Goal: Task Accomplishment & Management: Manage account settings

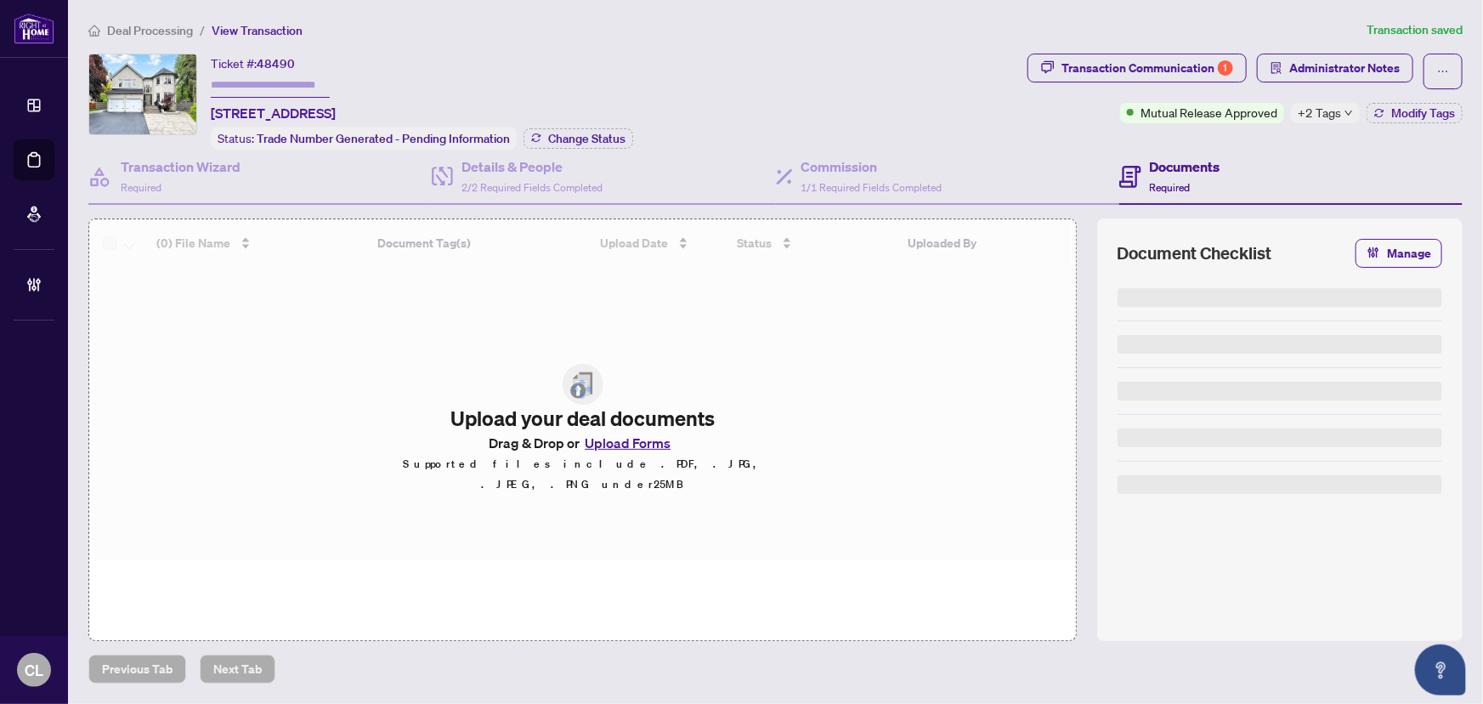
type input "*******"
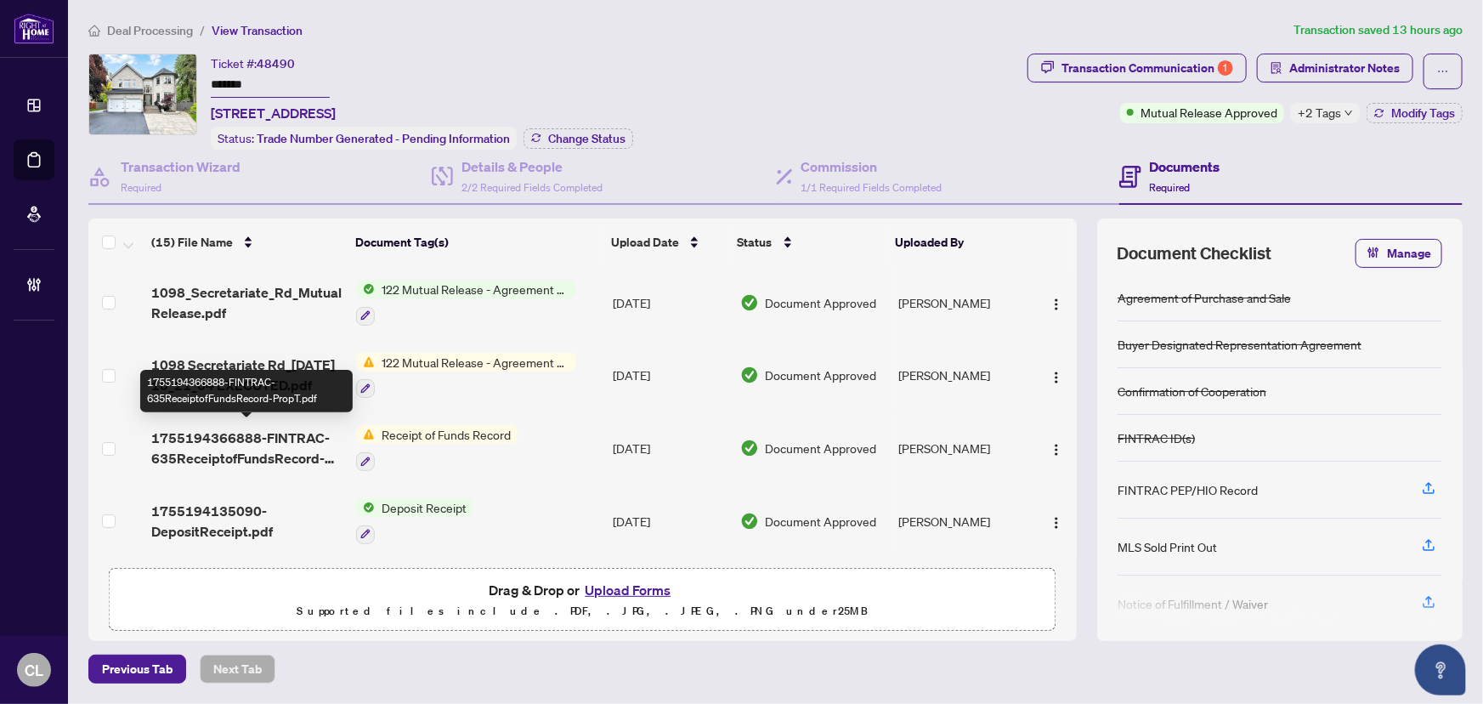
click at [299, 444] on span "1755194366888-FINTRAC-635ReceiptofFundsRecord-PropT.pdf" at bounding box center [247, 447] width 192 height 41
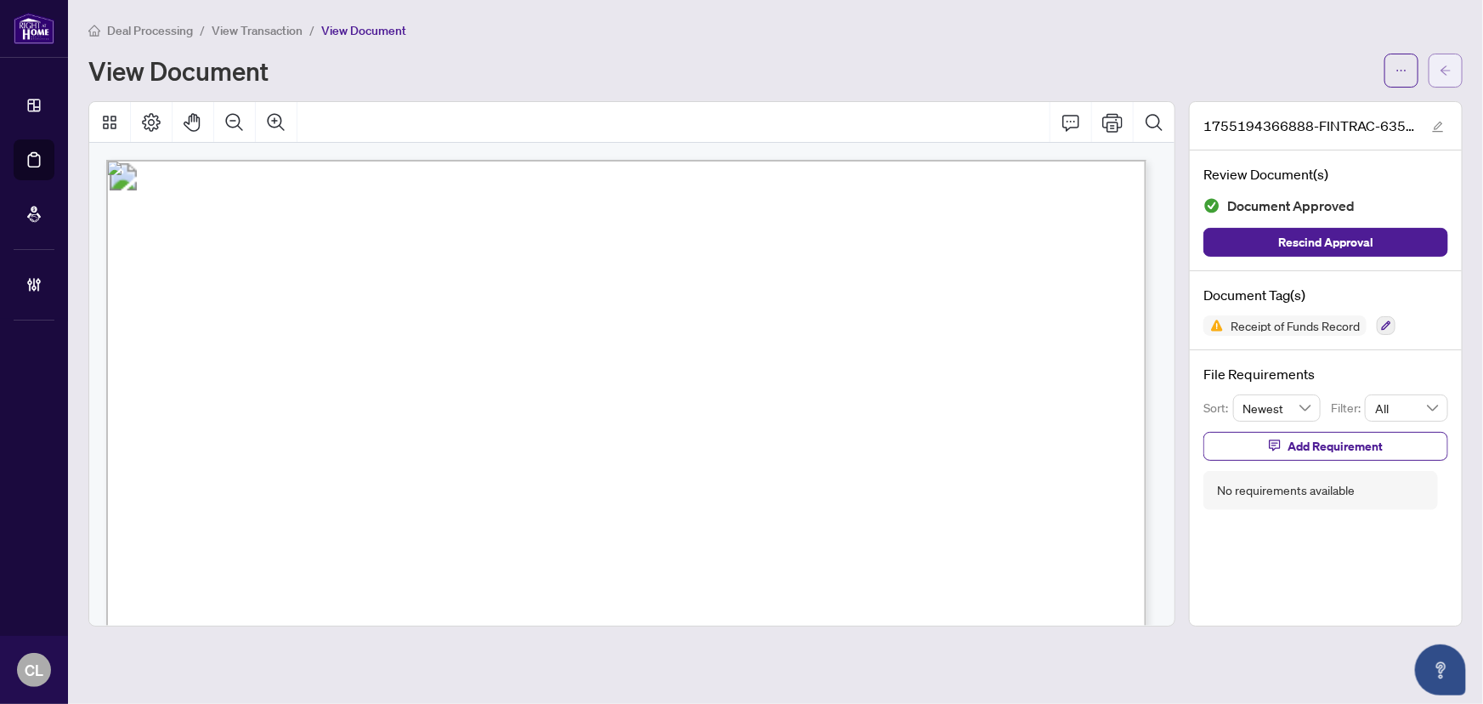
click at [1440, 71] on icon "arrow-left" at bounding box center [1446, 71] width 12 height 12
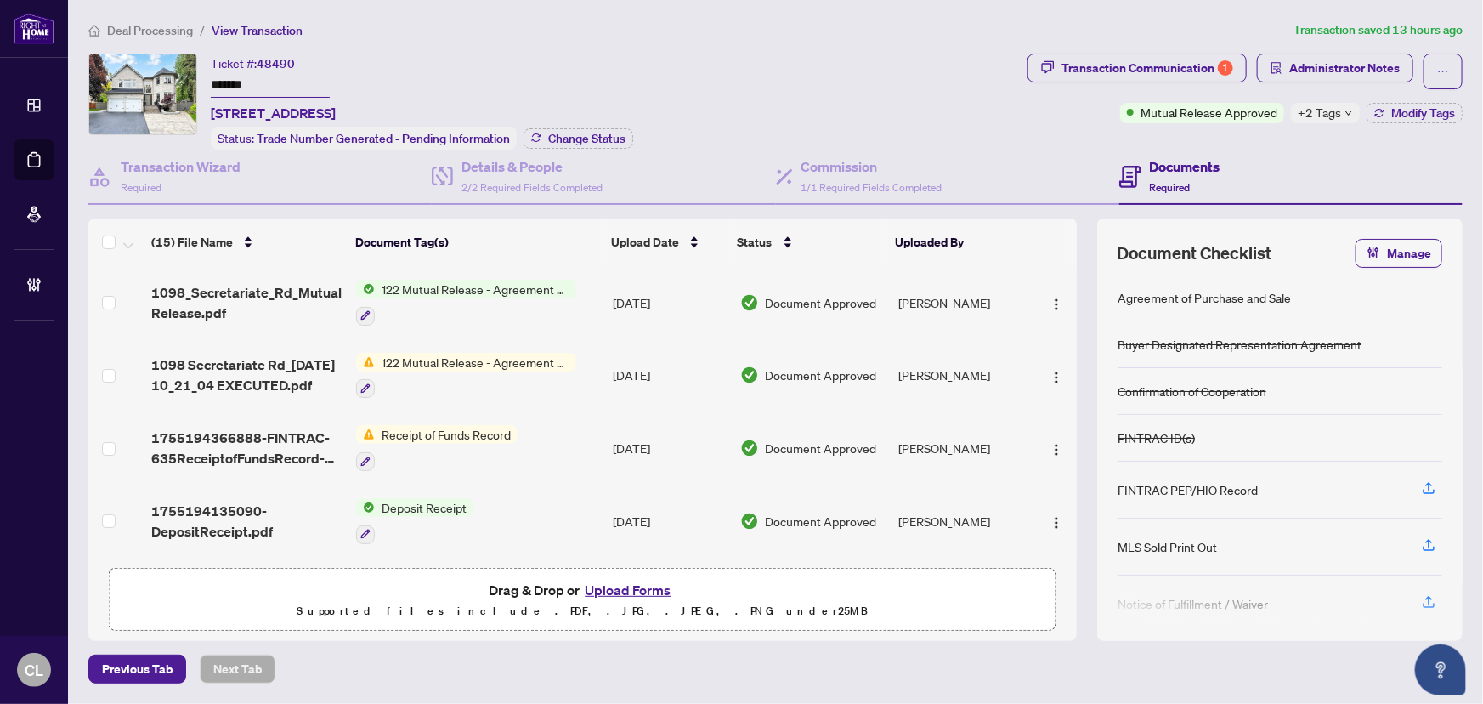
click at [1334, 113] on span "+2 Tags" at bounding box center [1319, 113] width 43 height 20
click at [563, 134] on span "Change Status" at bounding box center [586, 139] width 77 height 12
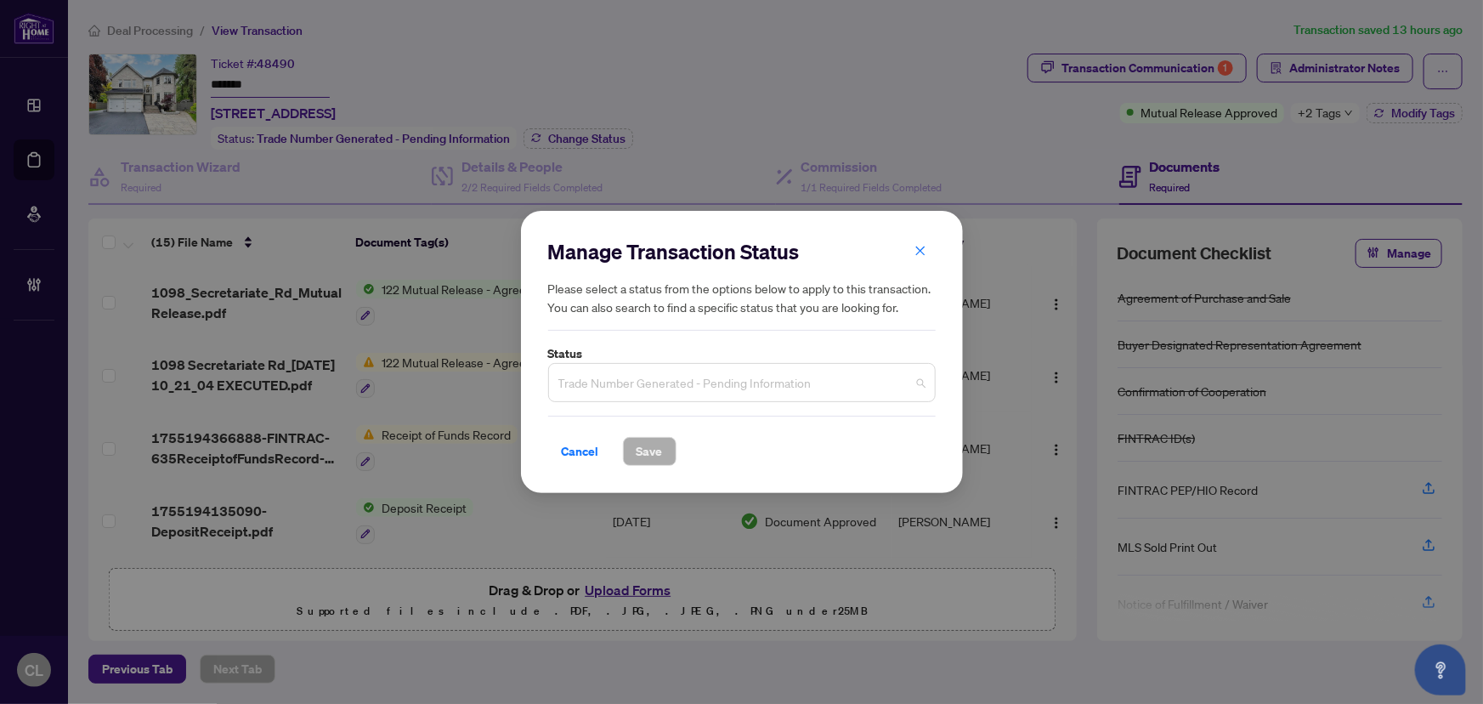
click at [916, 388] on span "Trade Number Generated - Pending Information" at bounding box center [741, 382] width 367 height 32
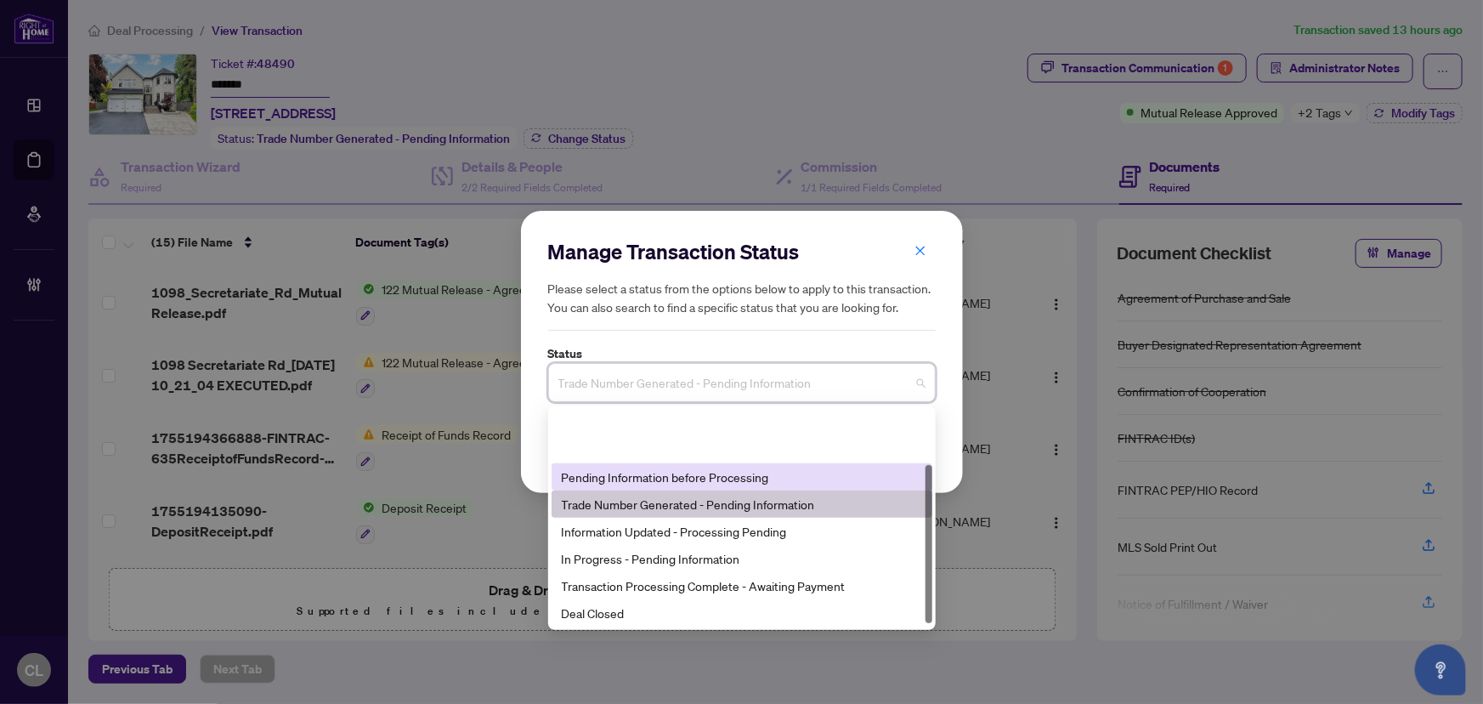
scroll to position [81, 0]
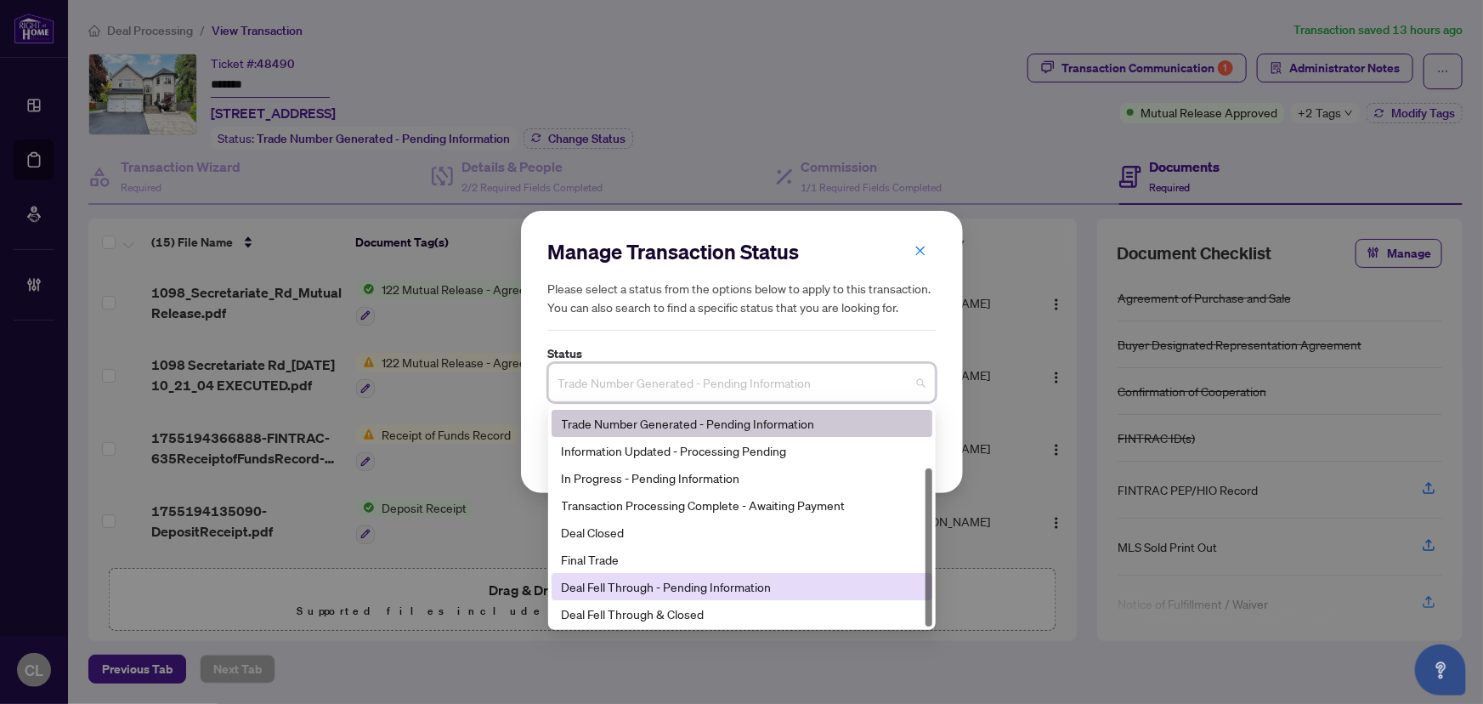
click at [700, 589] on div "Deal Fell Through - Pending Information" at bounding box center [742, 586] width 360 height 19
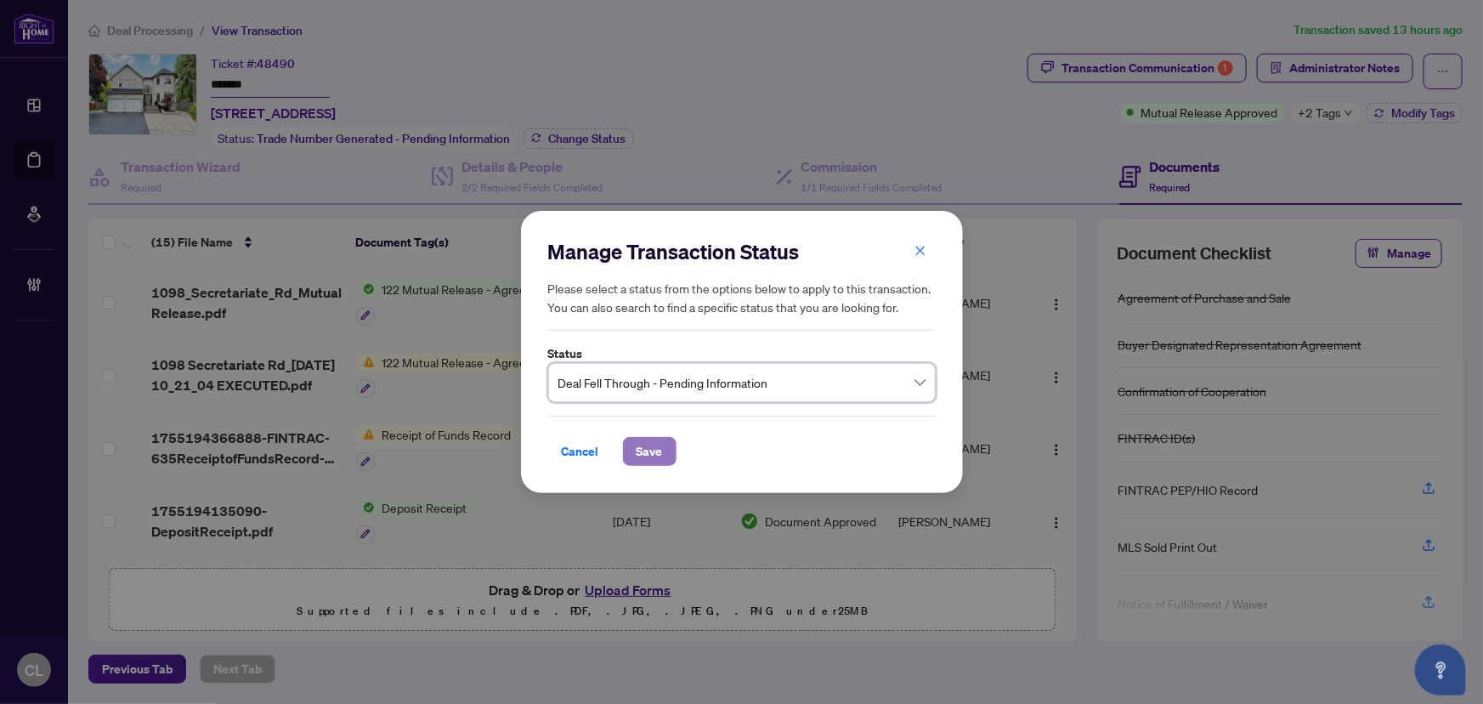
click at [654, 456] on span "Save" at bounding box center [650, 451] width 26 height 27
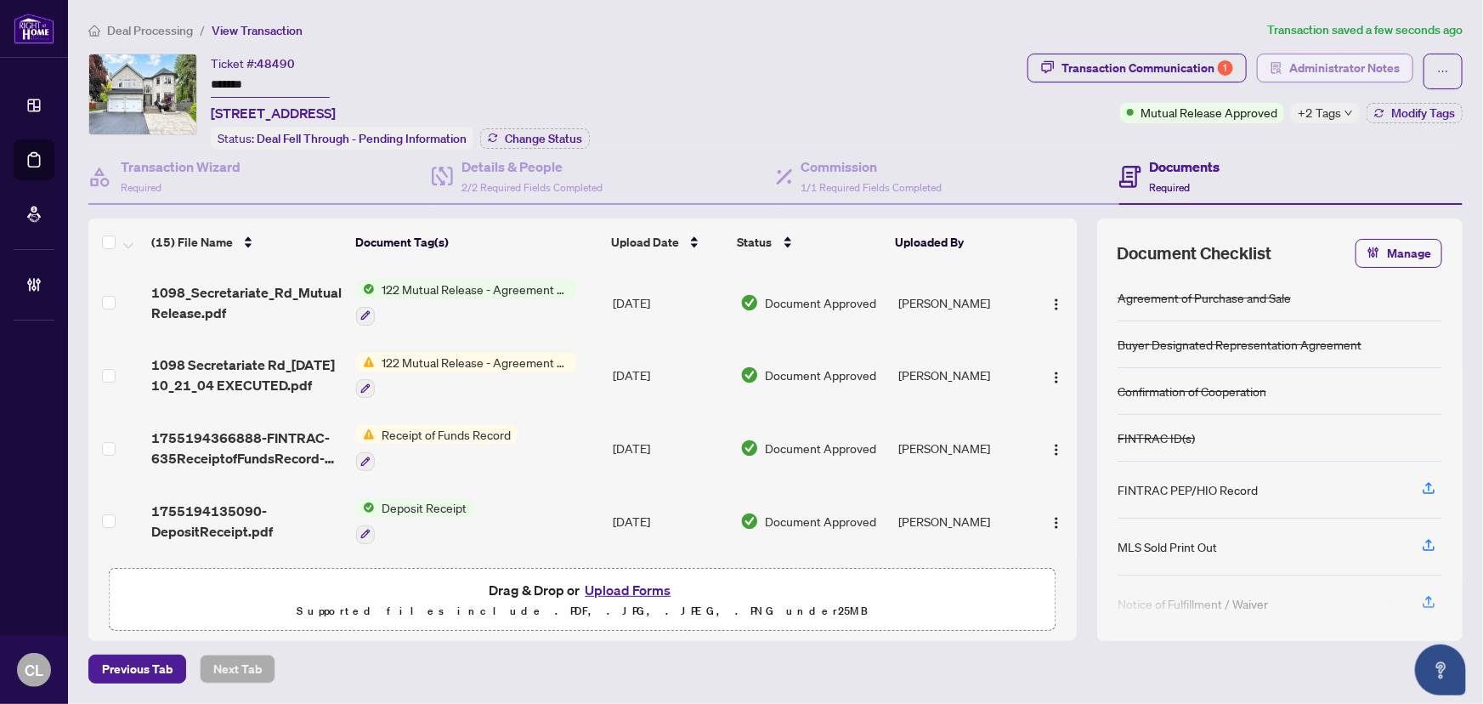
click at [1390, 72] on span "Administrator Notes" at bounding box center [1344, 67] width 110 height 27
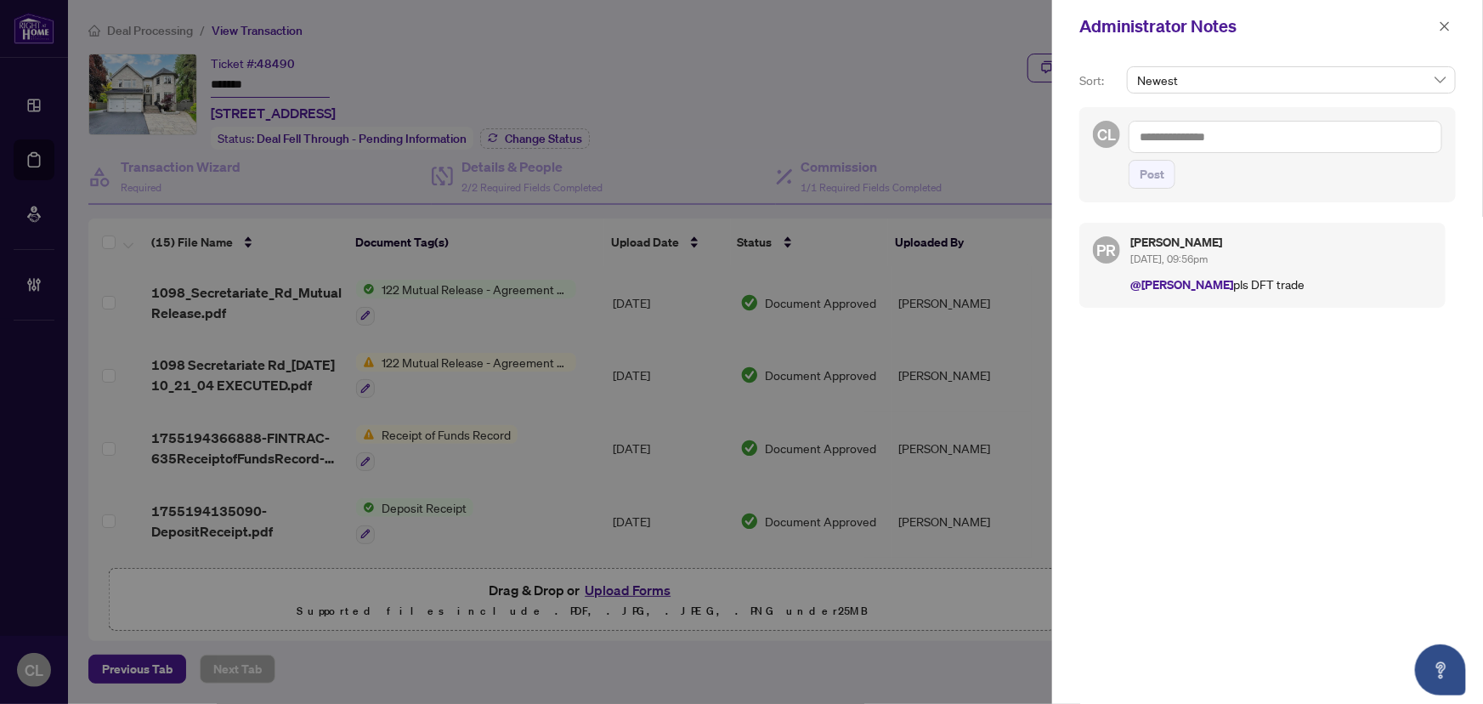
click at [1173, 142] on textarea at bounding box center [1286, 137] width 314 height 32
paste textarea "**********"
type textarea "**********"
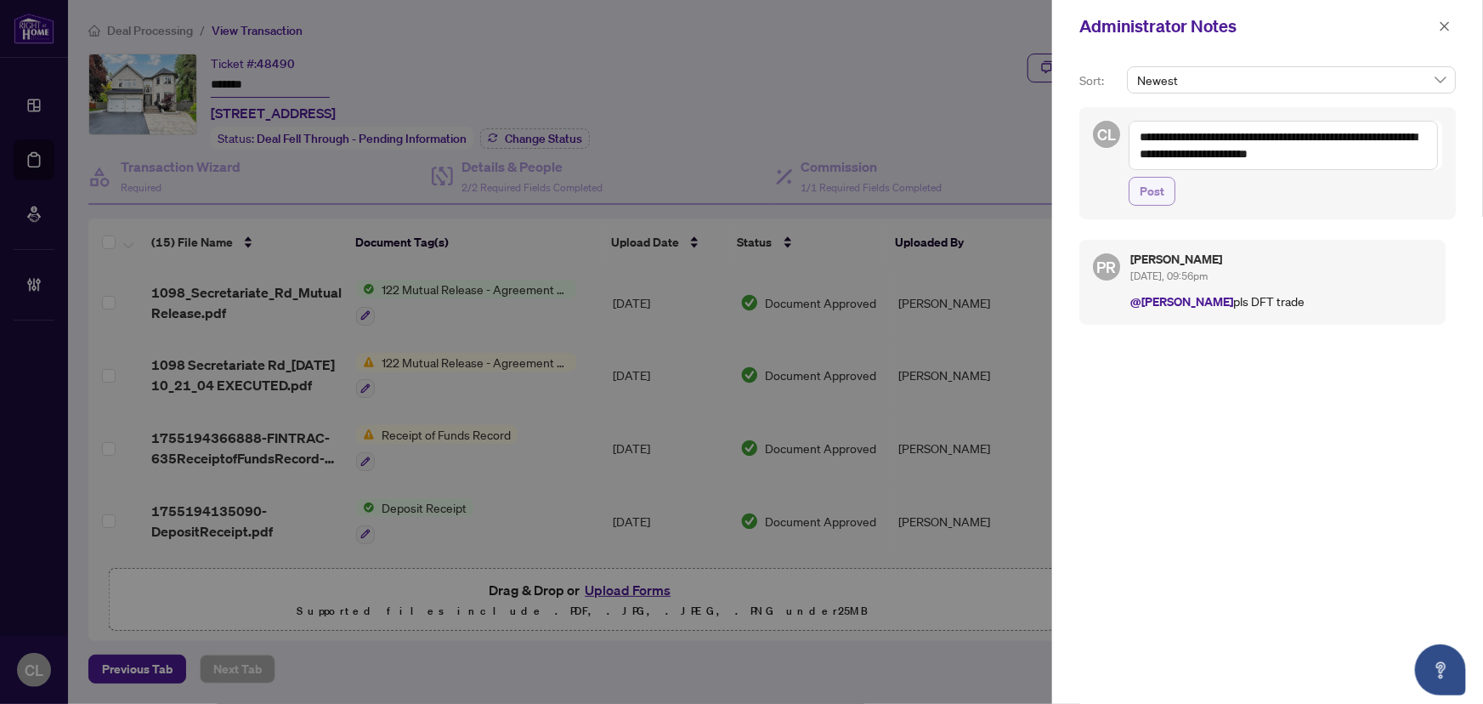
click at [1145, 187] on span "Post" at bounding box center [1152, 191] width 25 height 27
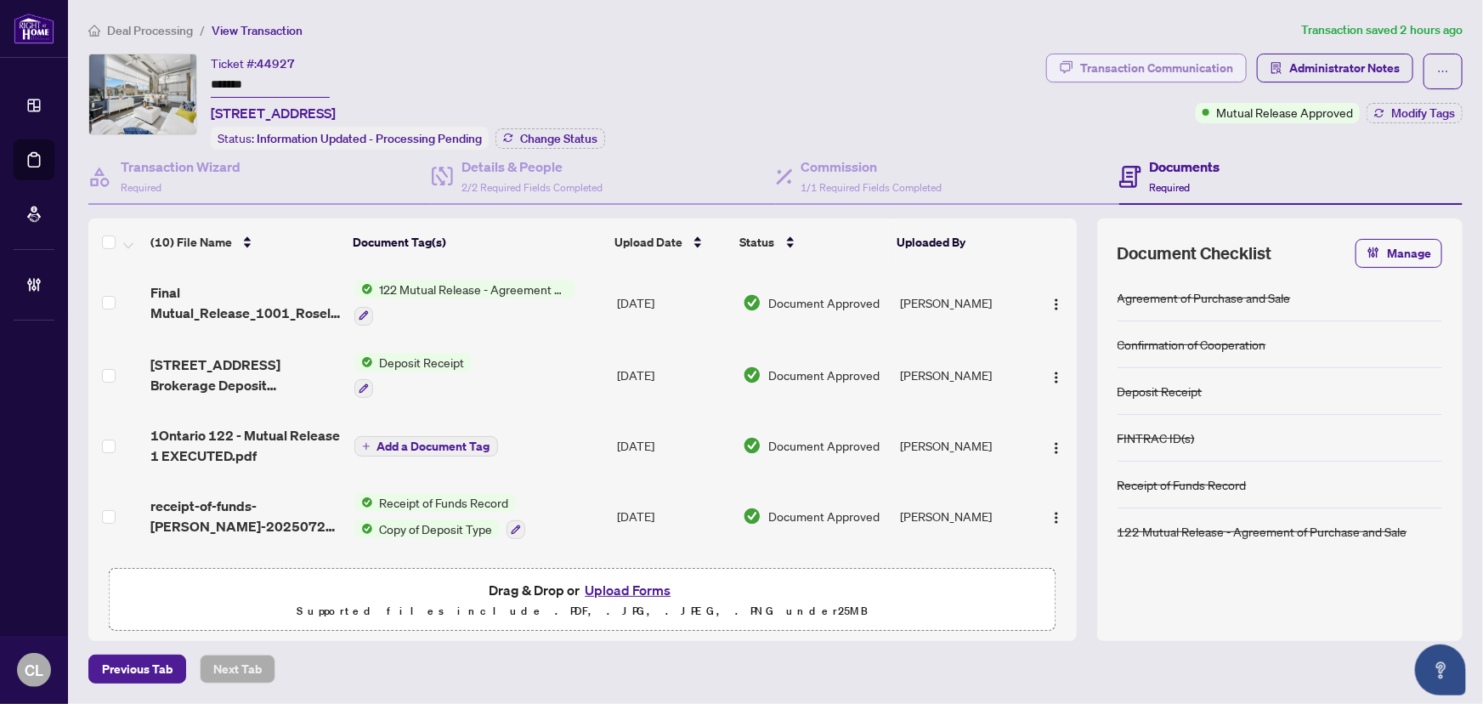
click at [1157, 72] on div "Transaction Communication" at bounding box center [1156, 67] width 153 height 27
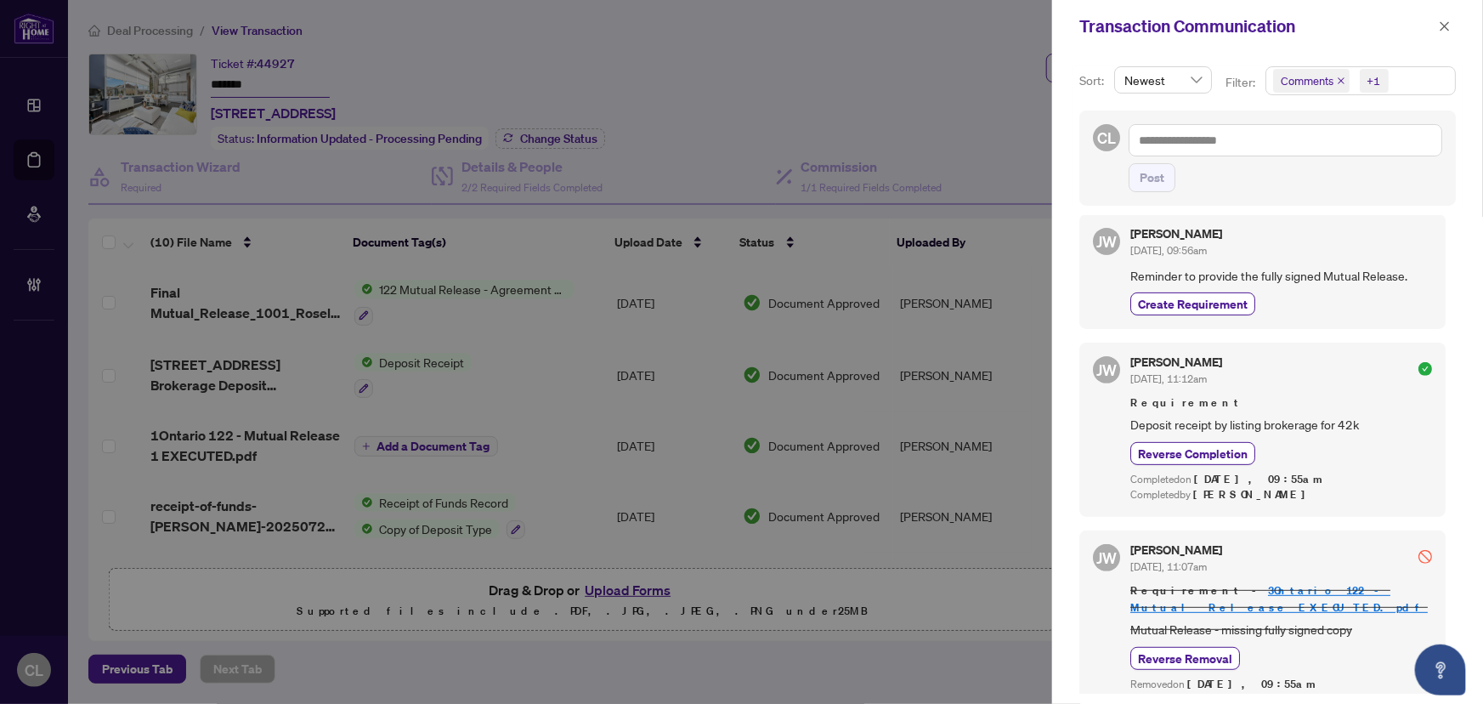
scroll to position [309, 0]
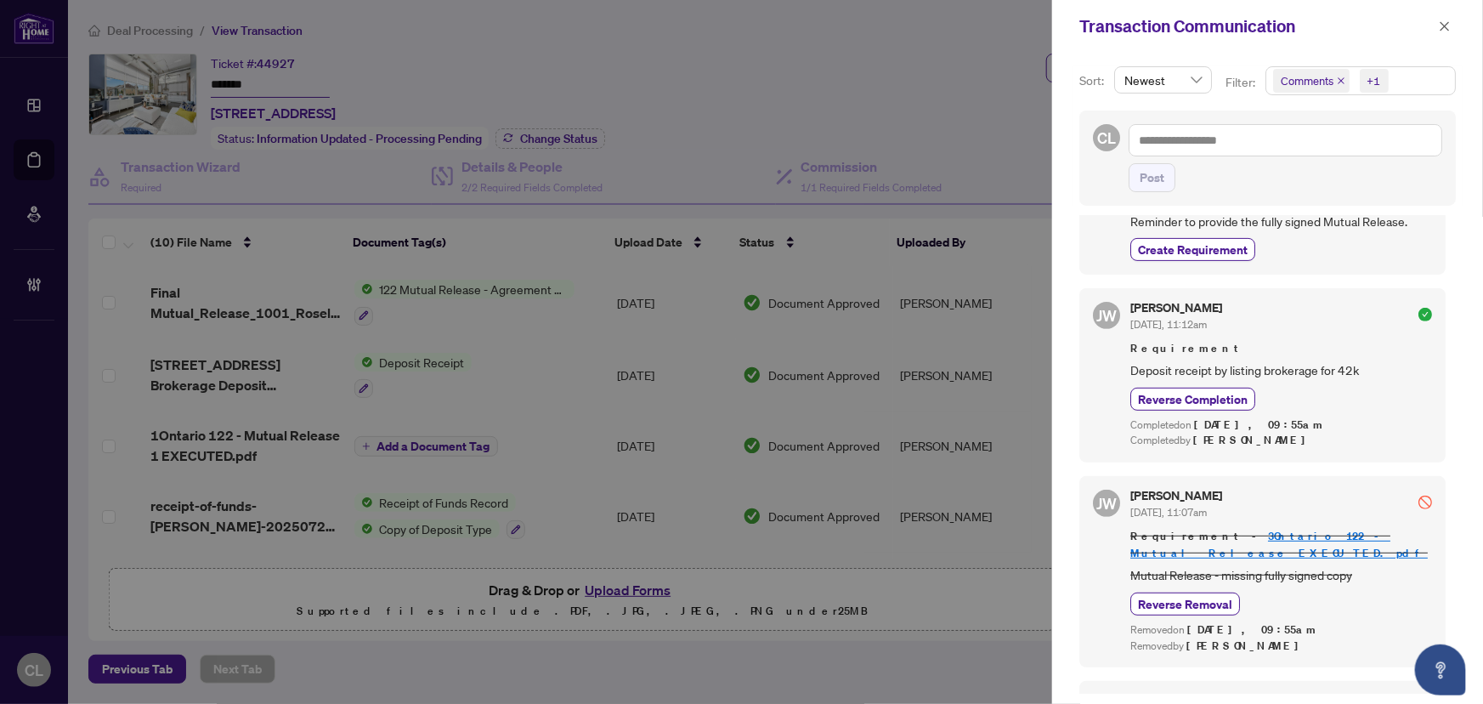
click at [1339, 77] on icon "close" at bounding box center [1341, 80] width 8 height 8
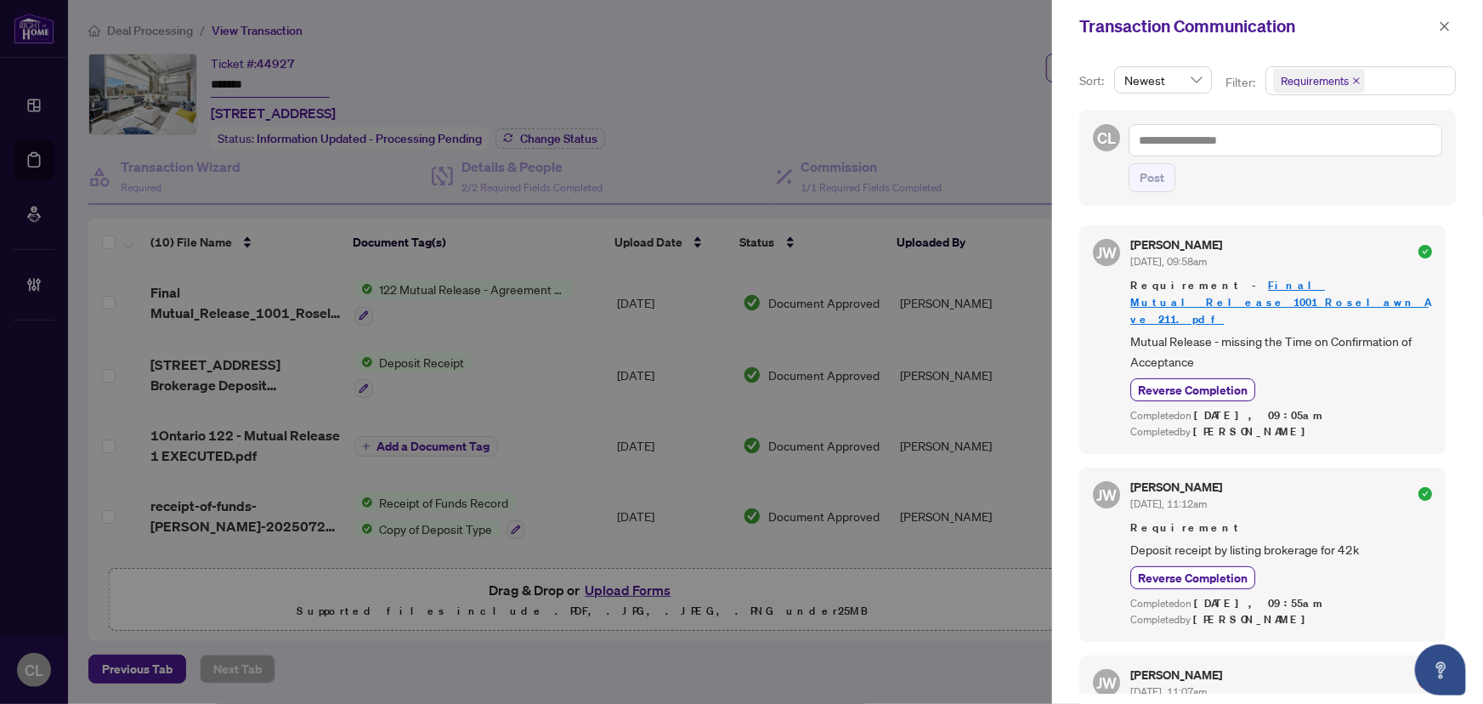
scroll to position [0, 0]
click at [879, 37] on div at bounding box center [741, 352] width 1483 height 704
click at [1444, 26] on icon "close" at bounding box center [1445, 25] width 9 height 9
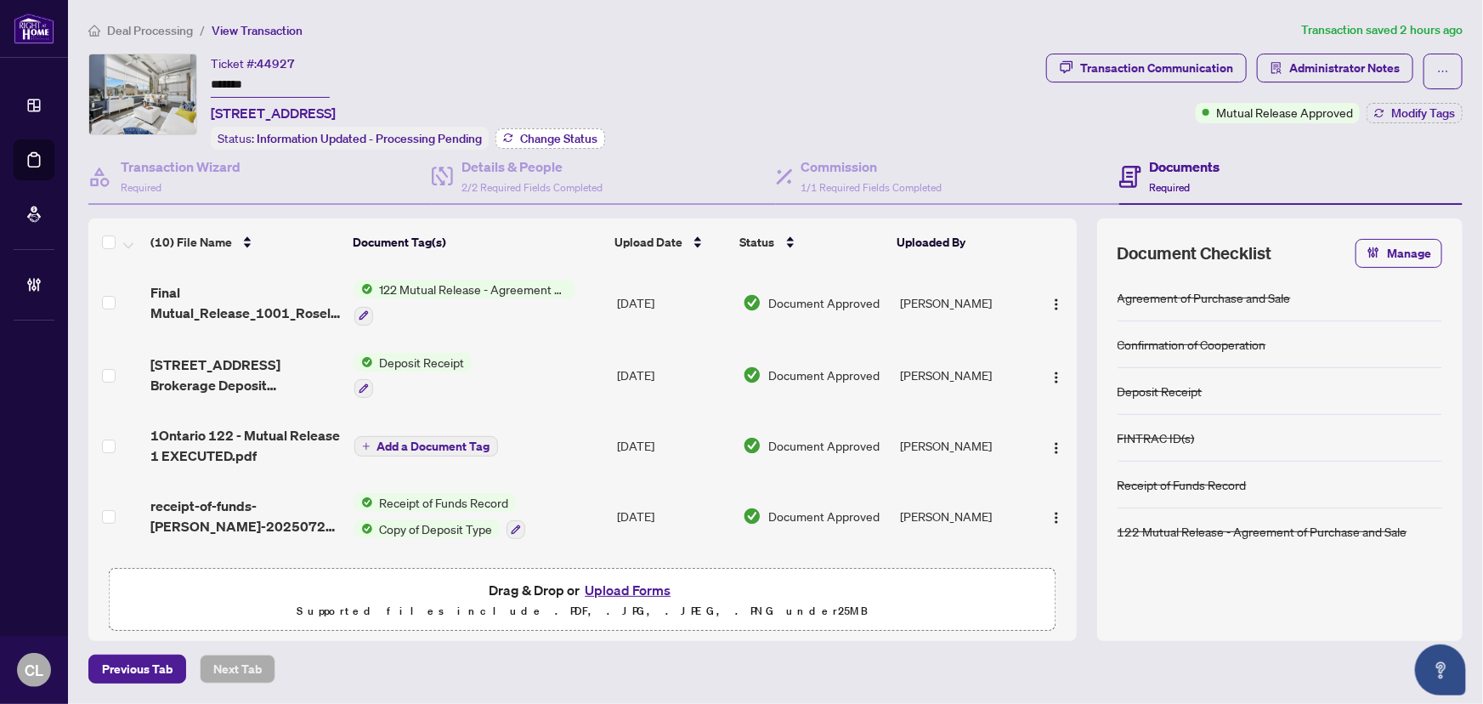
click at [537, 133] on span "Change Status" at bounding box center [558, 139] width 77 height 12
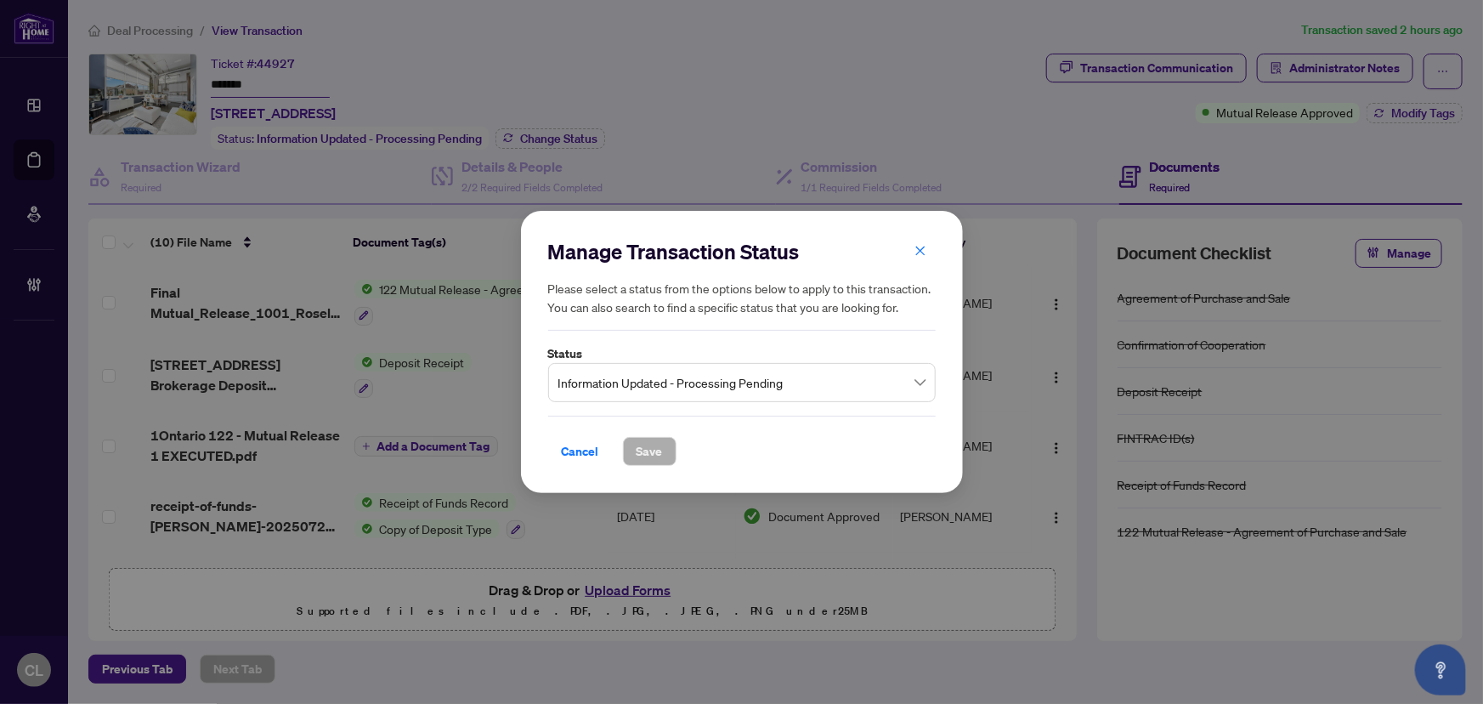
click at [917, 388] on span "Information Updated - Processing Pending" at bounding box center [741, 382] width 367 height 32
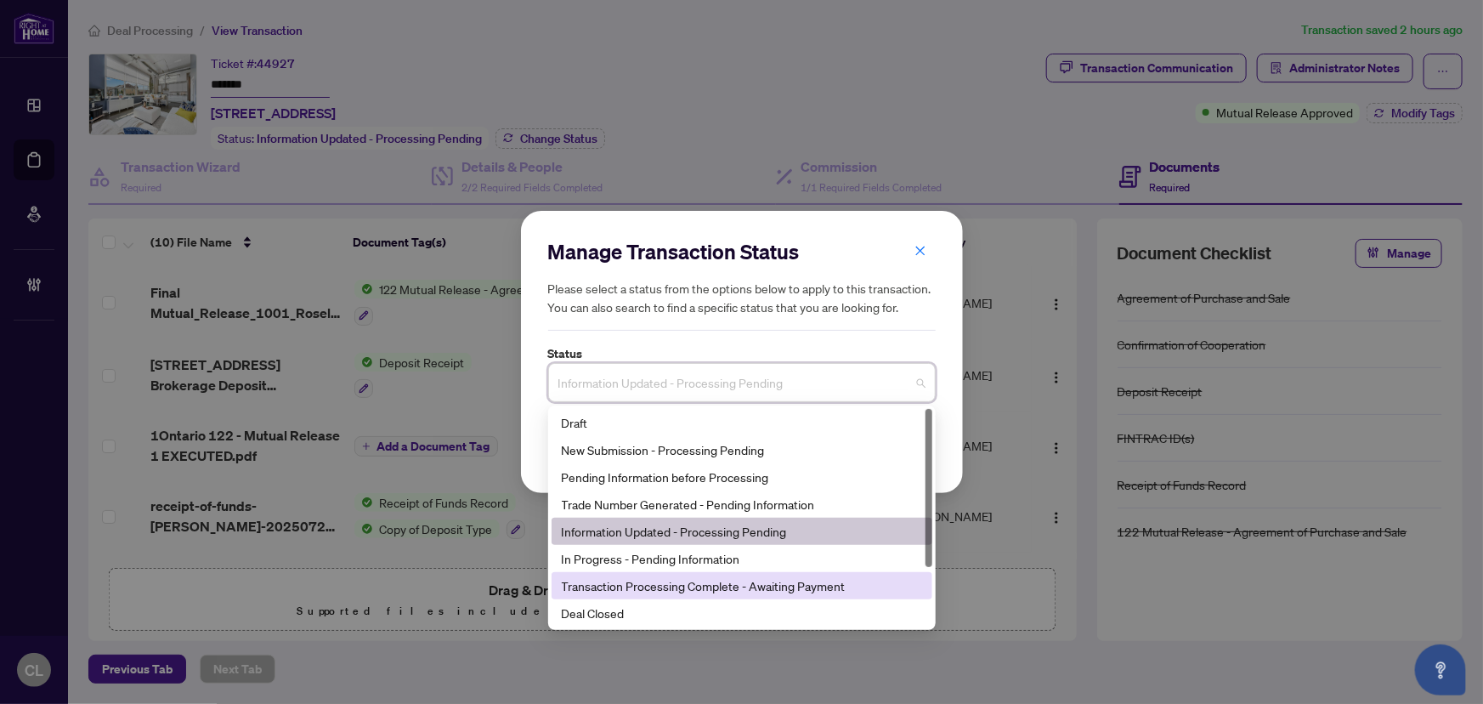
scroll to position [81, 0]
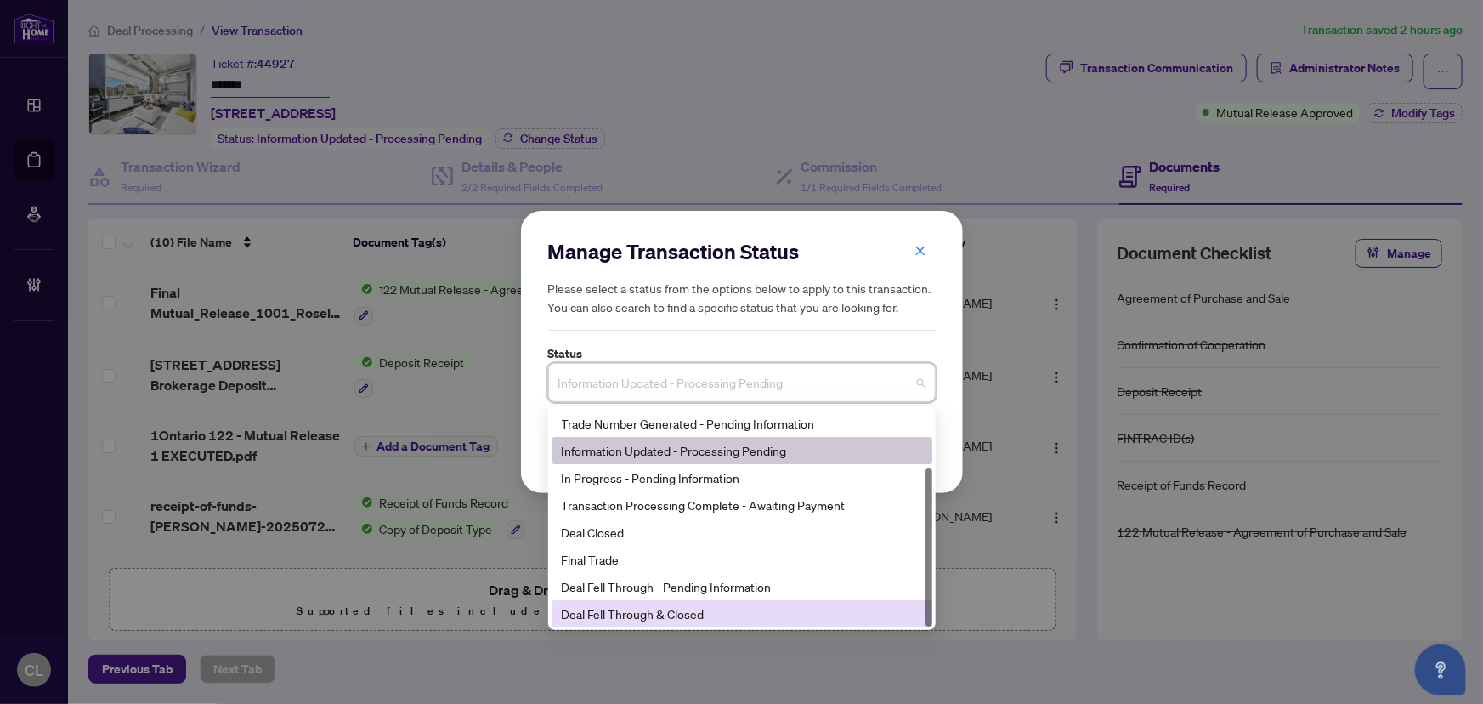
click at [787, 614] on div "Deal Fell Through & Closed" at bounding box center [742, 613] width 360 height 19
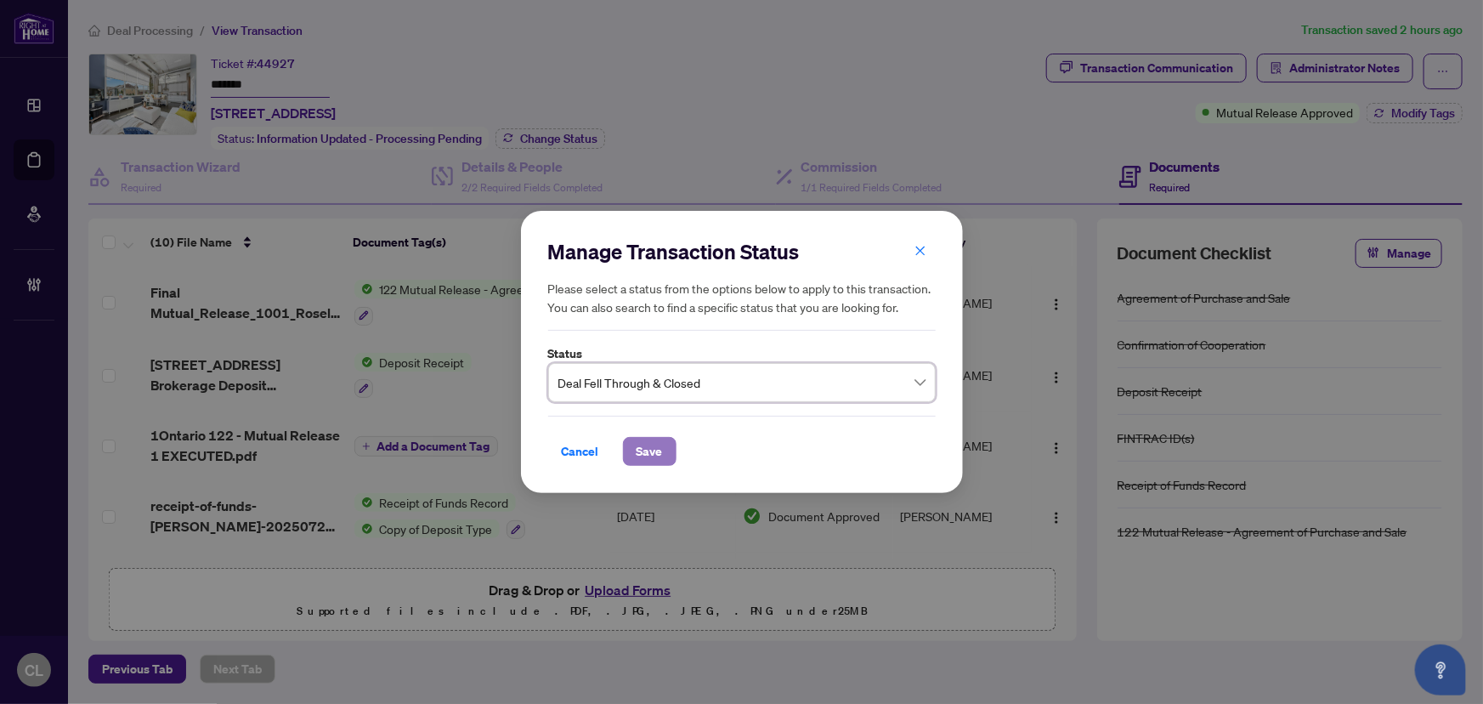
click at [648, 451] on span "Save" at bounding box center [650, 451] width 26 height 27
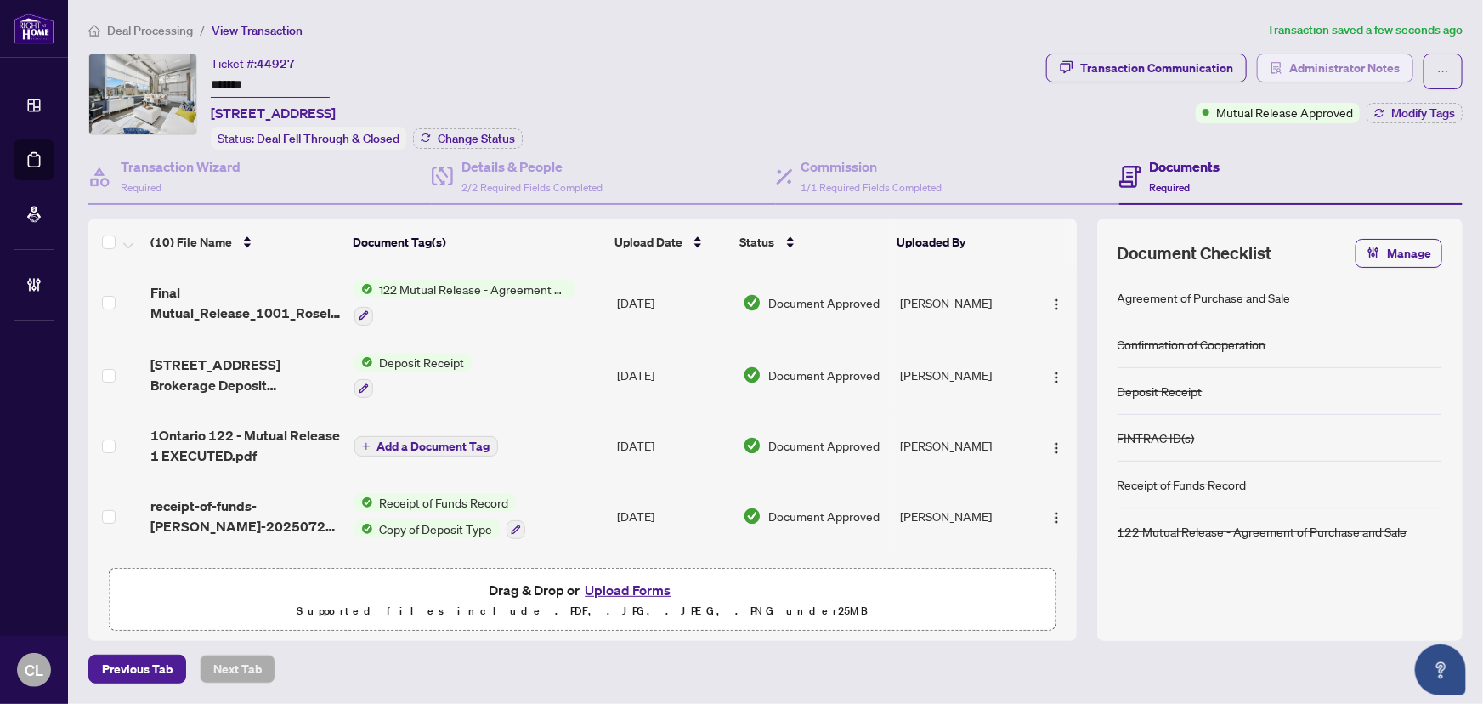
click at [1334, 71] on span "Administrator Notes" at bounding box center [1344, 67] width 110 height 27
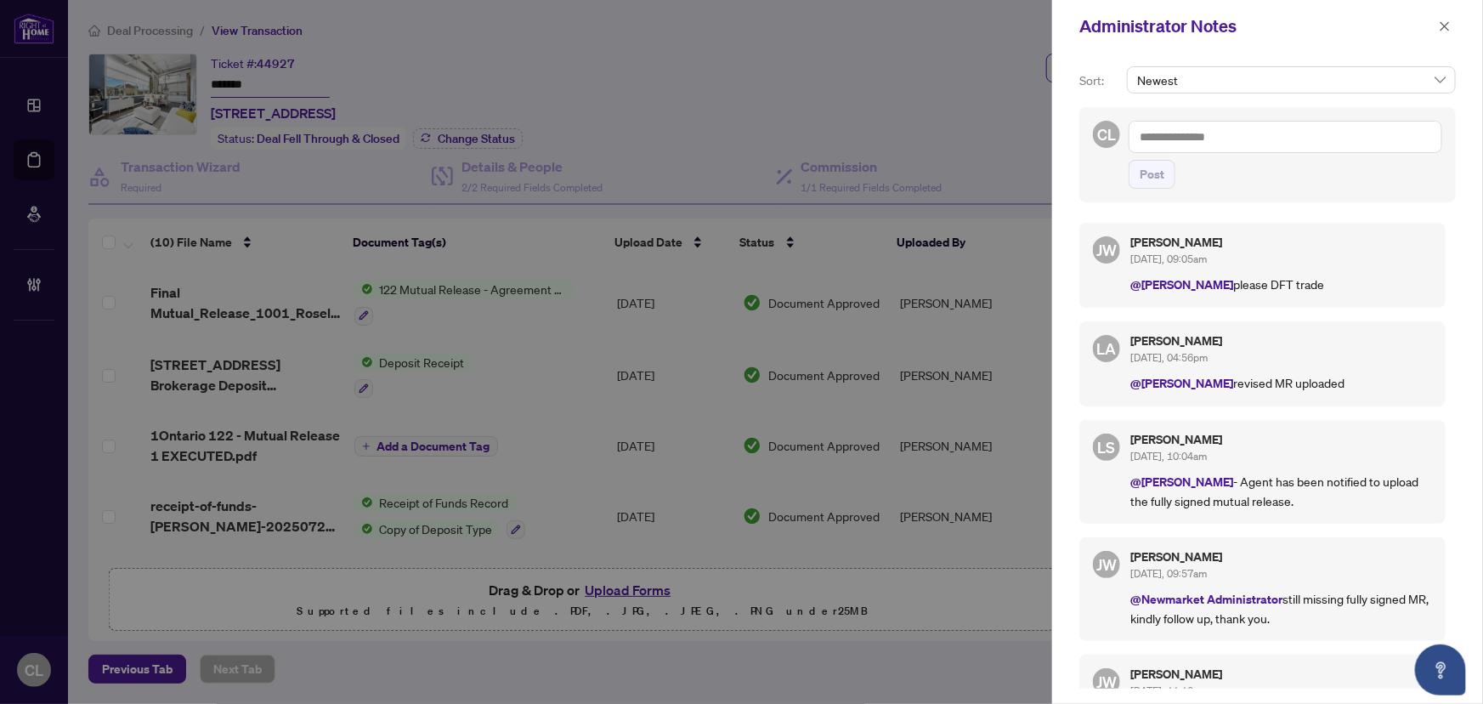
click at [1206, 142] on textarea at bounding box center [1286, 137] width 314 height 32
paste textarea "**********"
type textarea "**********"
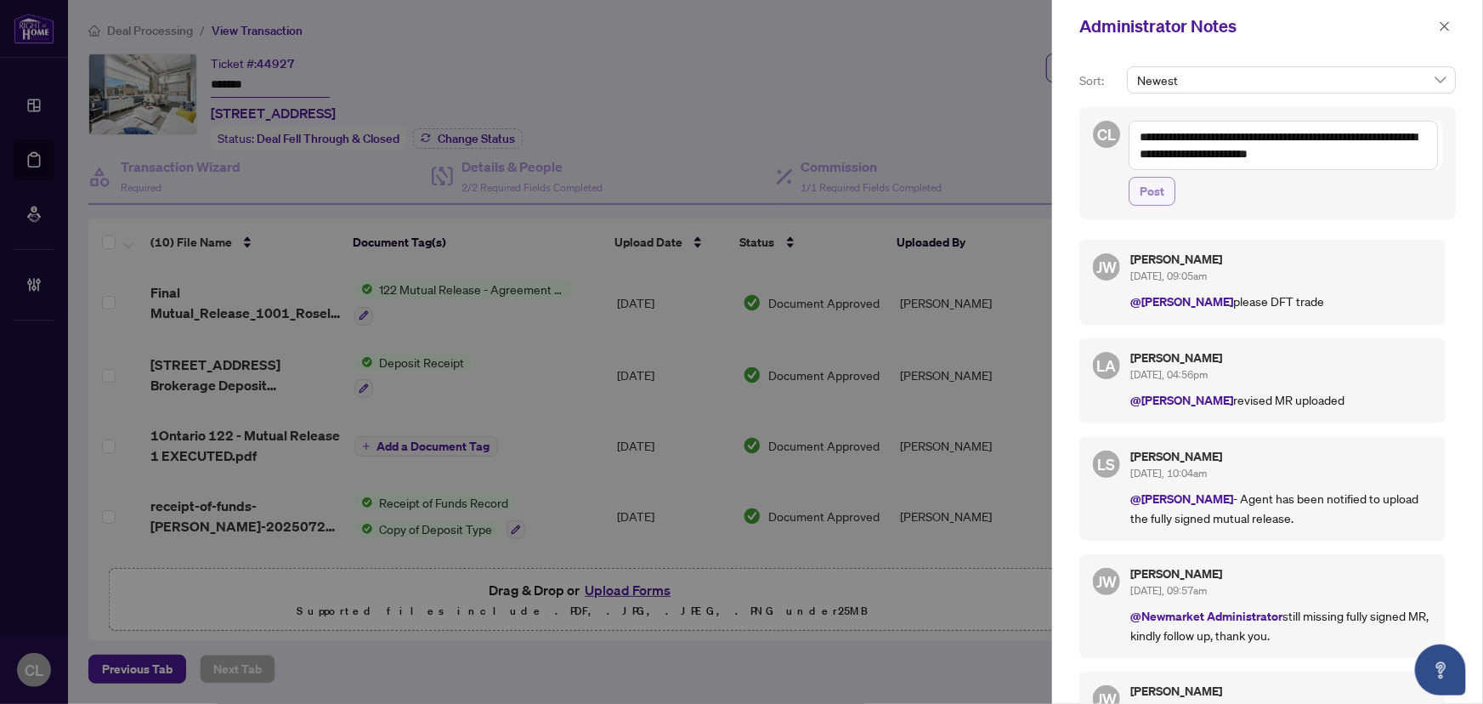
click at [1171, 190] on button "Post" at bounding box center [1152, 191] width 47 height 29
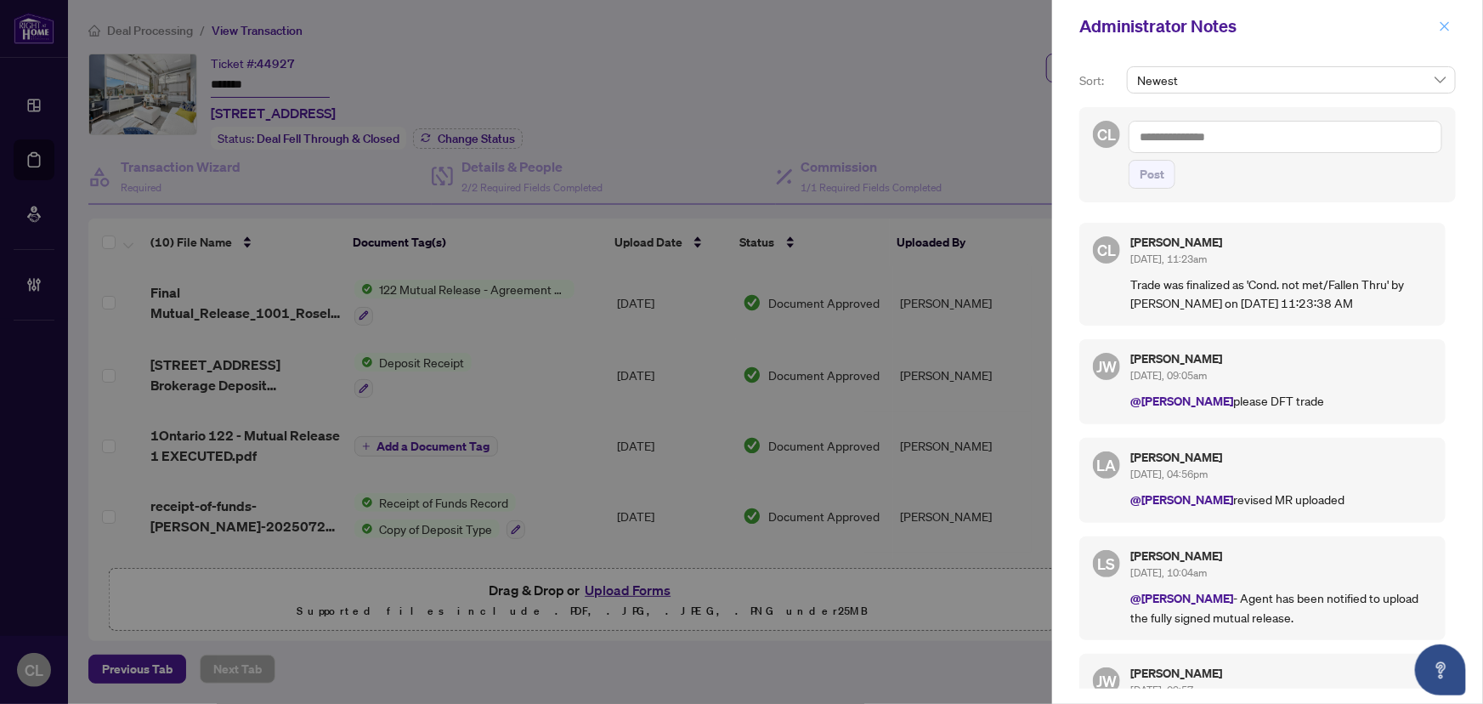
click at [1450, 25] on icon "close" at bounding box center [1445, 26] width 12 height 12
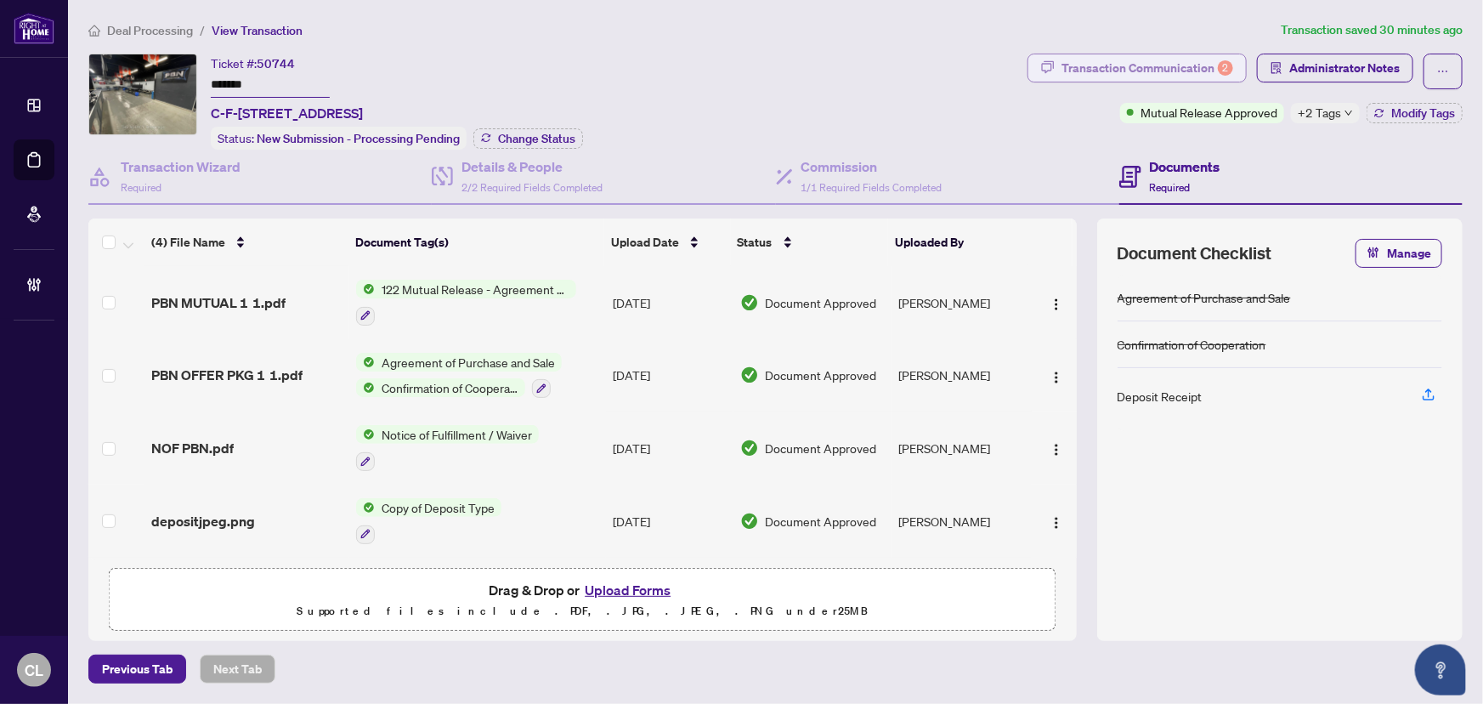
click at [1203, 67] on div "Transaction Communication 2" at bounding box center [1147, 67] width 172 height 27
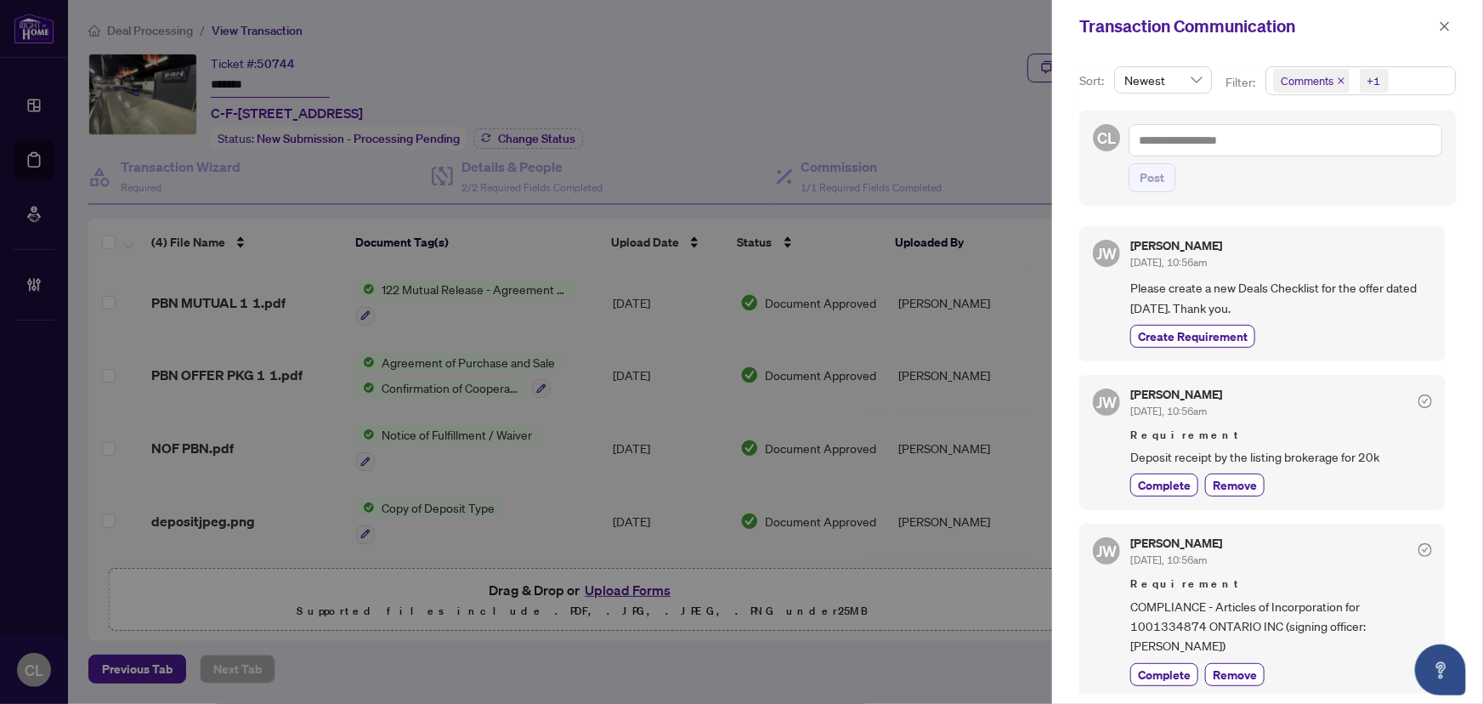
click at [972, 101] on div at bounding box center [741, 352] width 1483 height 704
click at [1338, 79] on icon "close" at bounding box center [1341, 80] width 8 height 8
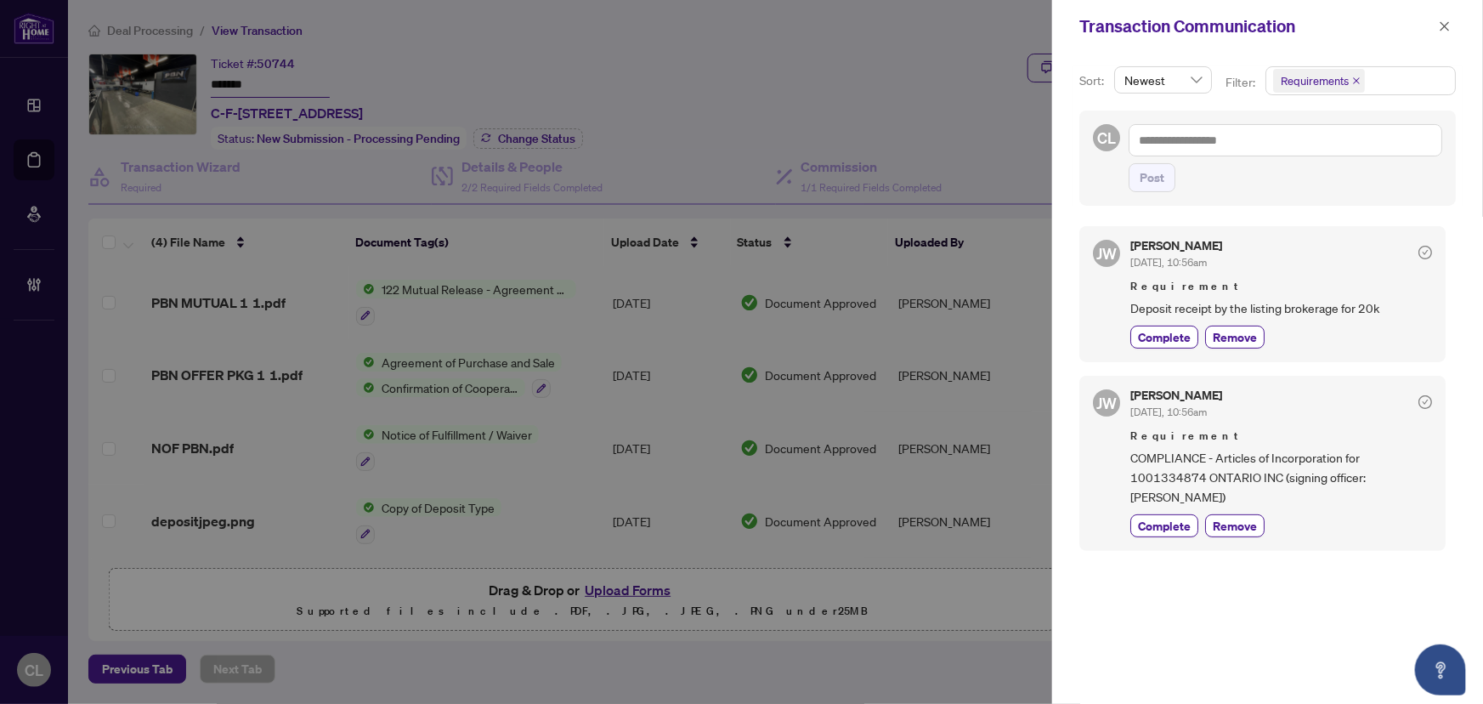
click at [938, 91] on div at bounding box center [741, 352] width 1483 height 704
click at [1446, 25] on icon "close" at bounding box center [1445, 26] width 12 height 12
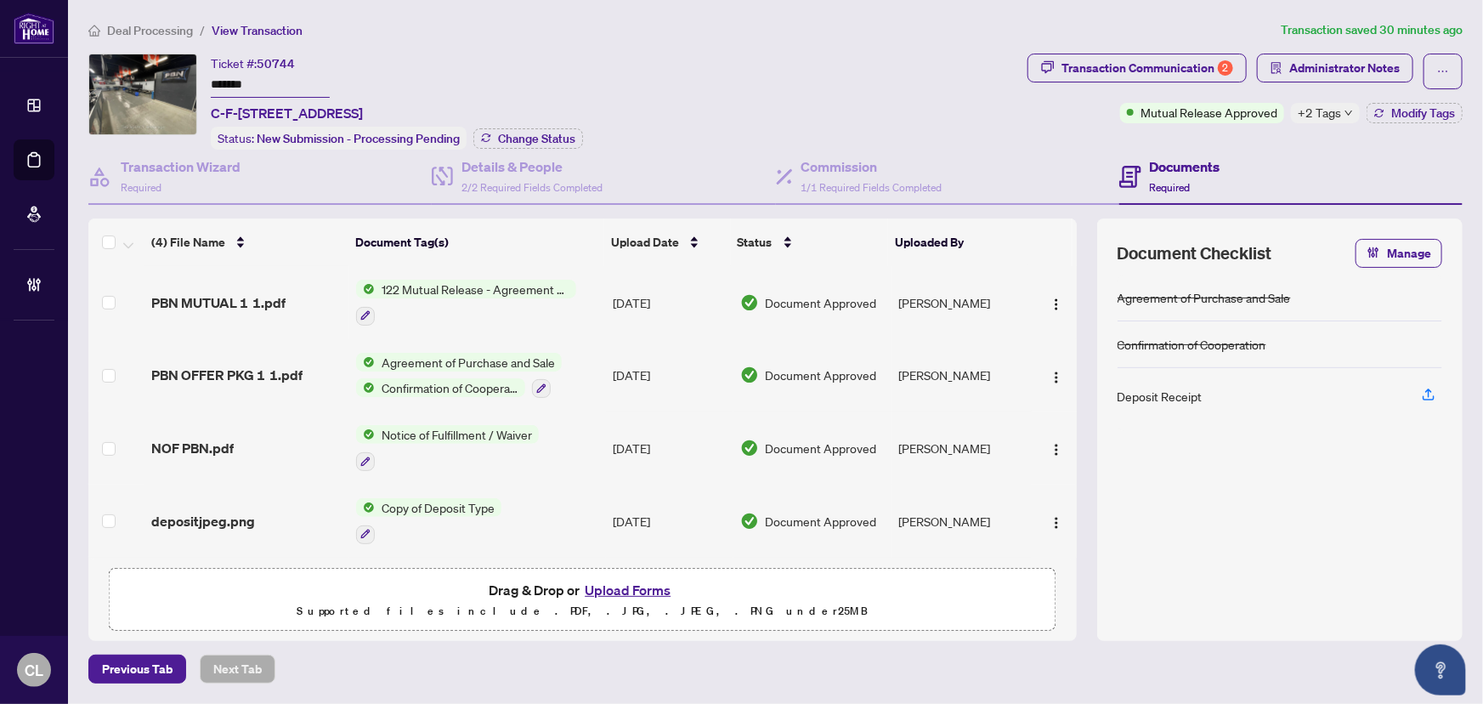
click at [1325, 111] on span "+2 Tags" at bounding box center [1319, 113] width 43 height 20
click at [849, 93] on div "Ticket #: 50744 ******* C-F-3336 Mainway, Burlington, Ontario L7M 1A7, Canada S…" at bounding box center [554, 102] width 932 height 96
click at [541, 140] on span "Change Status" at bounding box center [536, 139] width 77 height 12
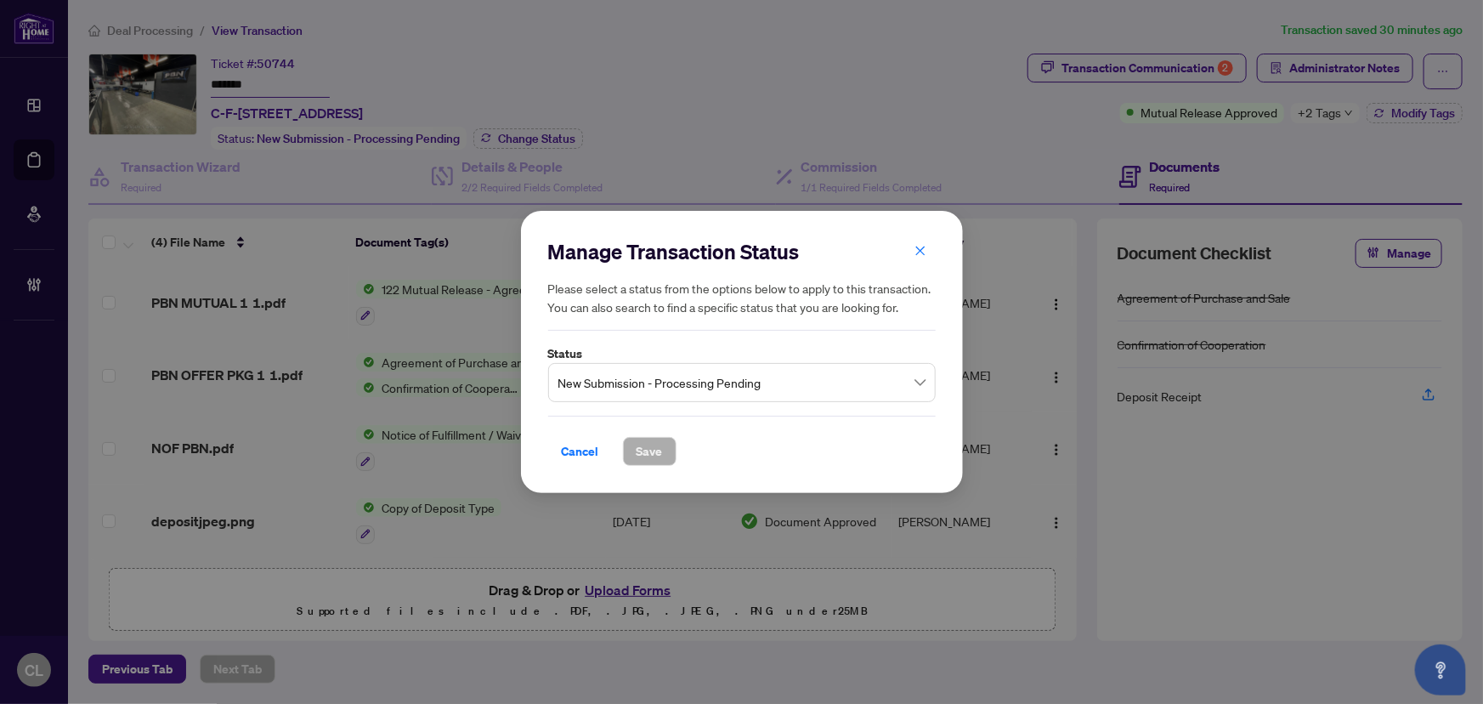
click at [897, 382] on span "New Submission - Processing Pending" at bounding box center [741, 382] width 367 height 32
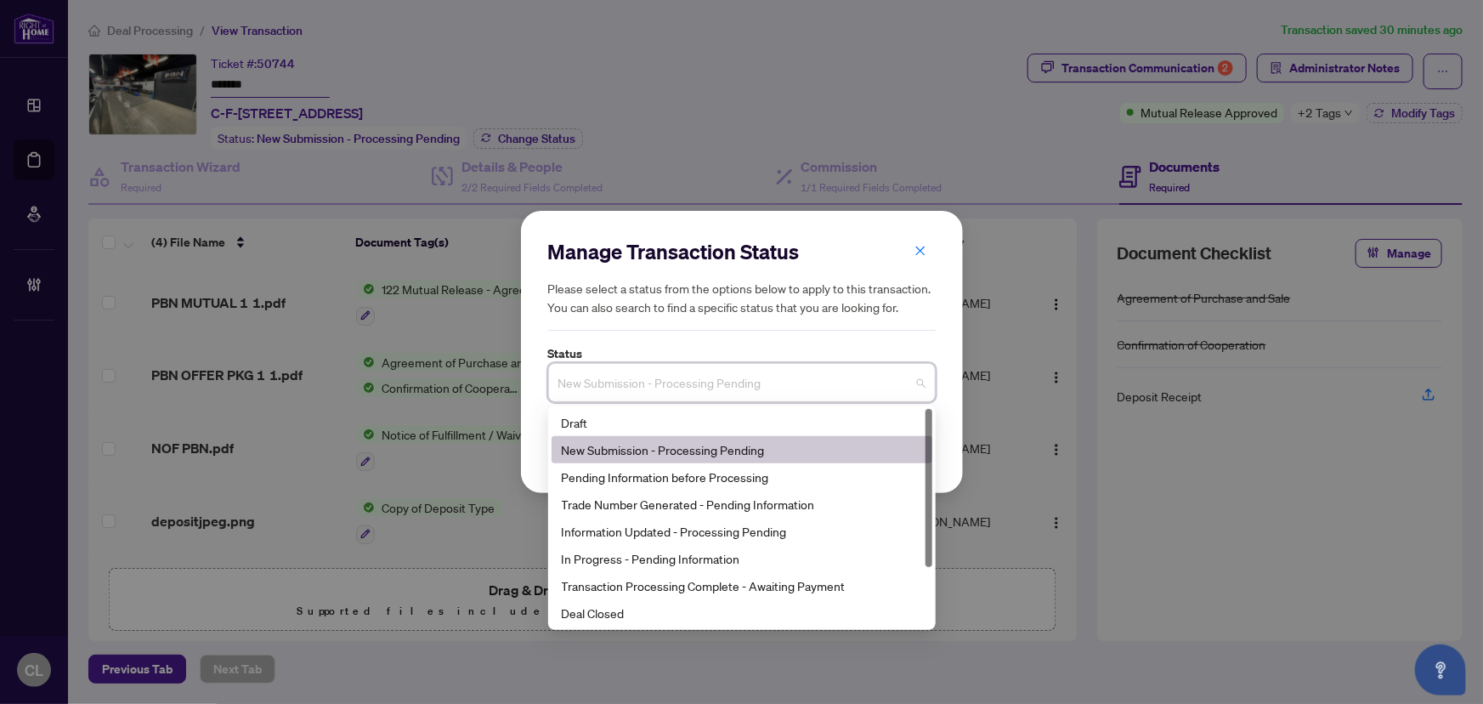
scroll to position [81, 0]
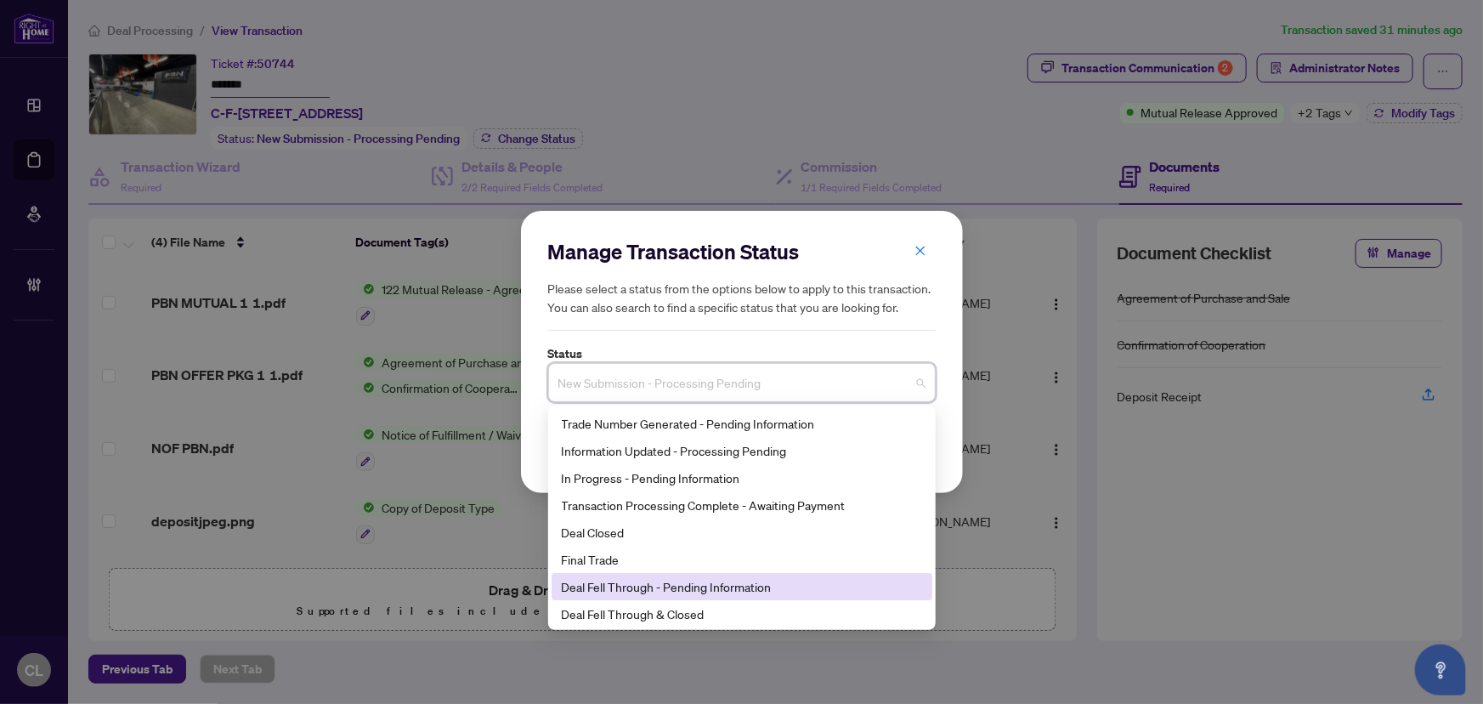
click at [699, 587] on div "Deal Fell Through - Pending Information" at bounding box center [742, 586] width 360 height 19
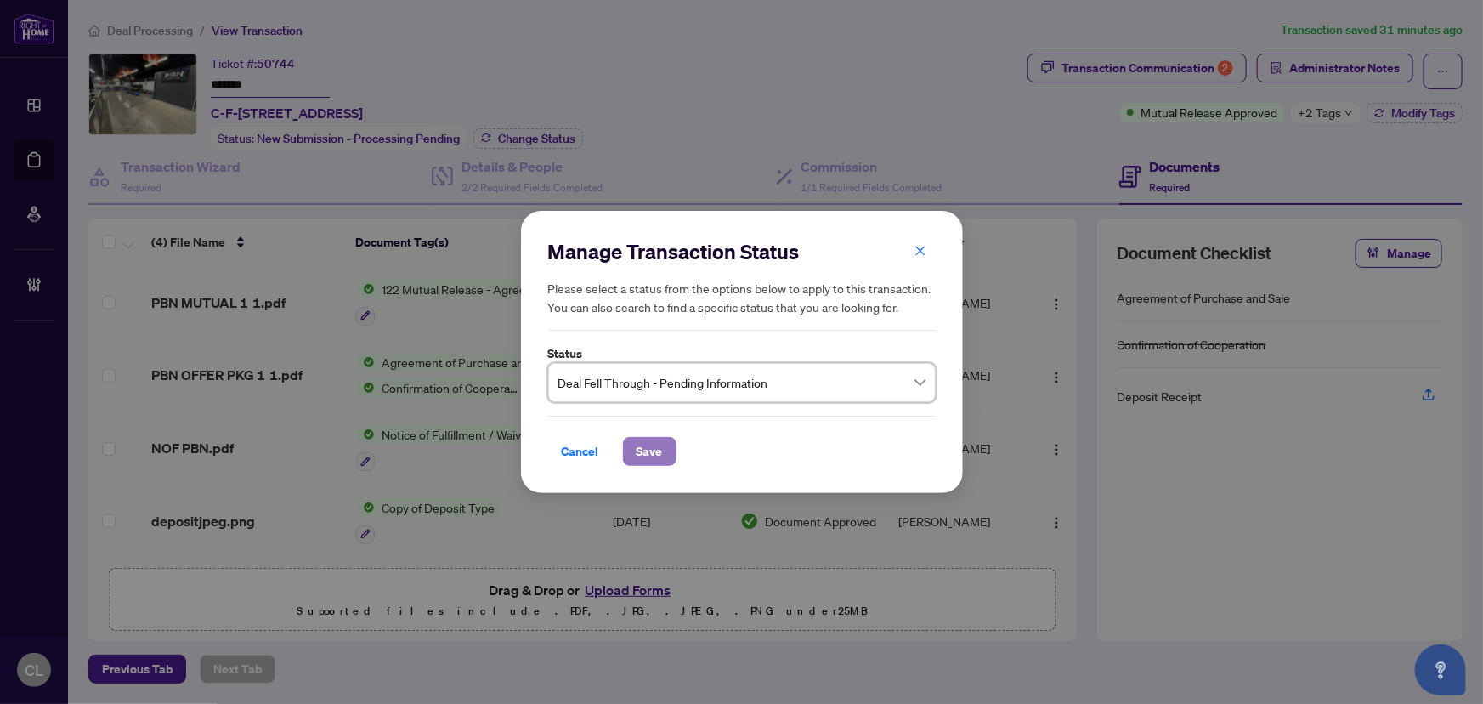
click at [657, 452] on span "Save" at bounding box center [650, 451] width 26 height 27
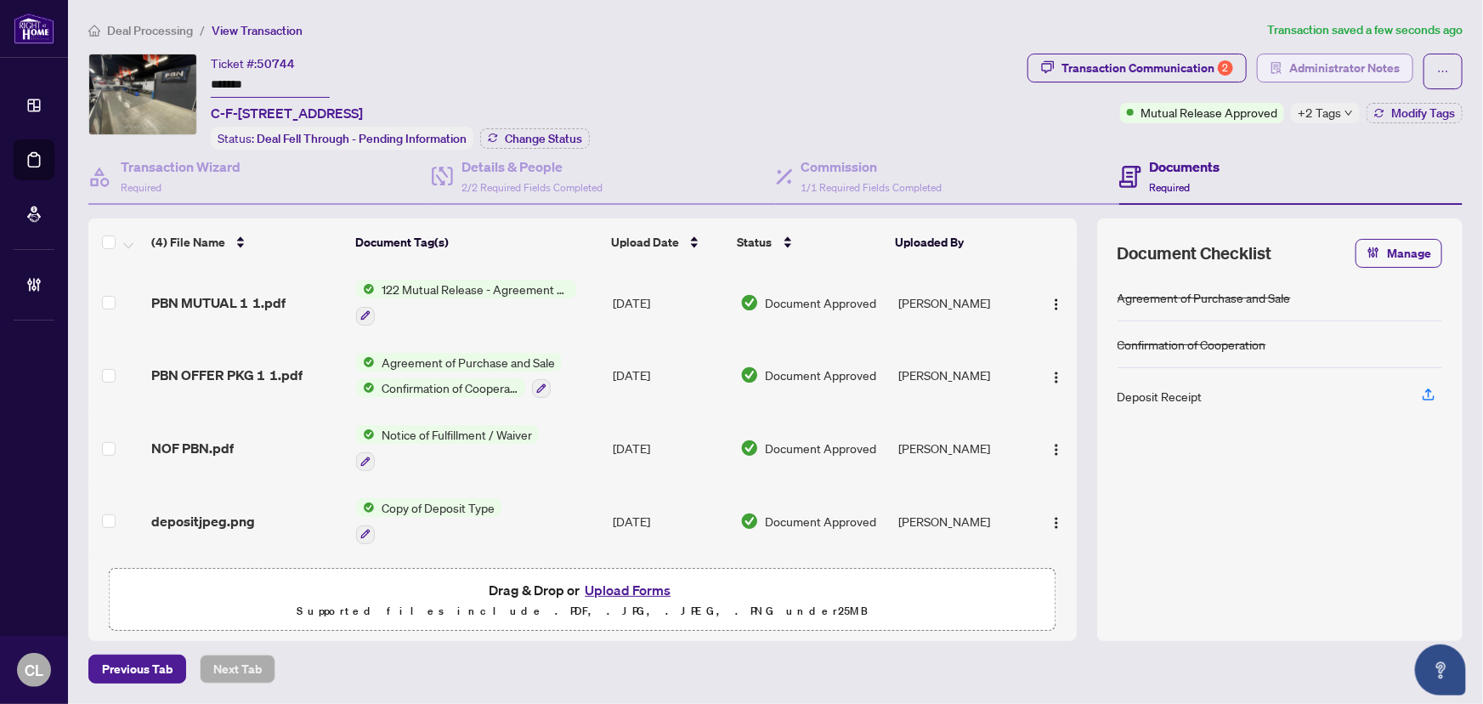
click at [1378, 71] on span "Administrator Notes" at bounding box center [1344, 67] width 110 height 27
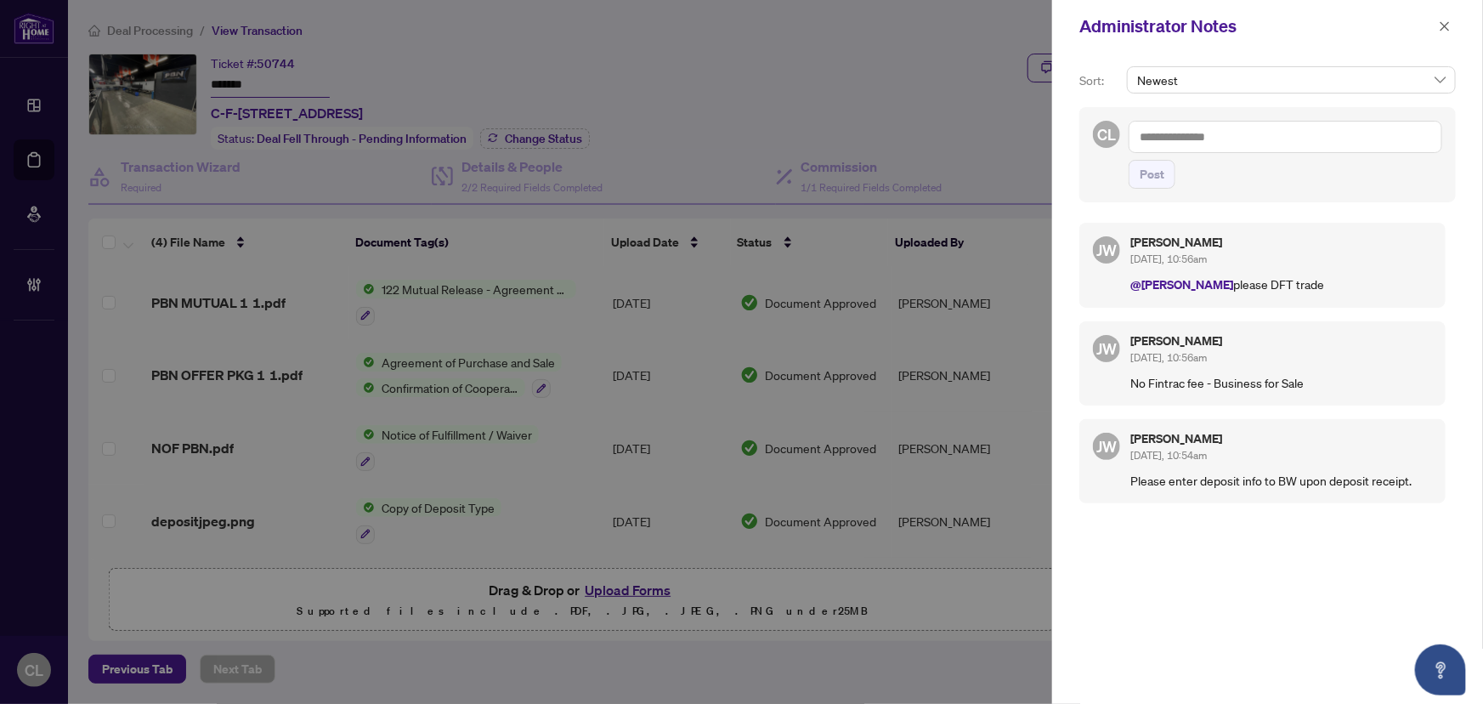
click at [1178, 131] on textarea at bounding box center [1286, 137] width 314 height 32
paste textarea "**********"
type textarea "**********"
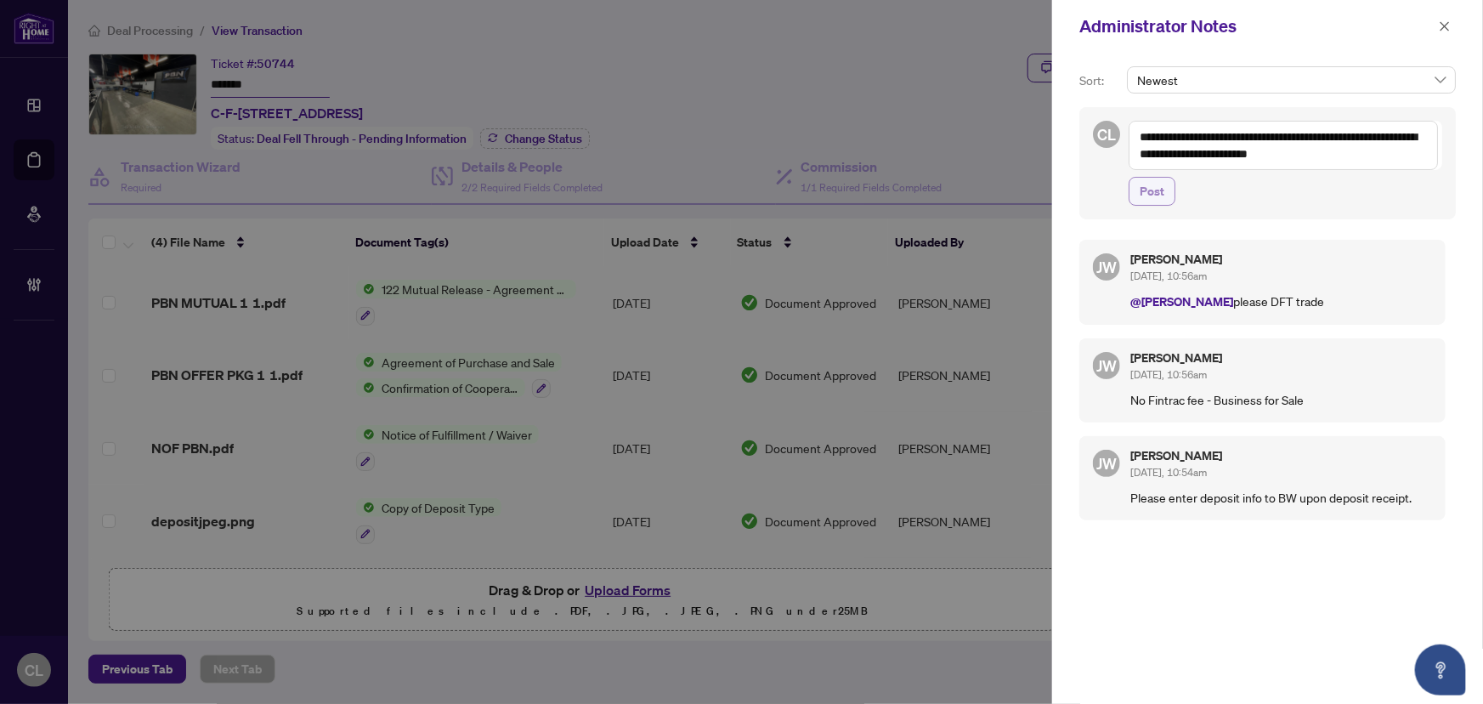
click at [1162, 191] on span "Post" at bounding box center [1152, 191] width 25 height 27
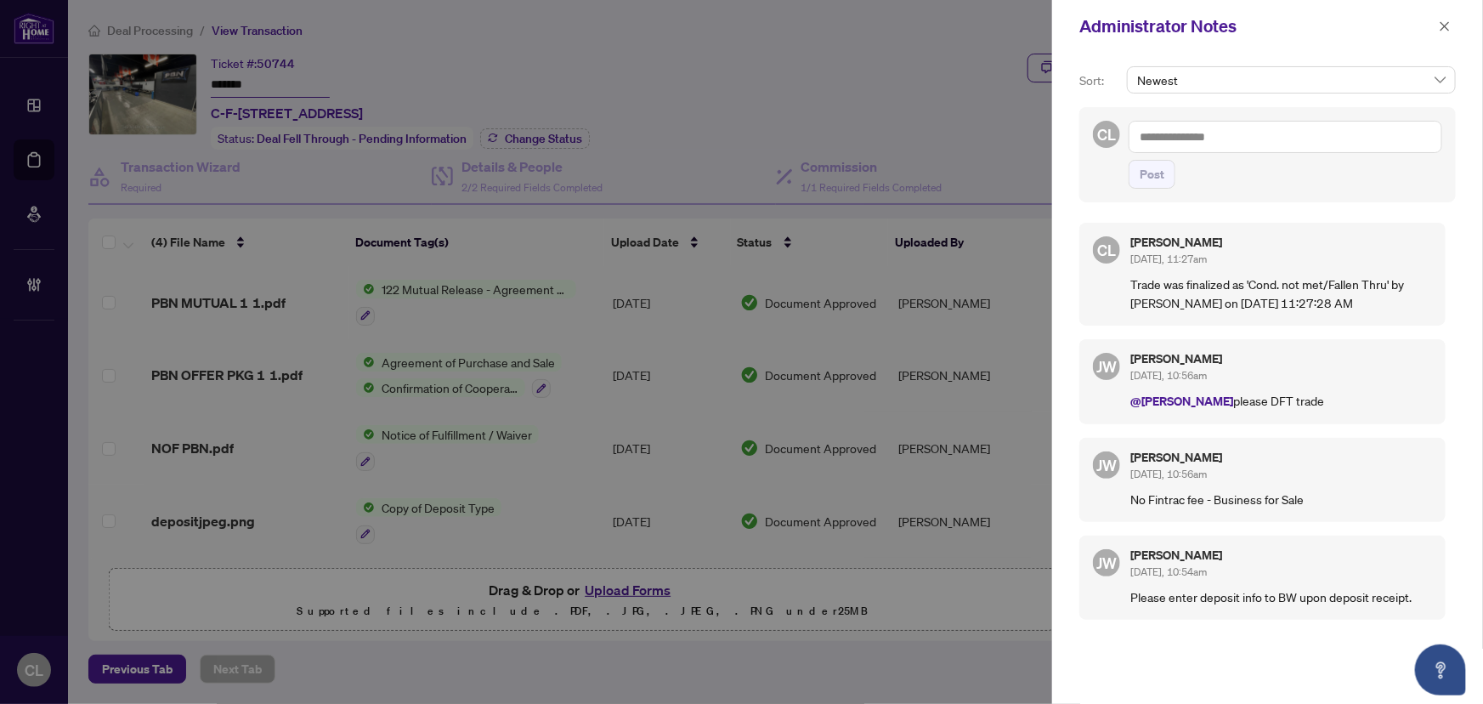
drag, startPoint x: 1446, startPoint y: 25, endPoint x: 1437, endPoint y: 28, distance: 9.2
click at [1445, 25] on icon "close" at bounding box center [1445, 26] width 12 height 12
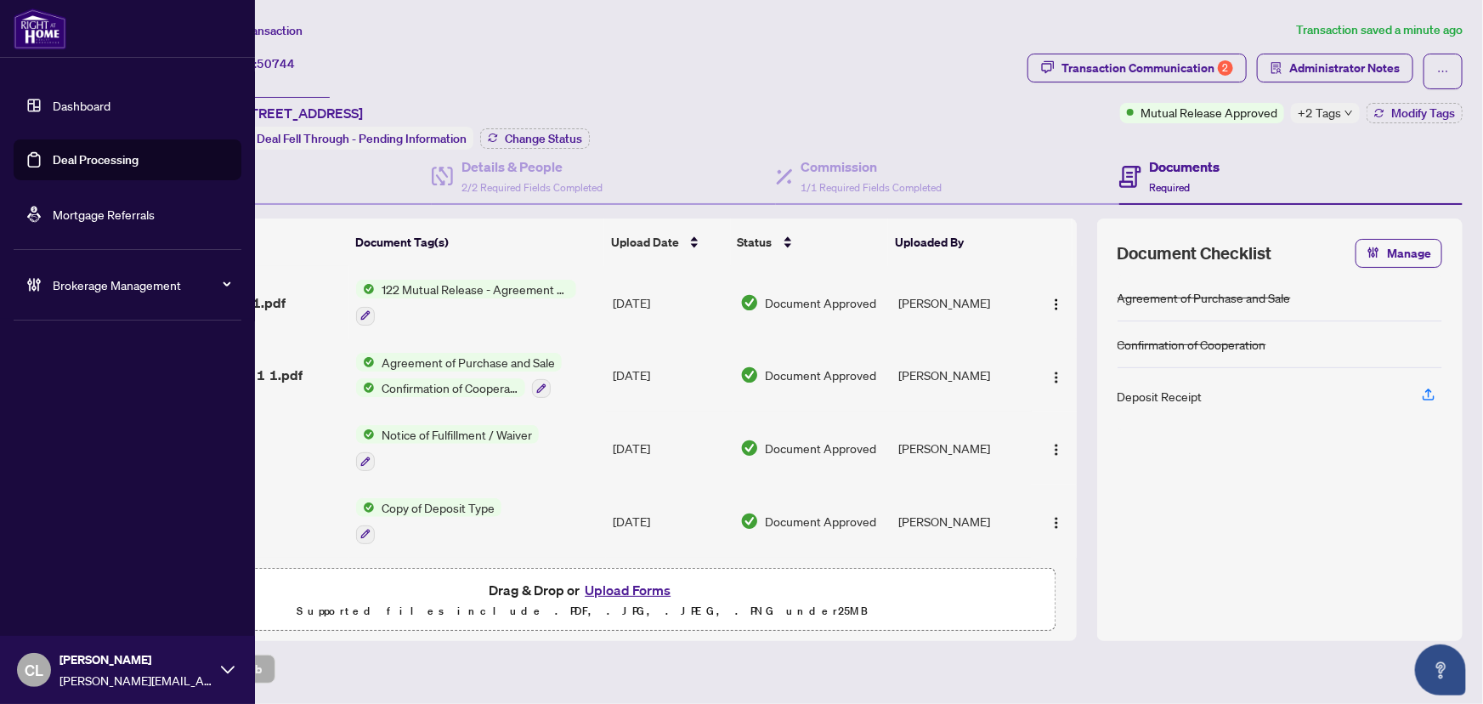
click at [75, 158] on link "Deal Processing" at bounding box center [96, 159] width 86 height 15
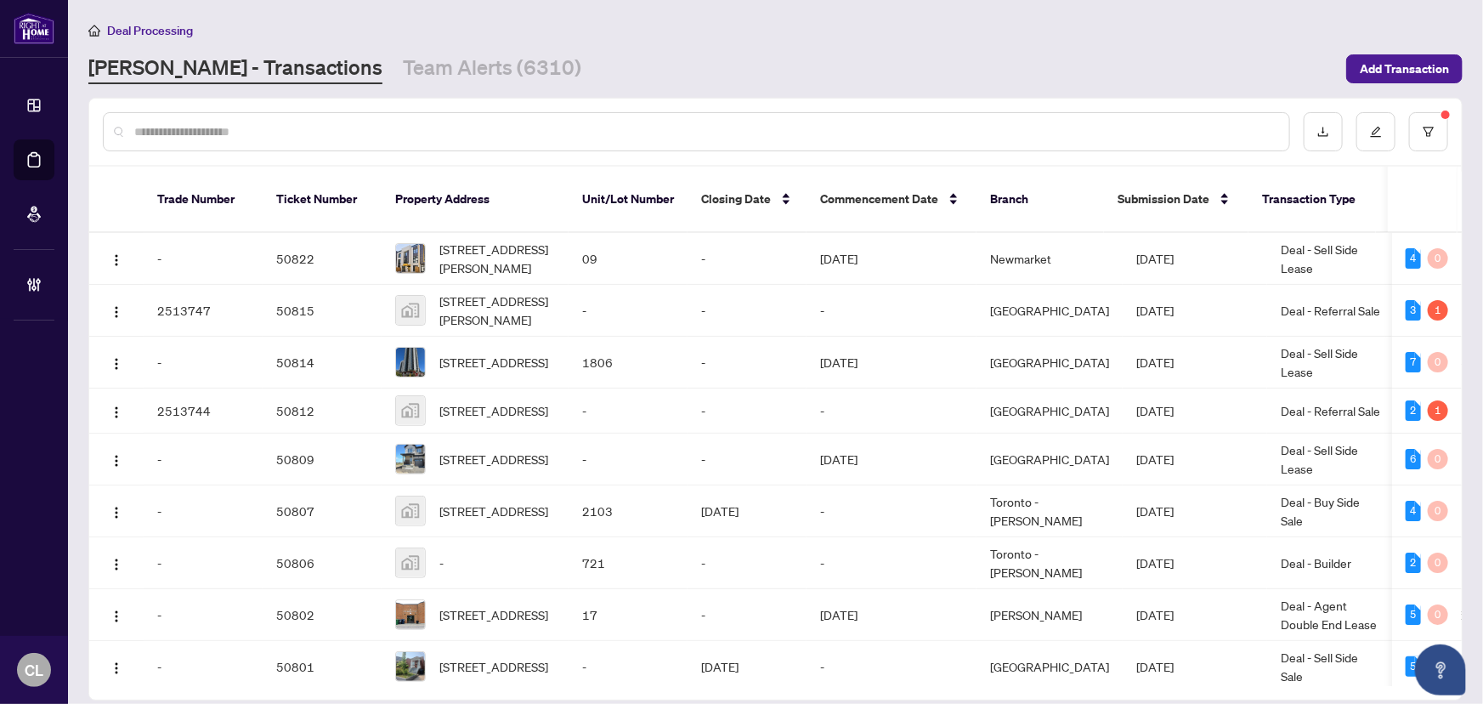
click at [397, 138] on input "text" at bounding box center [704, 131] width 1141 height 19
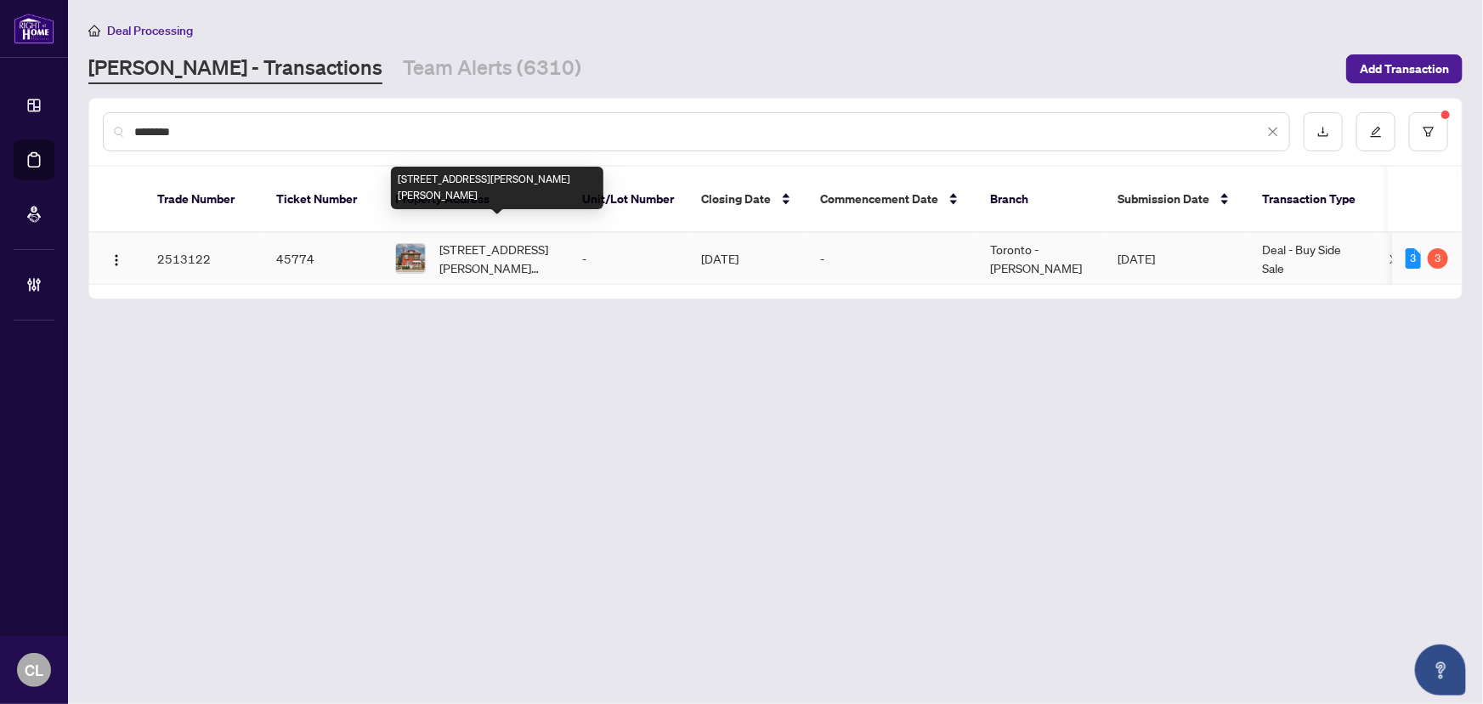
type input "********"
click at [530, 240] on span "59 Cannon St, Hamilton, Ontario L8R 2B4, Canada" at bounding box center [497, 258] width 116 height 37
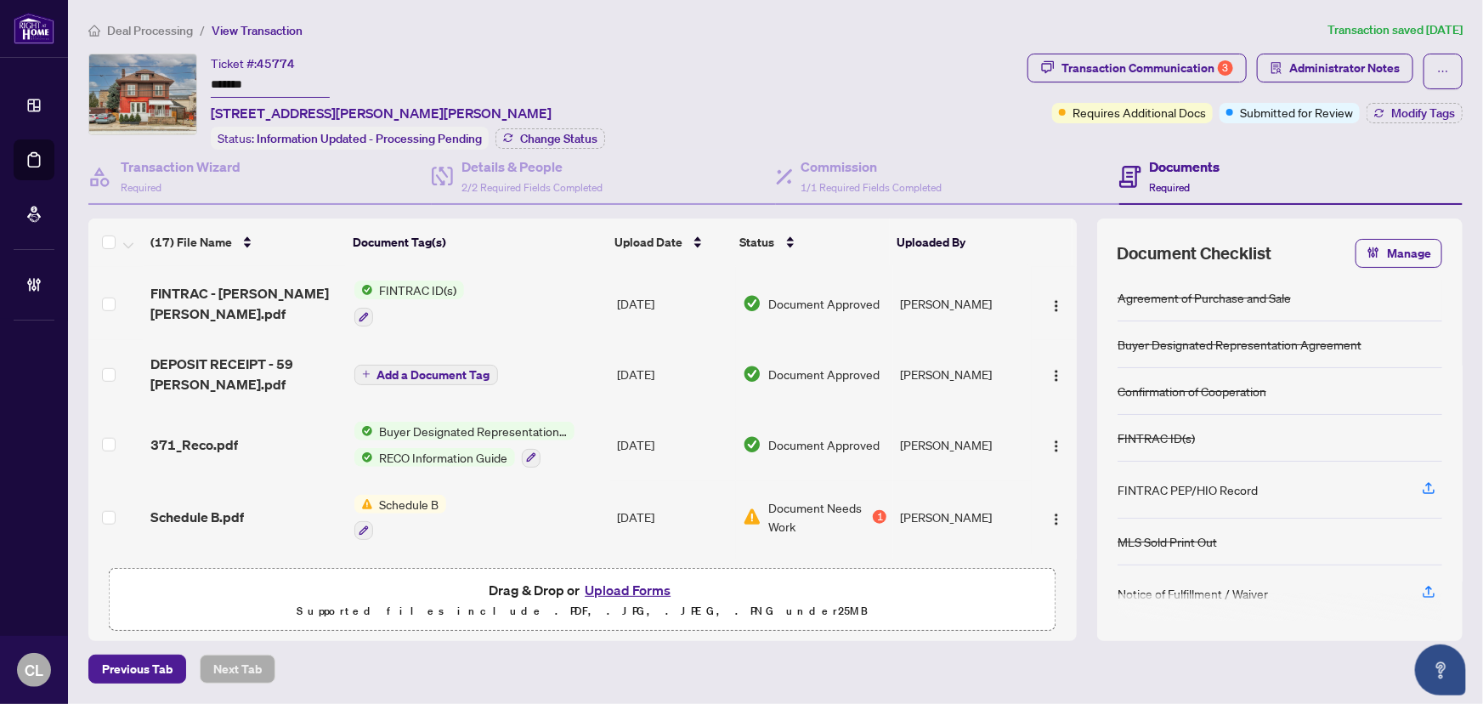
scroll to position [708, 0]
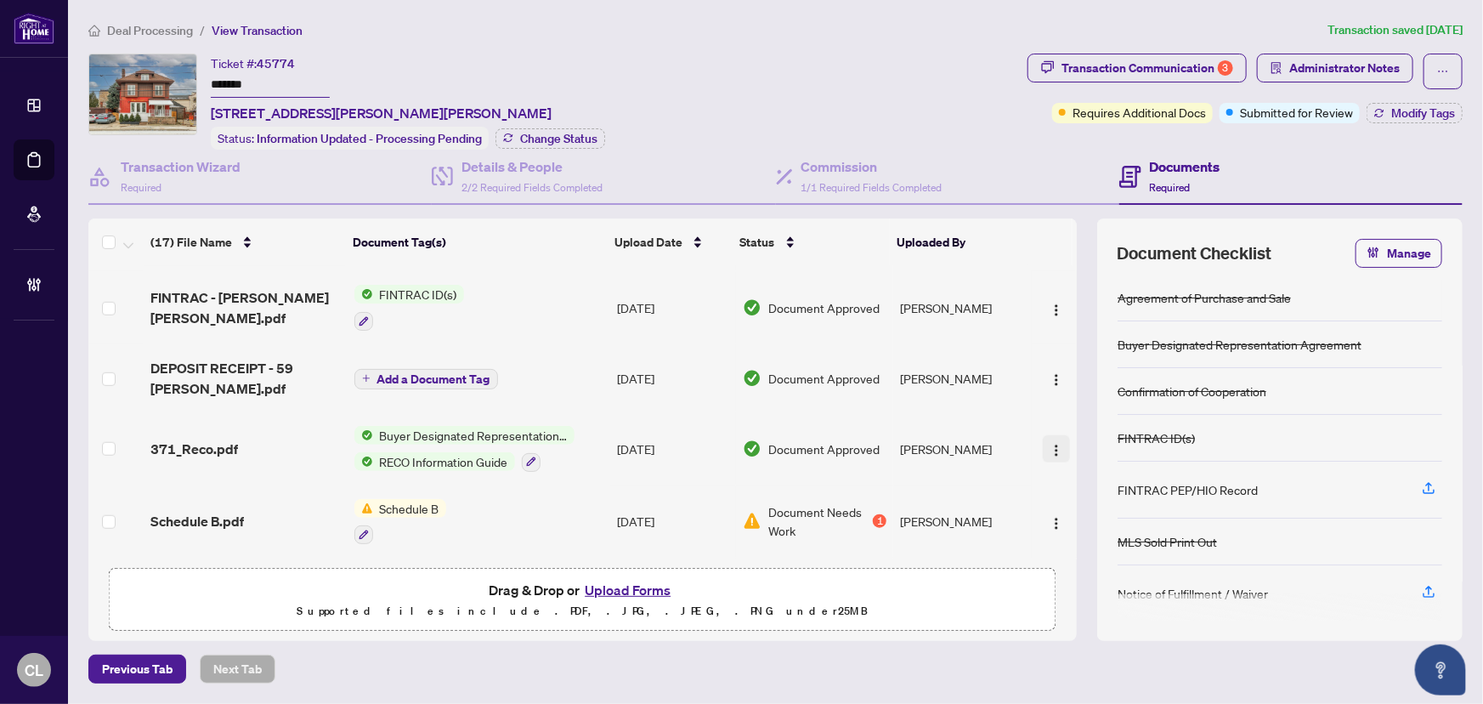
click at [1050, 444] on img "button" at bounding box center [1057, 451] width 14 height 14
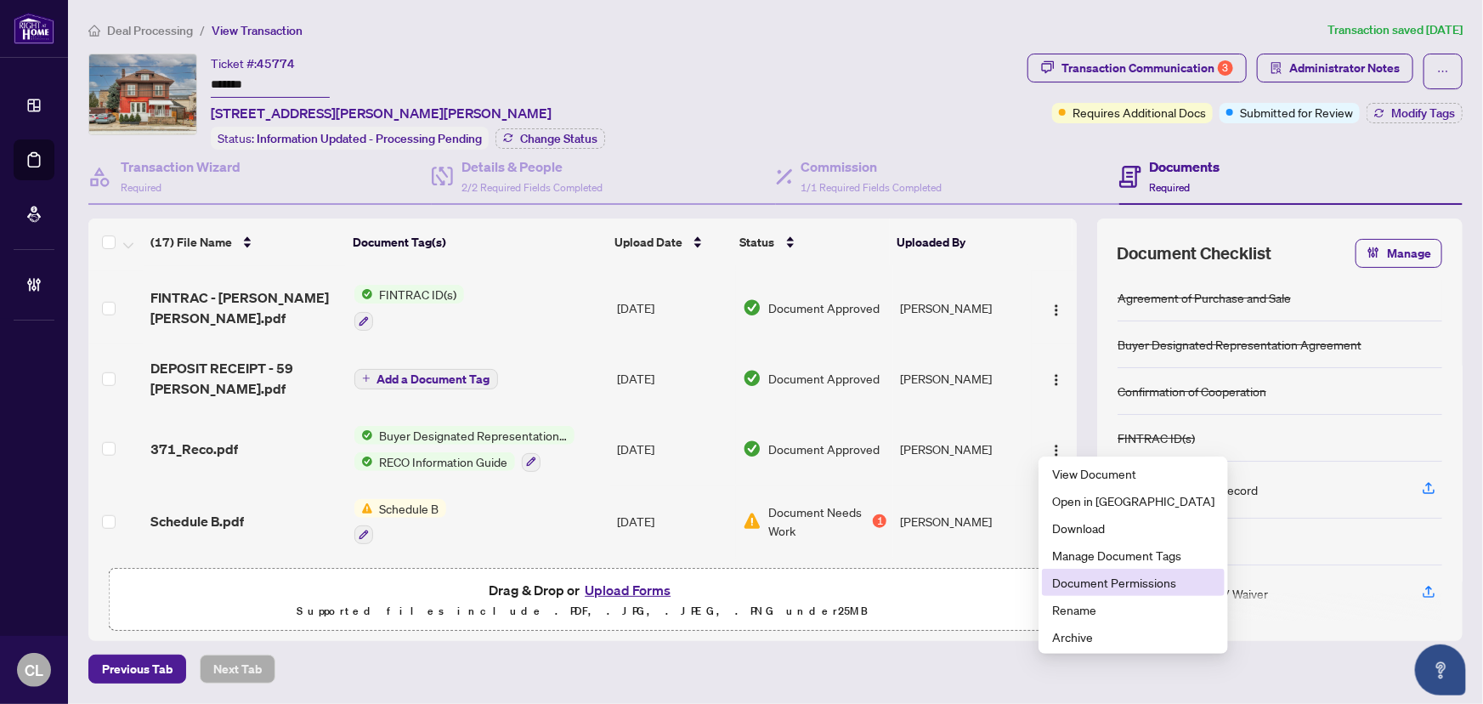
click at [1078, 579] on span "Document Permissions" at bounding box center [1133, 582] width 162 height 19
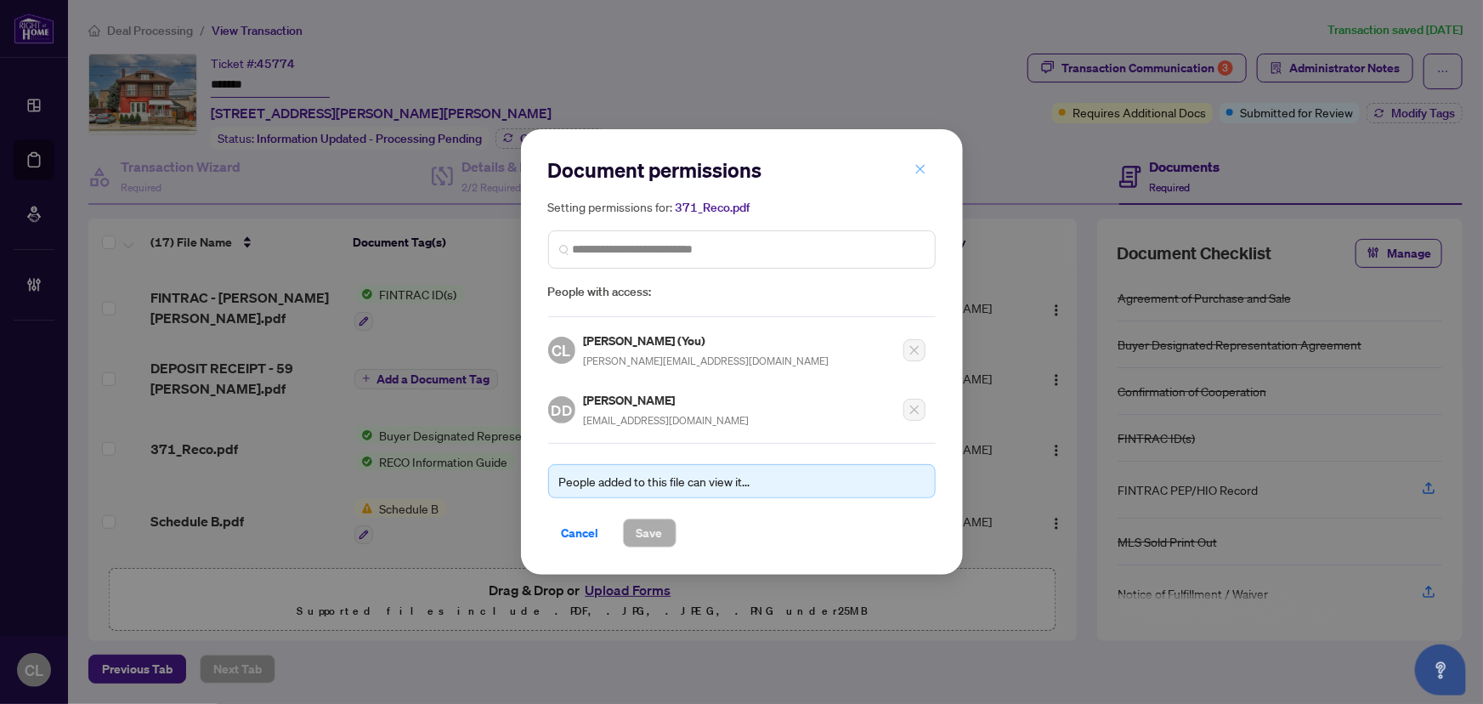
click at [923, 173] on icon "close" at bounding box center [920, 169] width 12 height 12
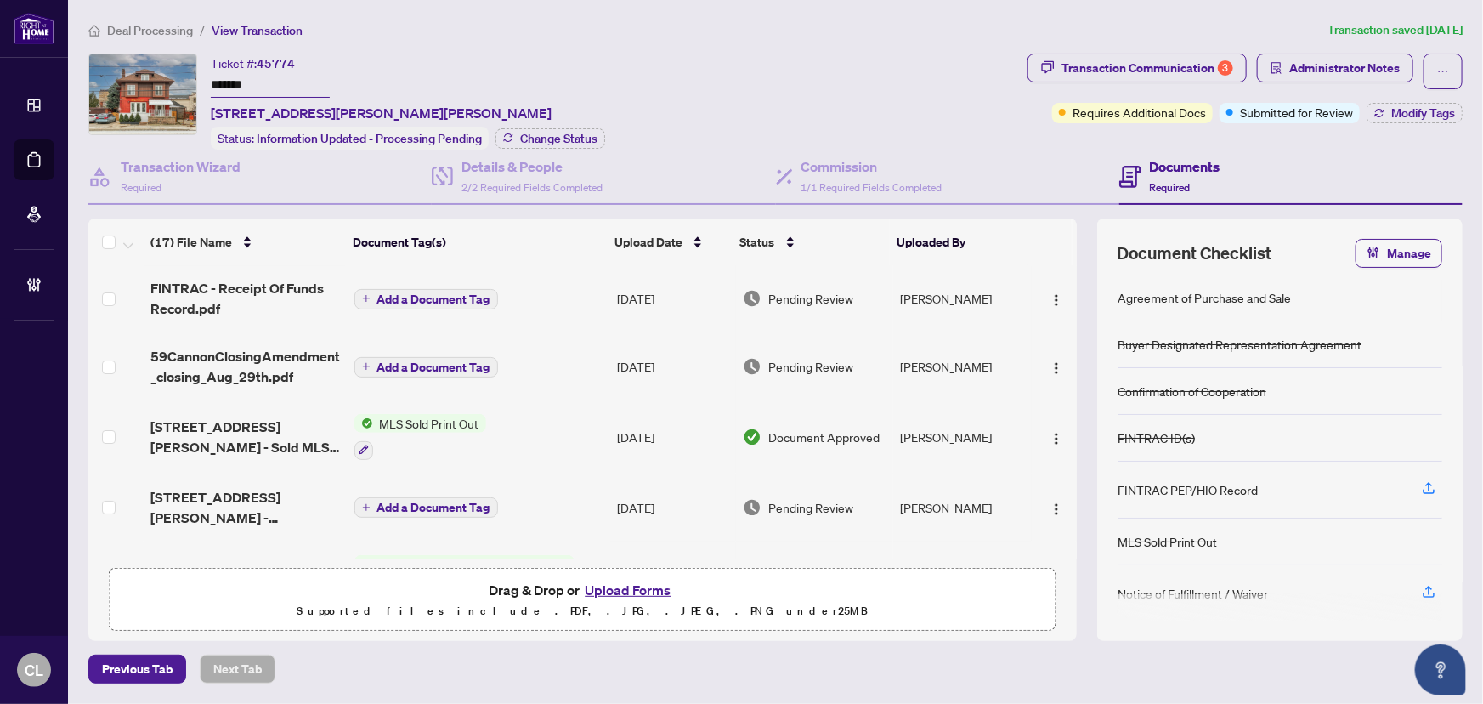
scroll to position [0, 0]
click at [300, 427] on span "59 Cannon St W - Sold MLS listing.pdf" at bounding box center [245, 438] width 190 height 41
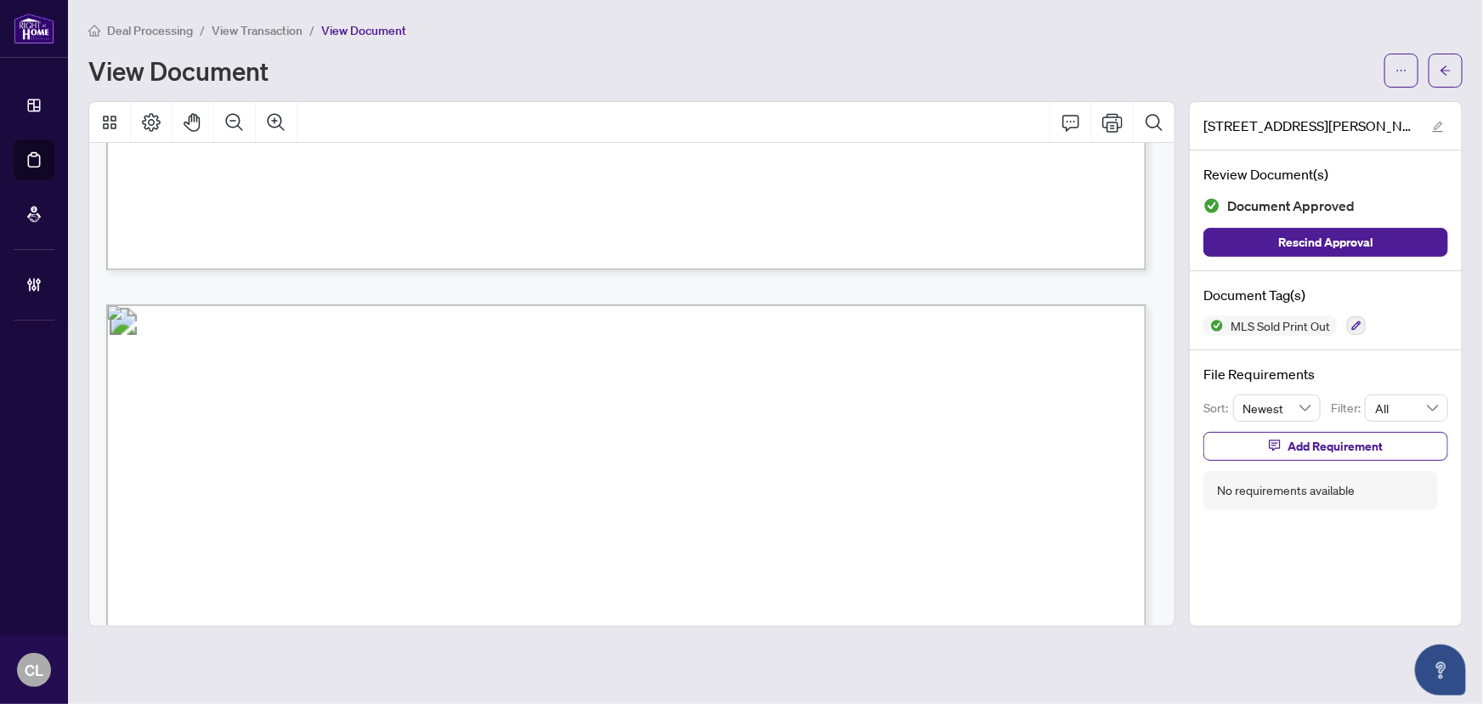
scroll to position [1390, 0]
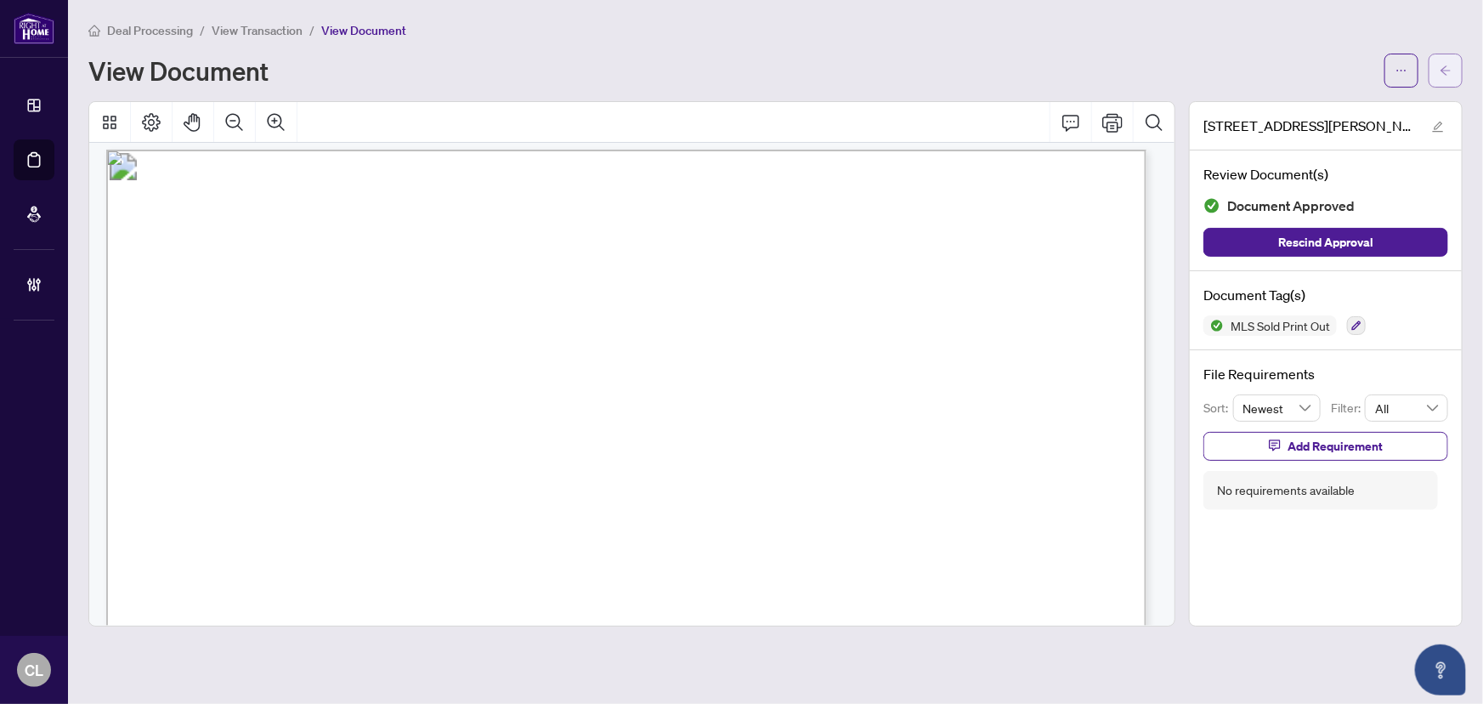
click at [1451, 65] on icon "arrow-left" at bounding box center [1446, 71] width 12 height 12
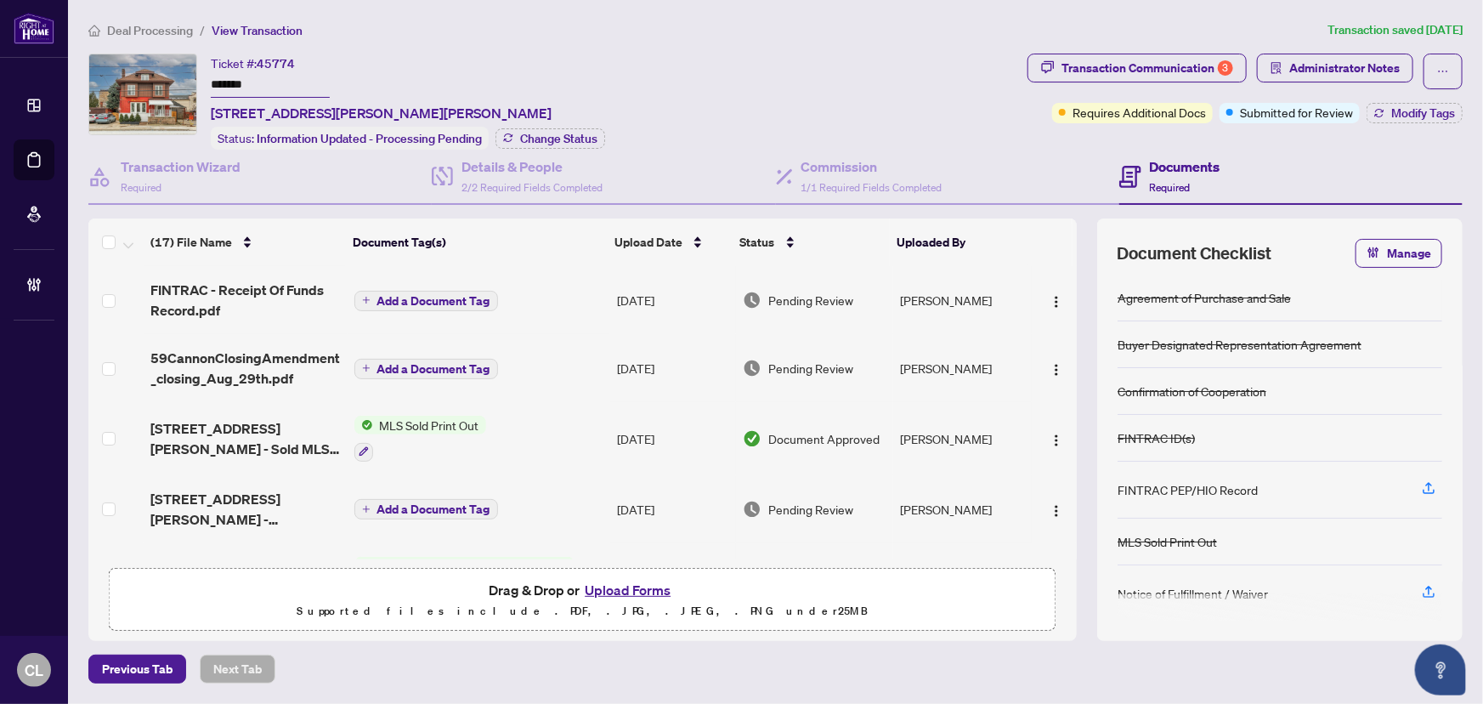
scroll to position [386, 0]
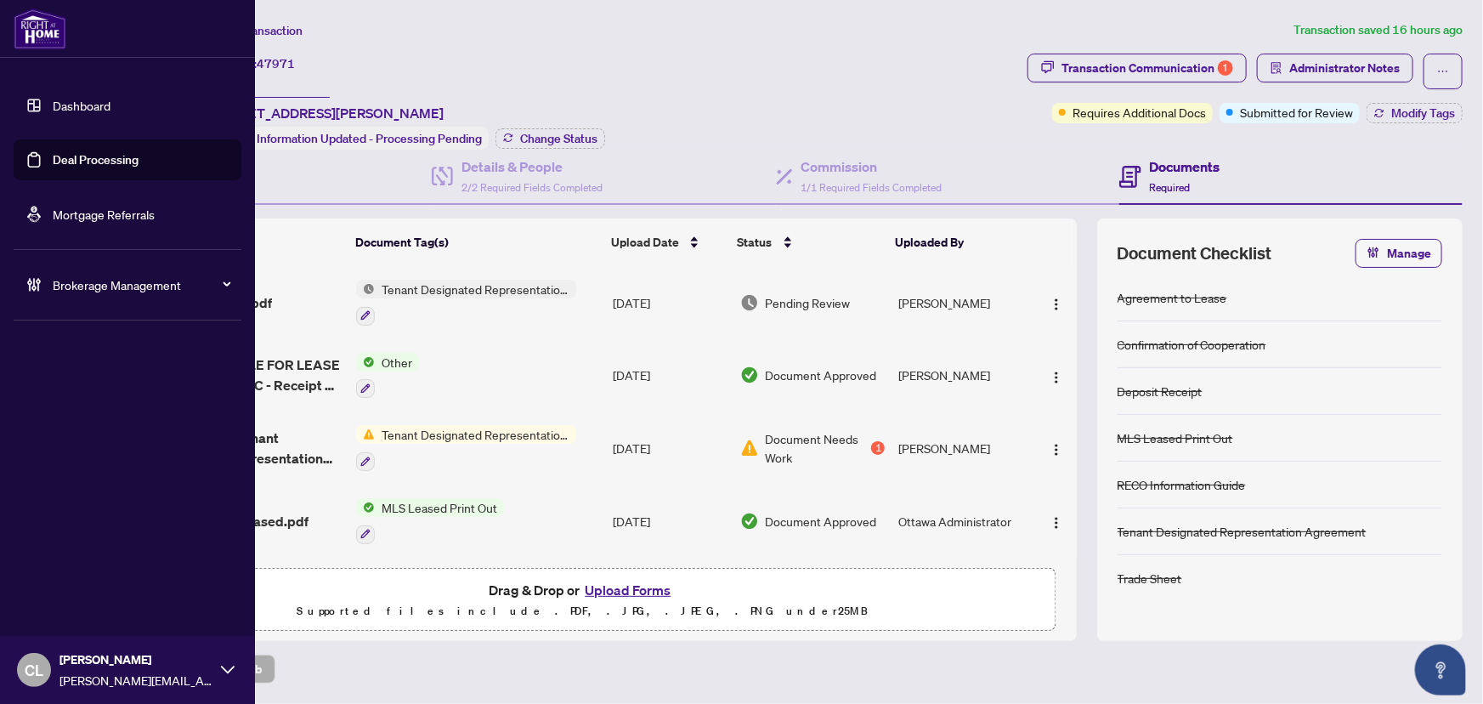
click at [76, 161] on link "Deal Processing" at bounding box center [96, 159] width 86 height 15
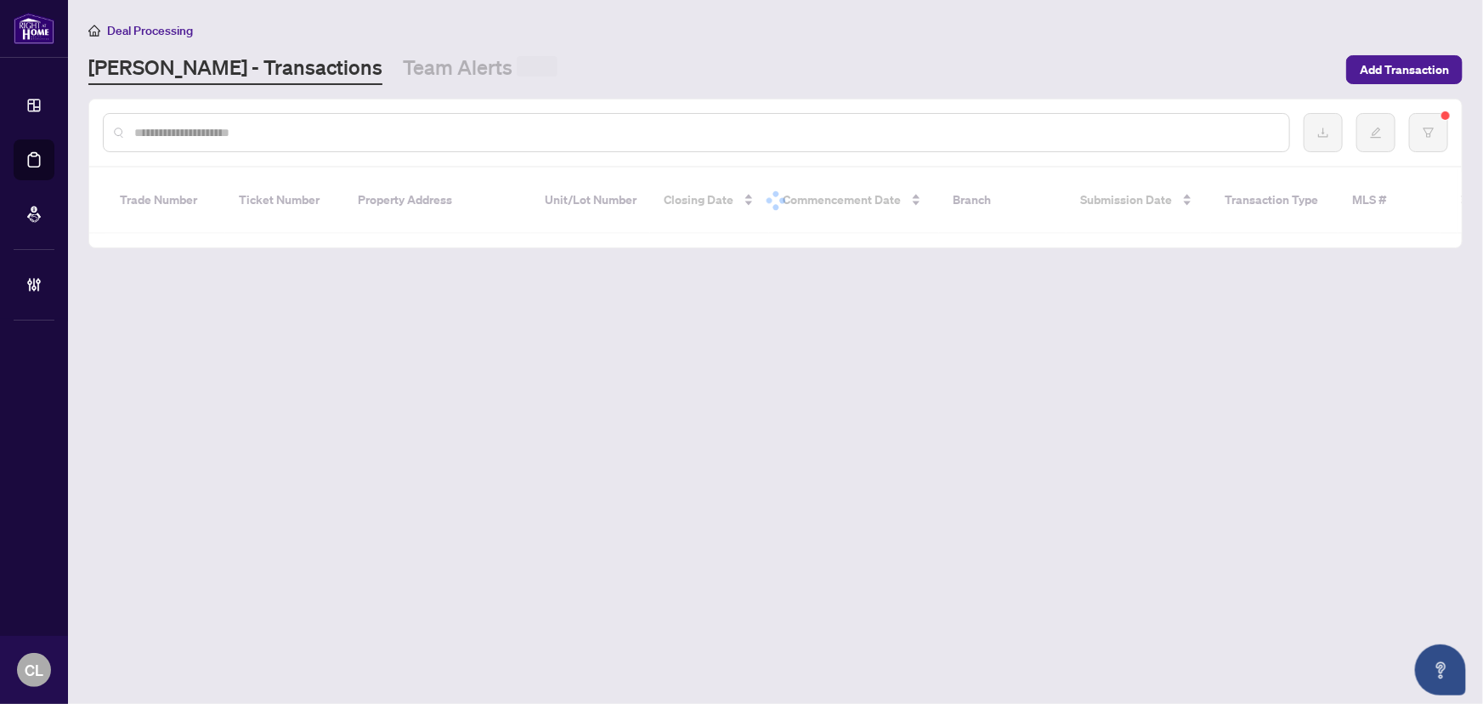
click at [278, 136] on input "text" at bounding box center [704, 132] width 1141 height 19
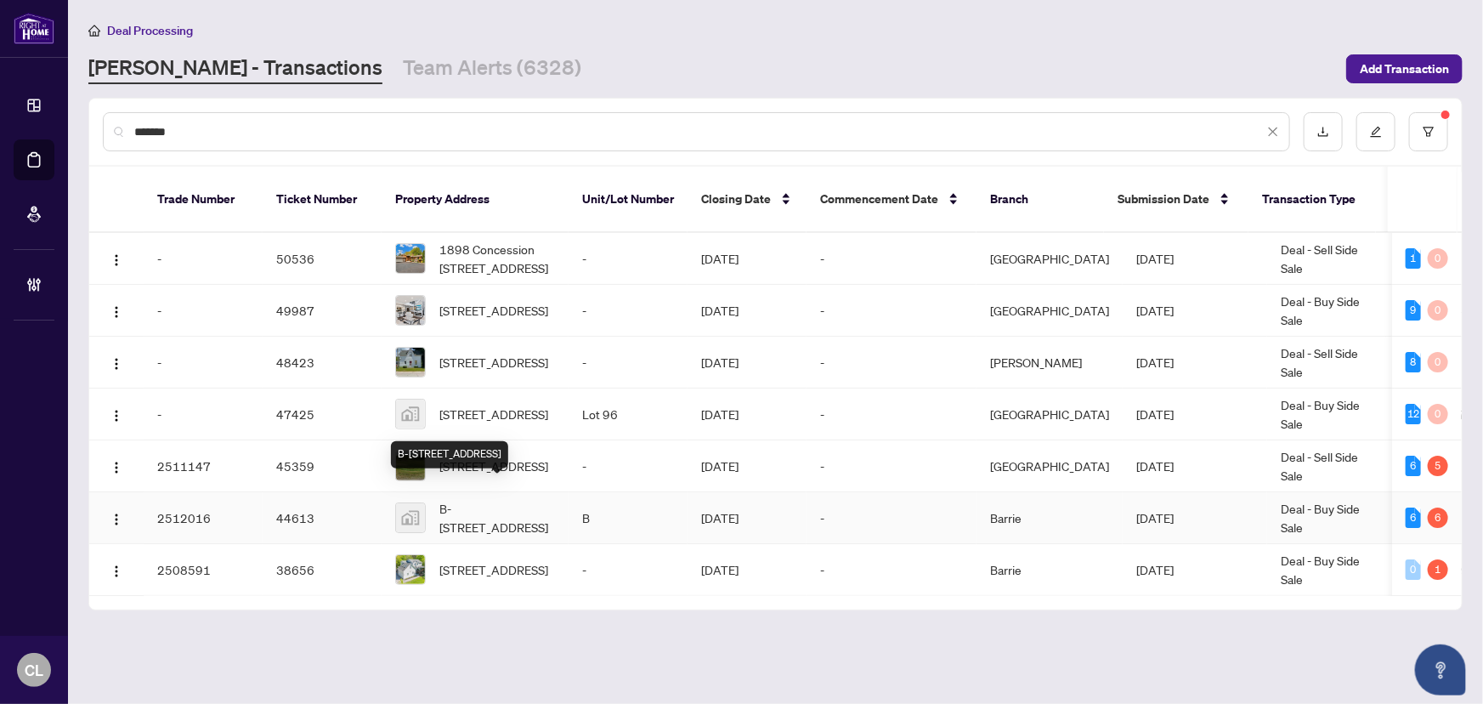
type input "*******"
click at [474, 499] on span "B-[STREET_ADDRESS]" at bounding box center [497, 517] width 116 height 37
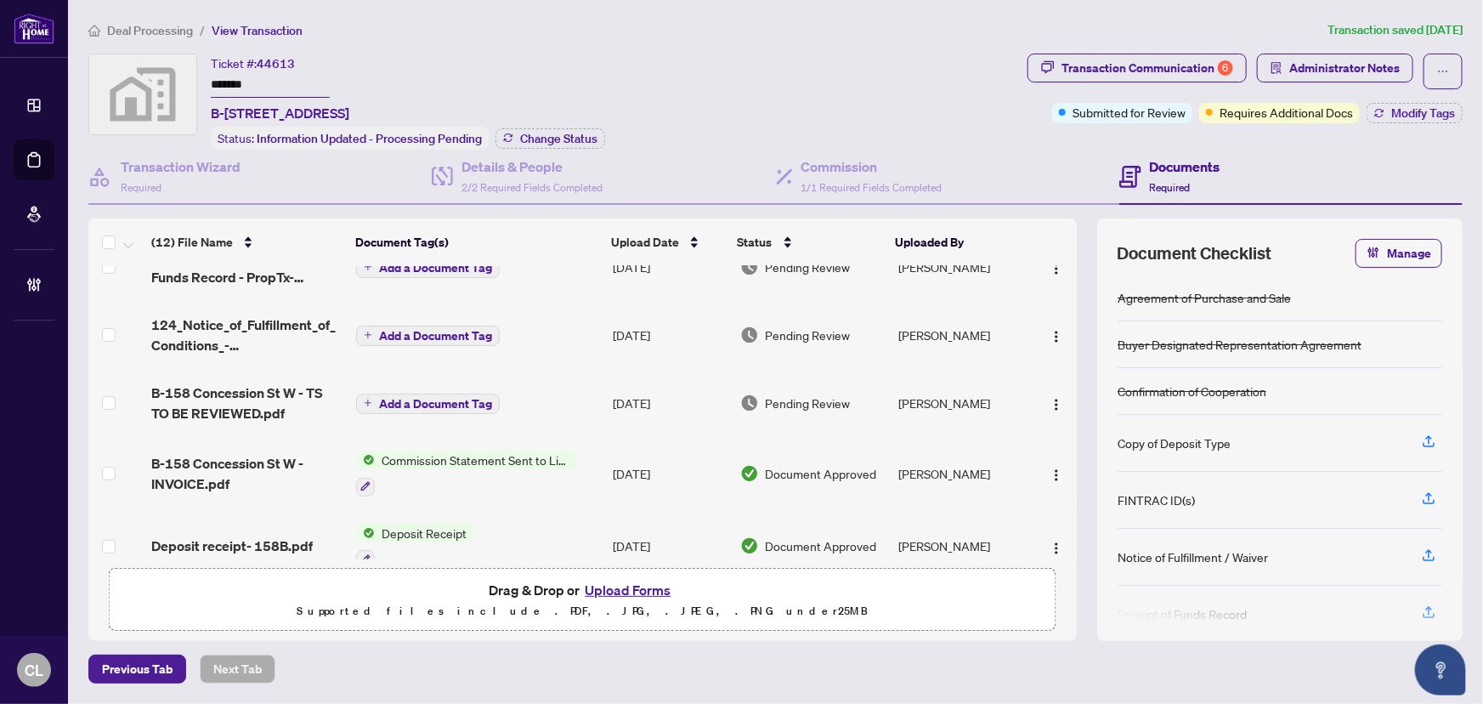
scroll to position [154, 0]
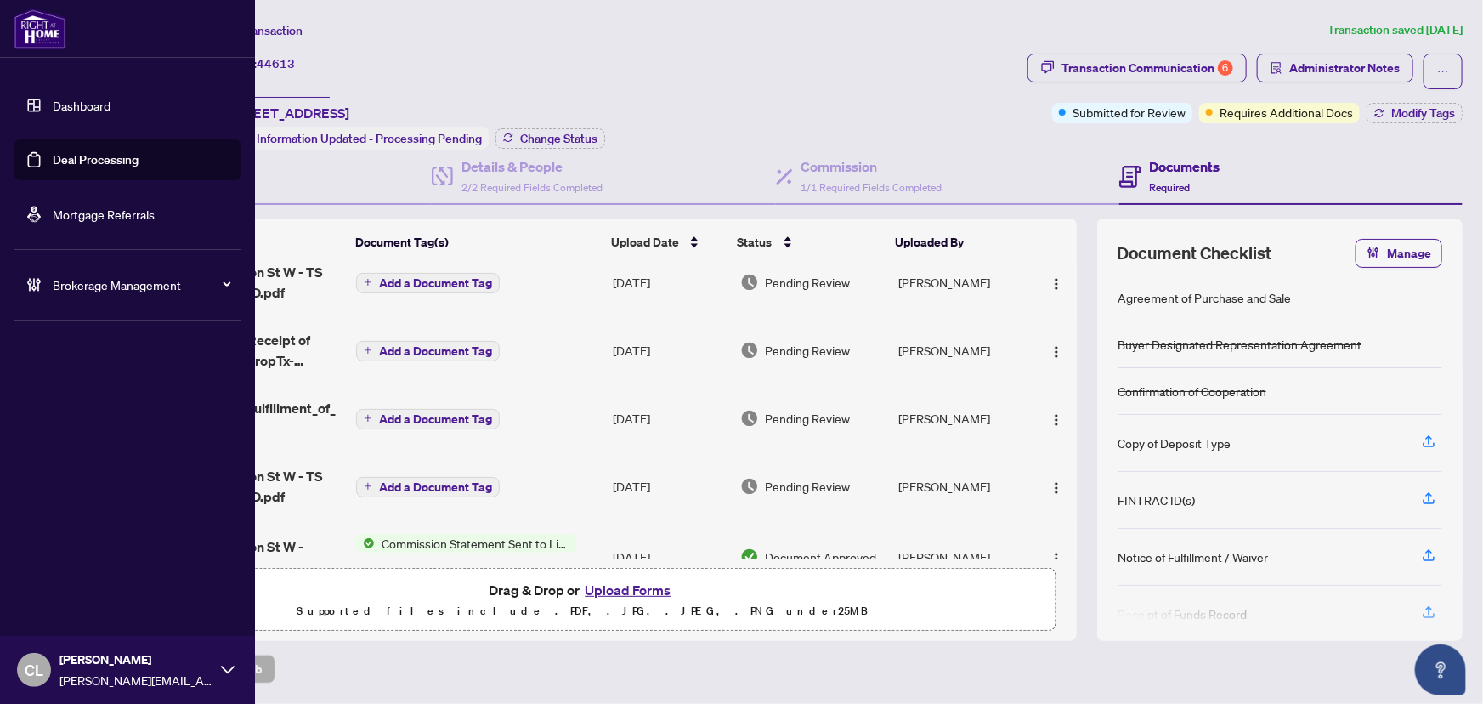
drag, startPoint x: 70, startPoint y: 156, endPoint x: 110, endPoint y: 168, distance: 42.7
click at [71, 156] on link "Deal Processing" at bounding box center [96, 159] width 86 height 15
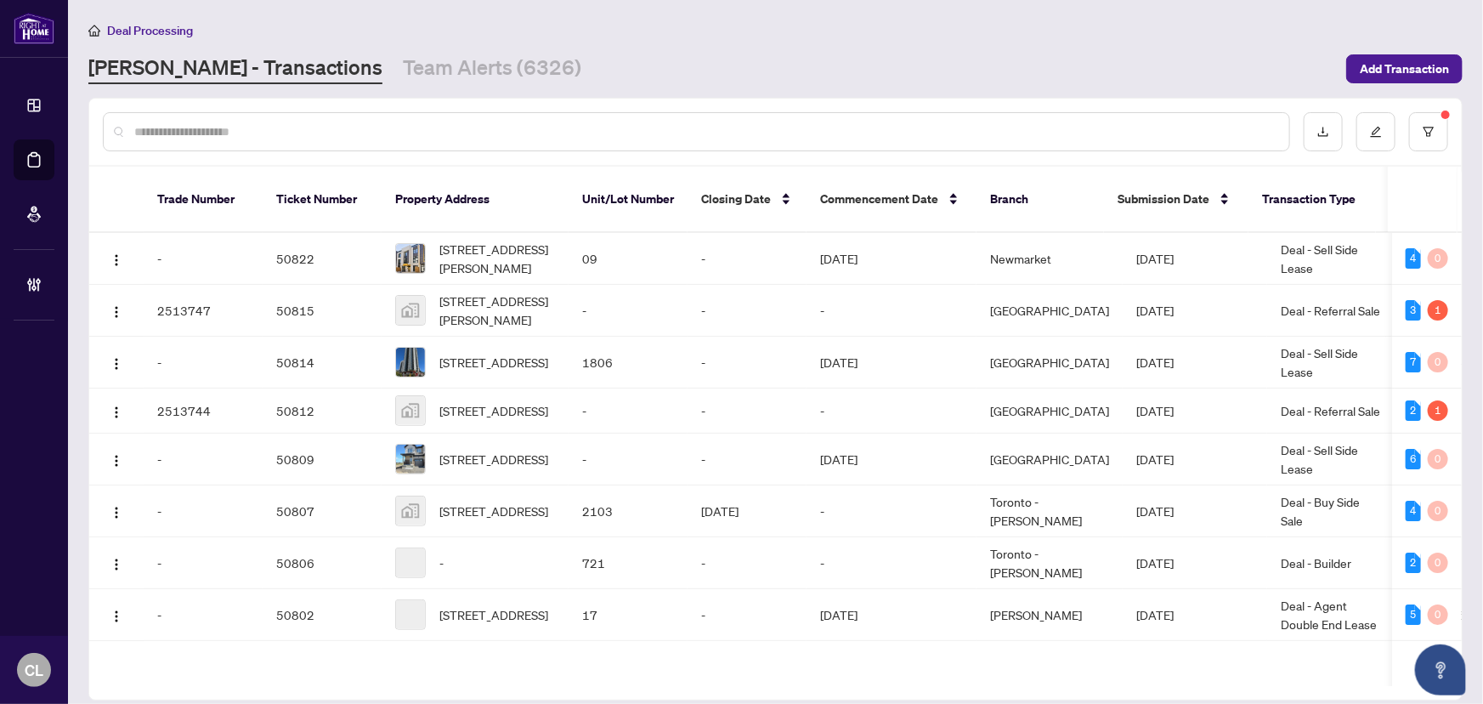
click at [289, 132] on input "text" at bounding box center [704, 131] width 1141 height 19
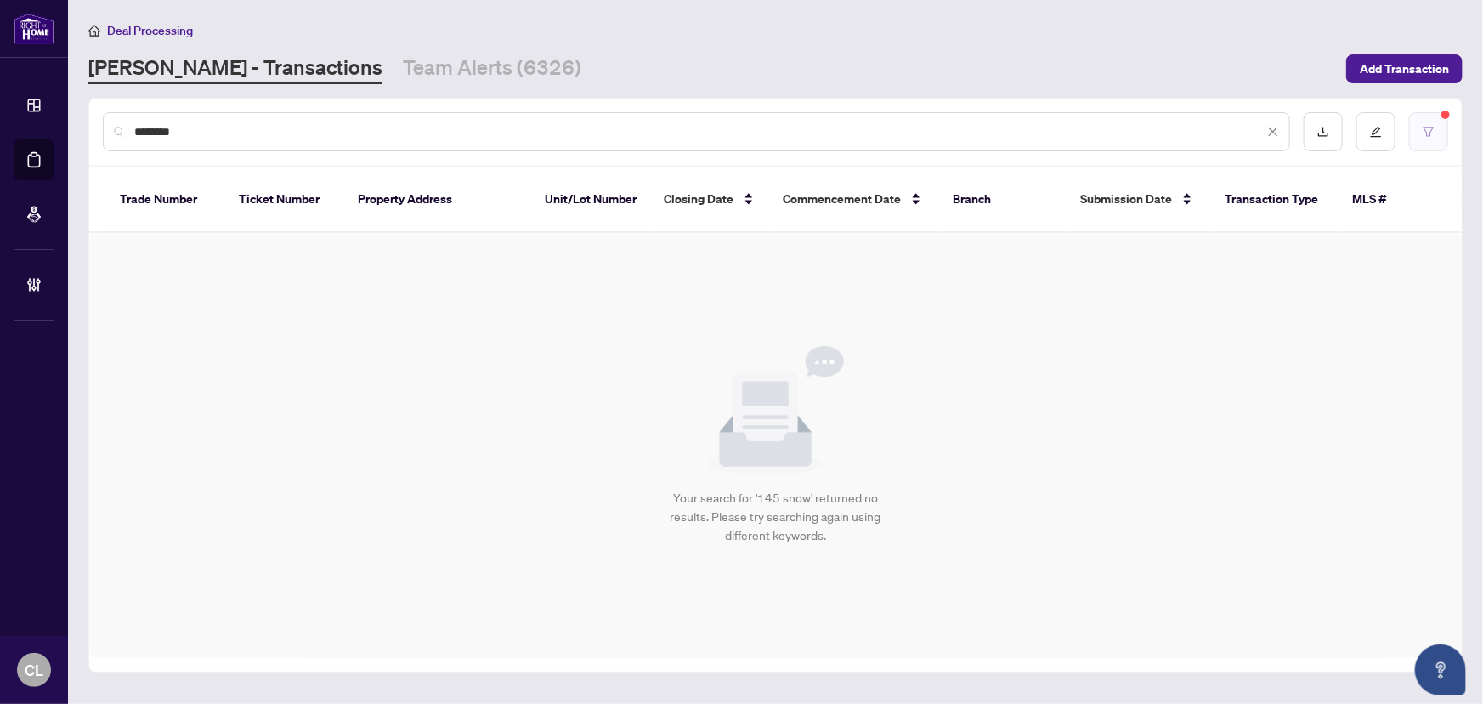
type input "********"
click at [1433, 134] on icon "filter" at bounding box center [1429, 132] width 12 height 12
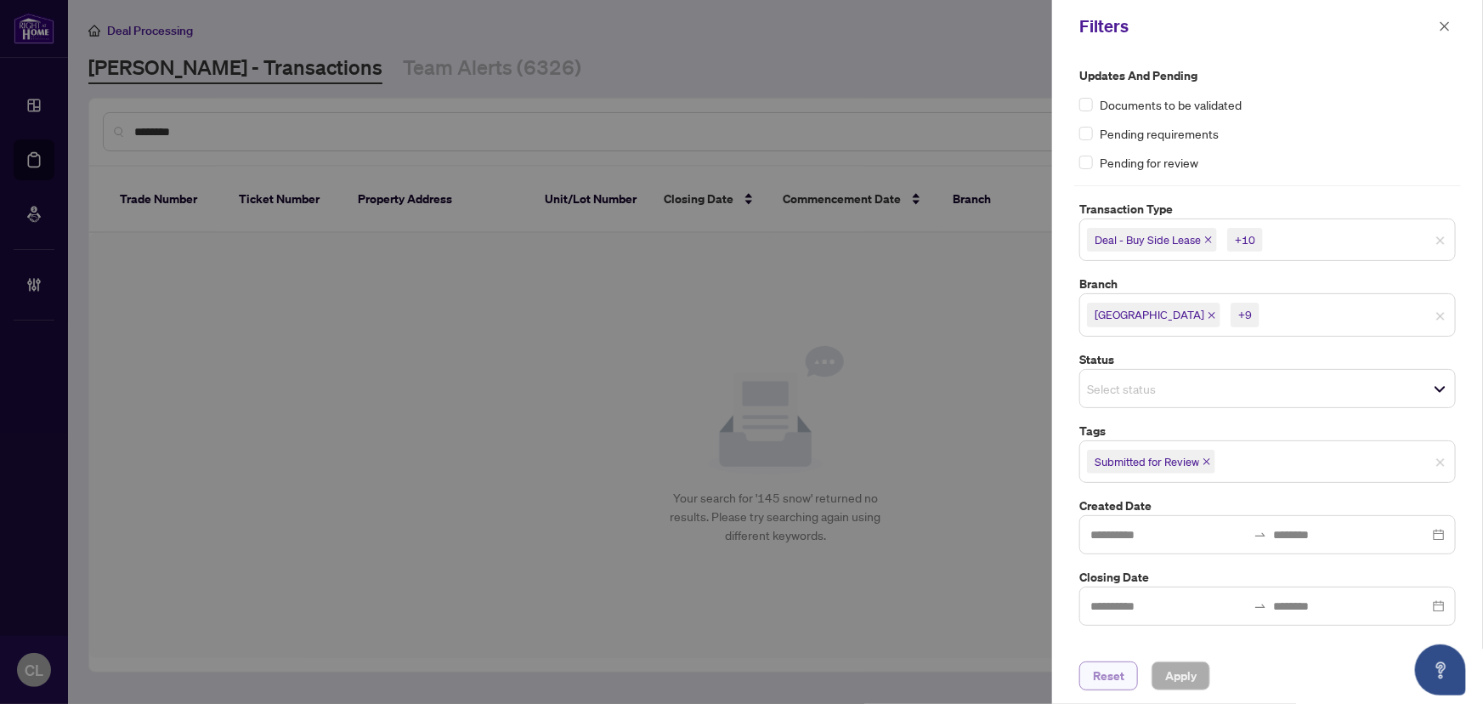
click at [1112, 680] on span "Reset" at bounding box center [1108, 675] width 31 height 27
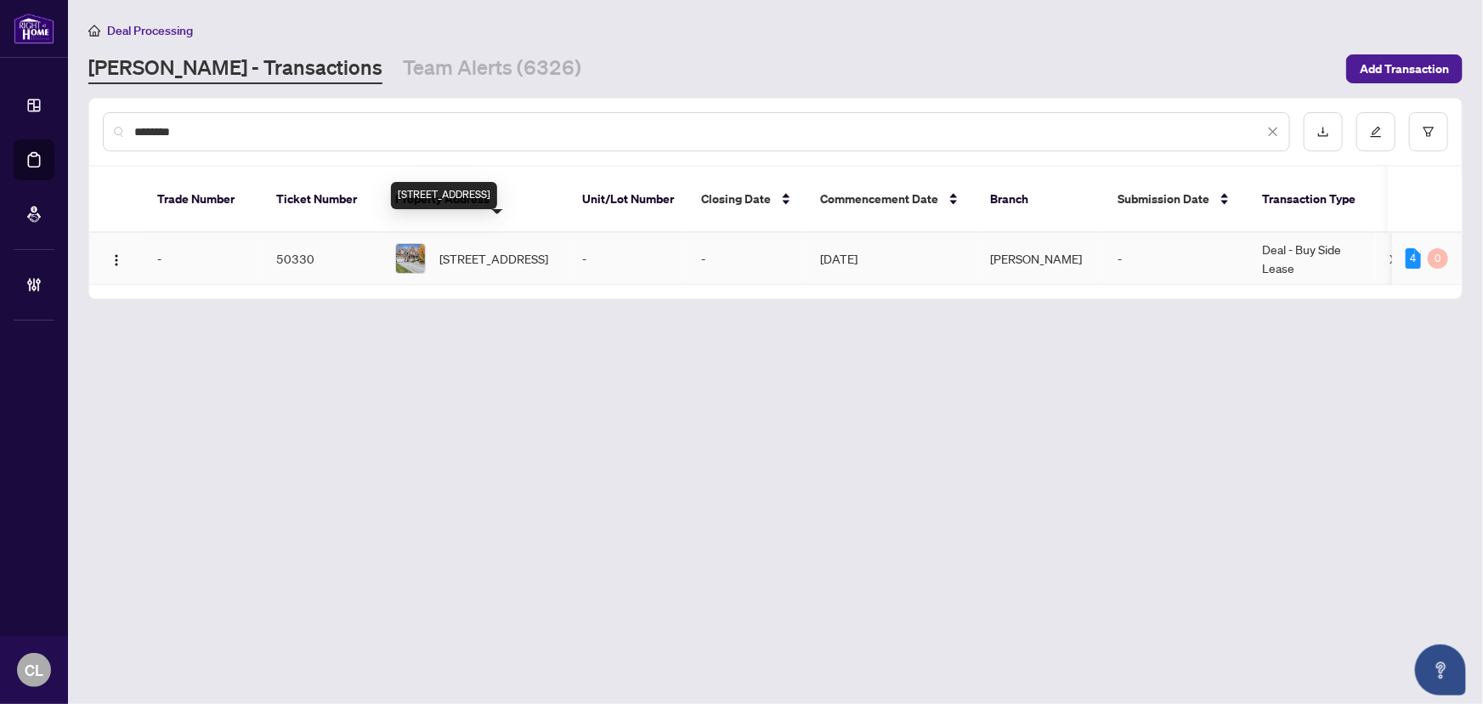
click at [452, 249] on span "145 Snowbridge Way, Blue Mountains, Ontario L9Y 0V1, Canada" at bounding box center [493, 258] width 109 height 19
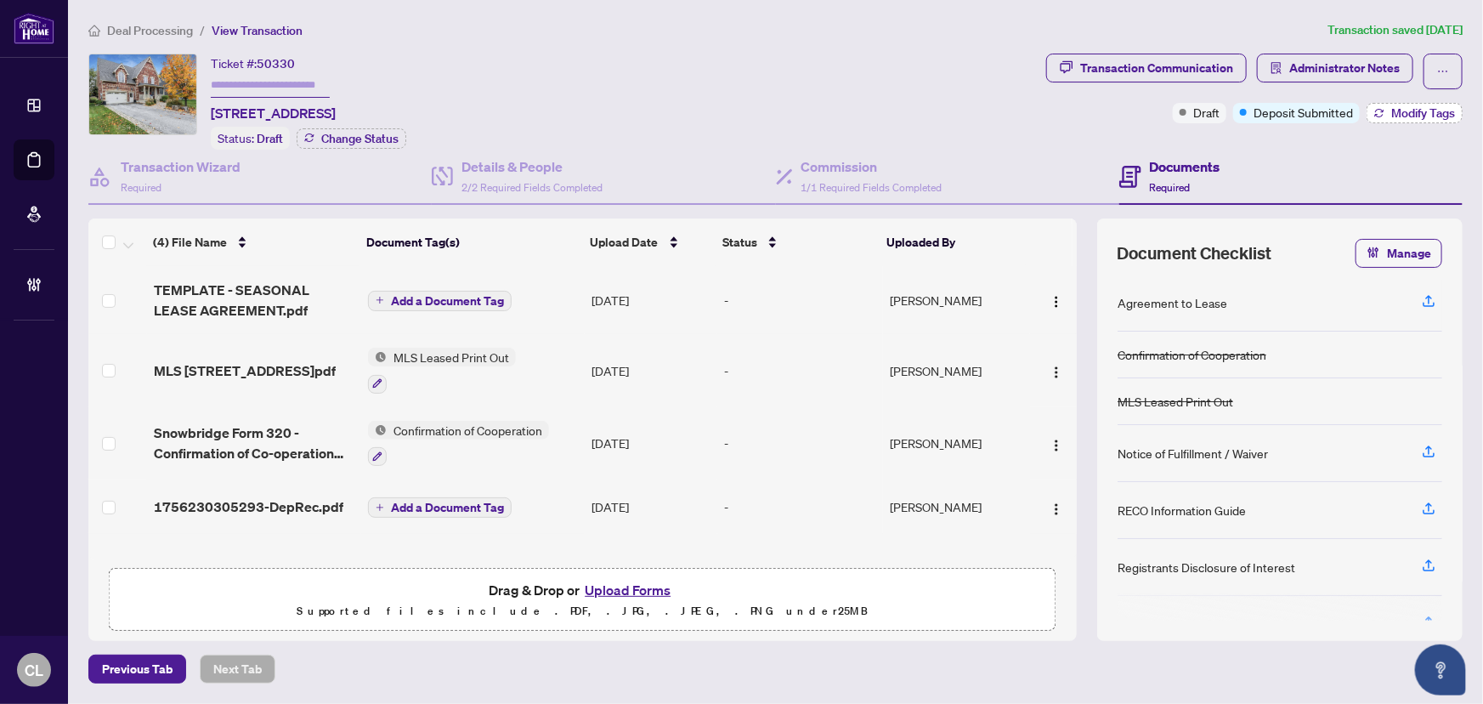
click at [1435, 111] on span "Modify Tags" at bounding box center [1423, 113] width 64 height 12
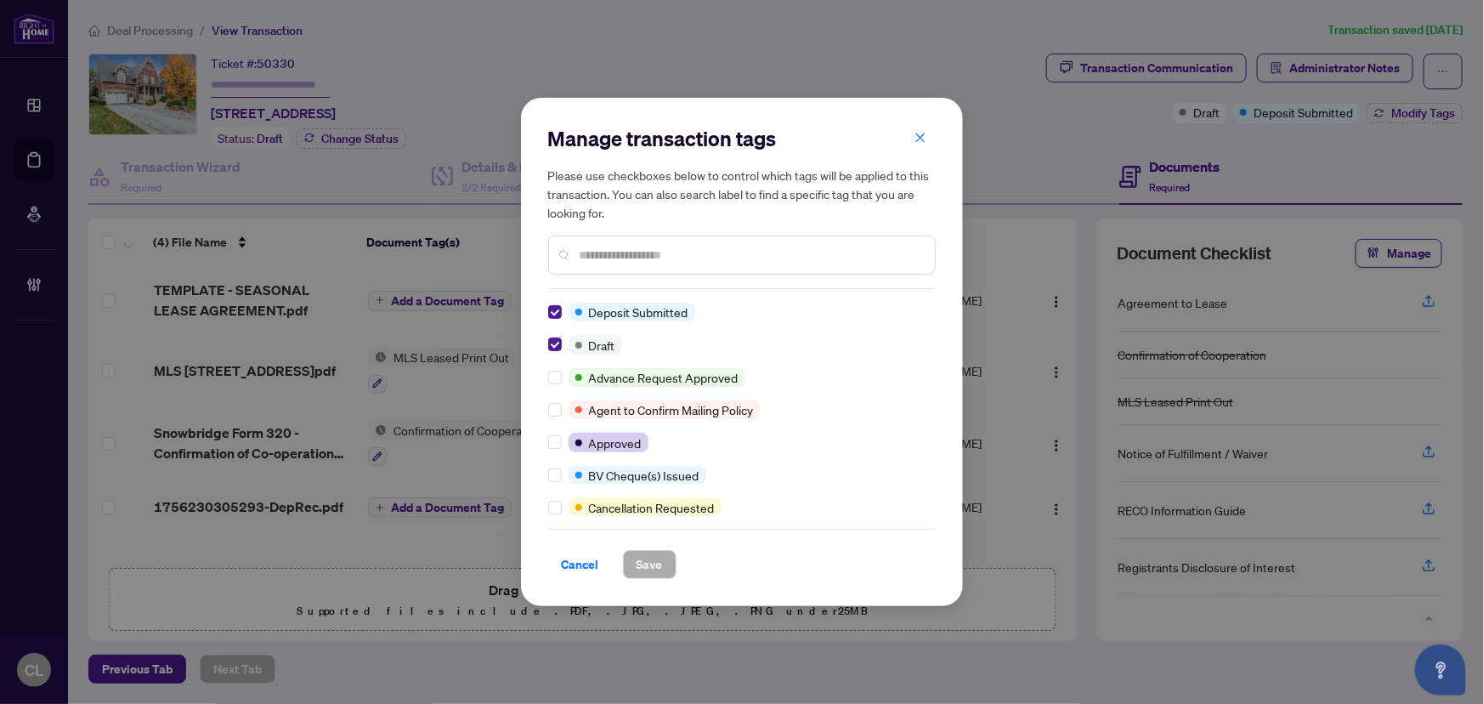
click at [1016, 111] on div "Manage transaction tags Please use checkboxes below to control which tags will …" at bounding box center [741, 352] width 1483 height 704
click at [923, 139] on icon "close" at bounding box center [920, 138] width 12 height 12
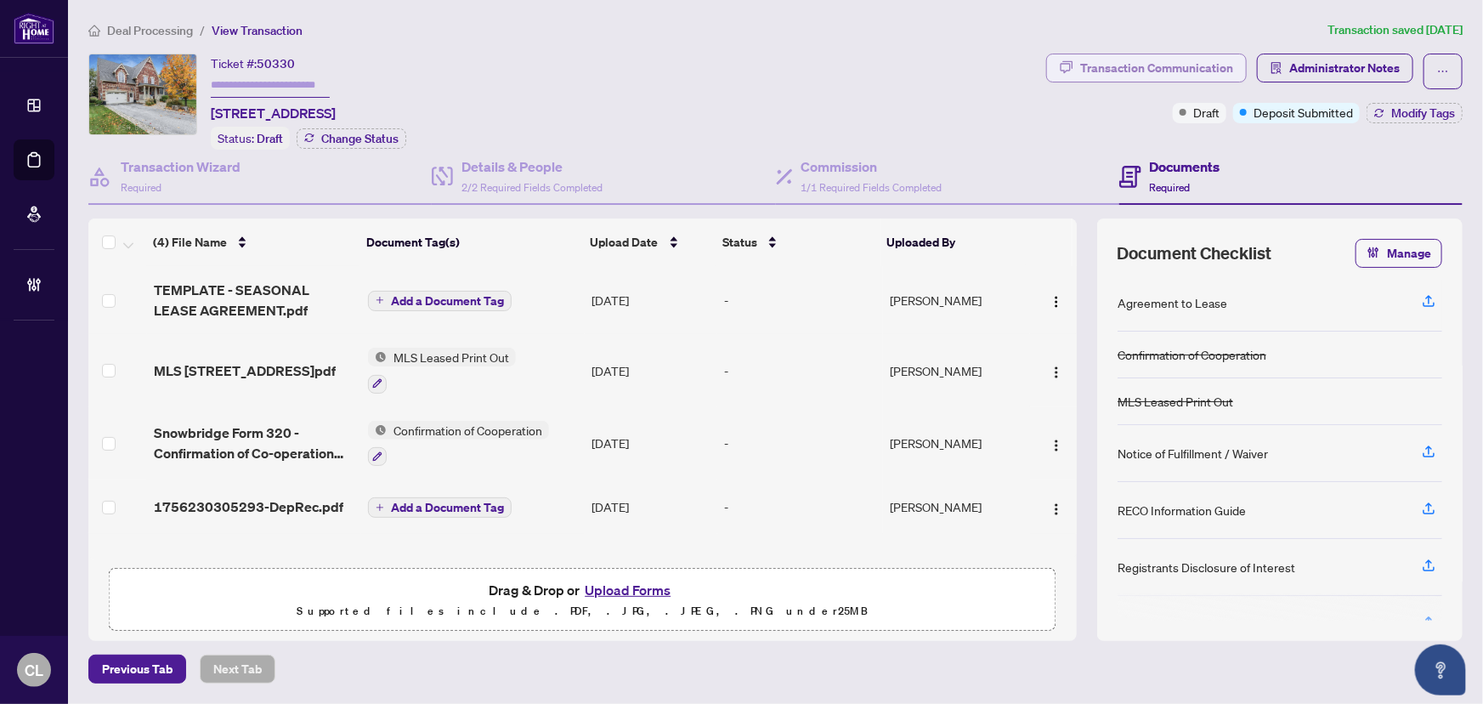
click at [1067, 71] on icon "button" at bounding box center [1067, 67] width 14 height 14
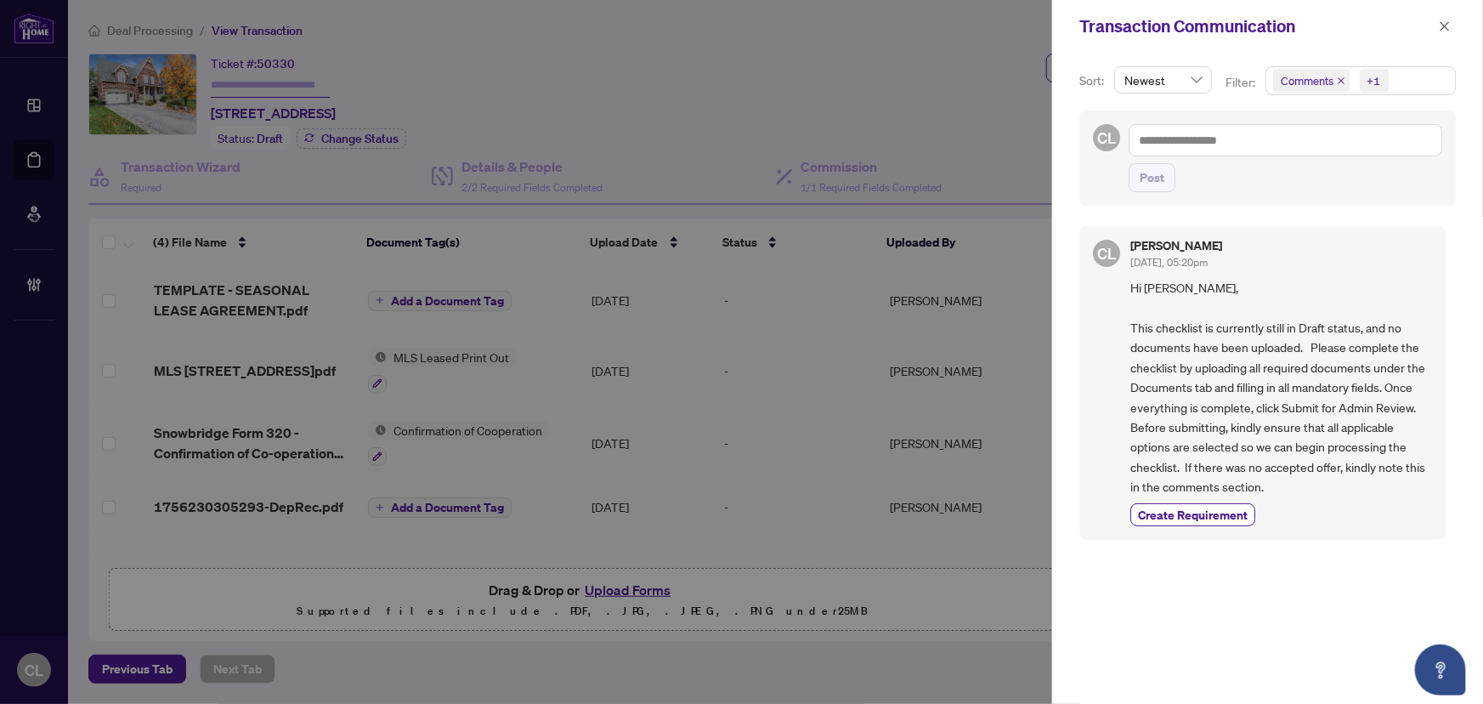
click at [867, 103] on div at bounding box center [741, 352] width 1483 height 704
click at [1446, 27] on icon "close" at bounding box center [1445, 25] width 9 height 9
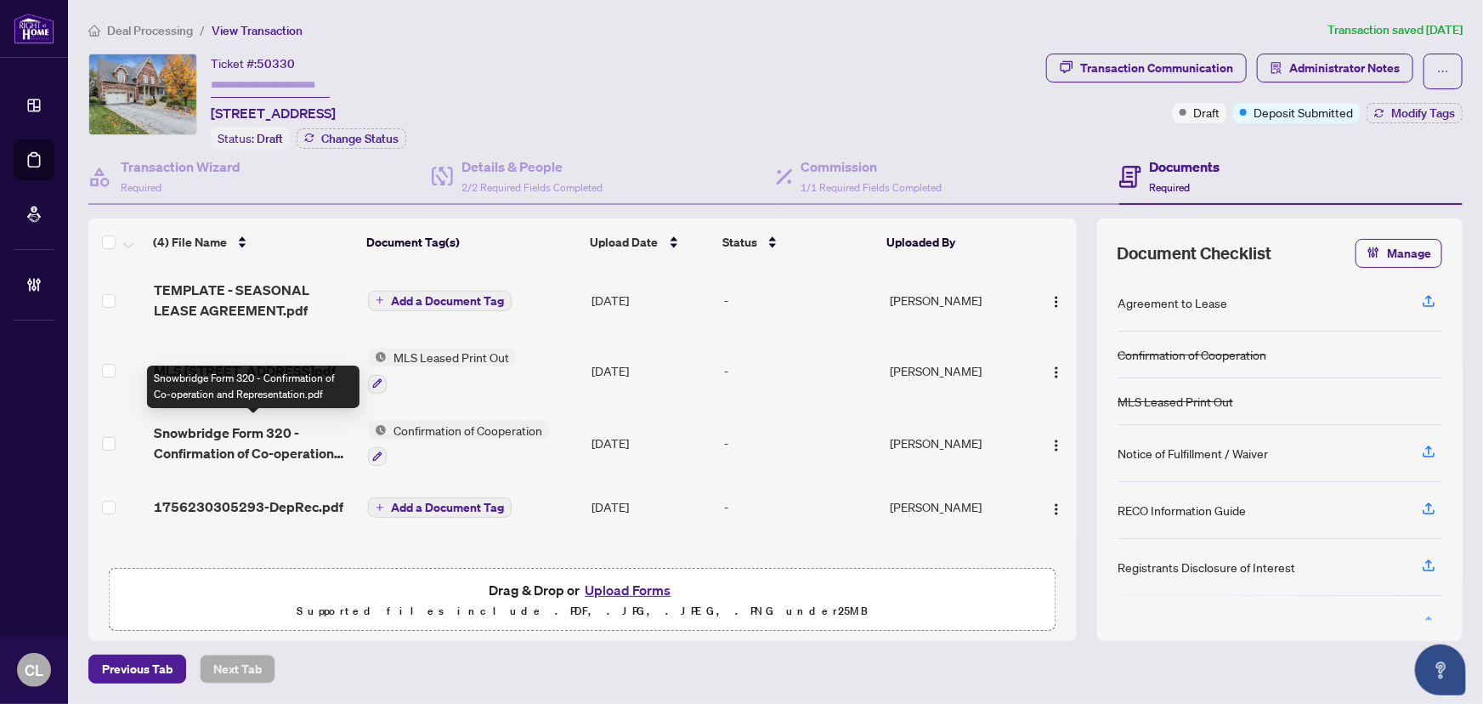
click at [280, 434] on span "Snowbridge Form 320 - Confirmation of Co-operation and Representation.pdf" at bounding box center [254, 442] width 201 height 41
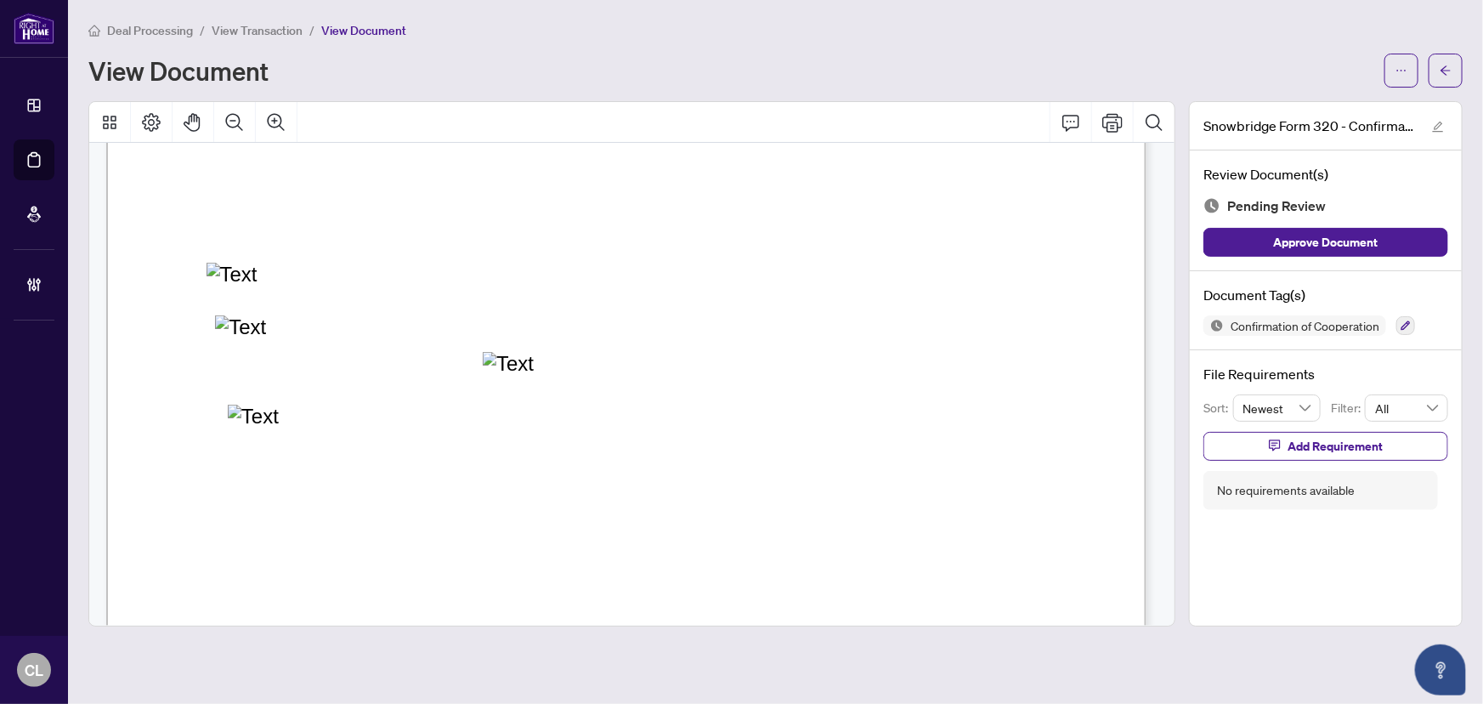
scroll to position [1622, 0]
click at [1403, 68] on icon "ellipsis" at bounding box center [1401, 71] width 12 height 12
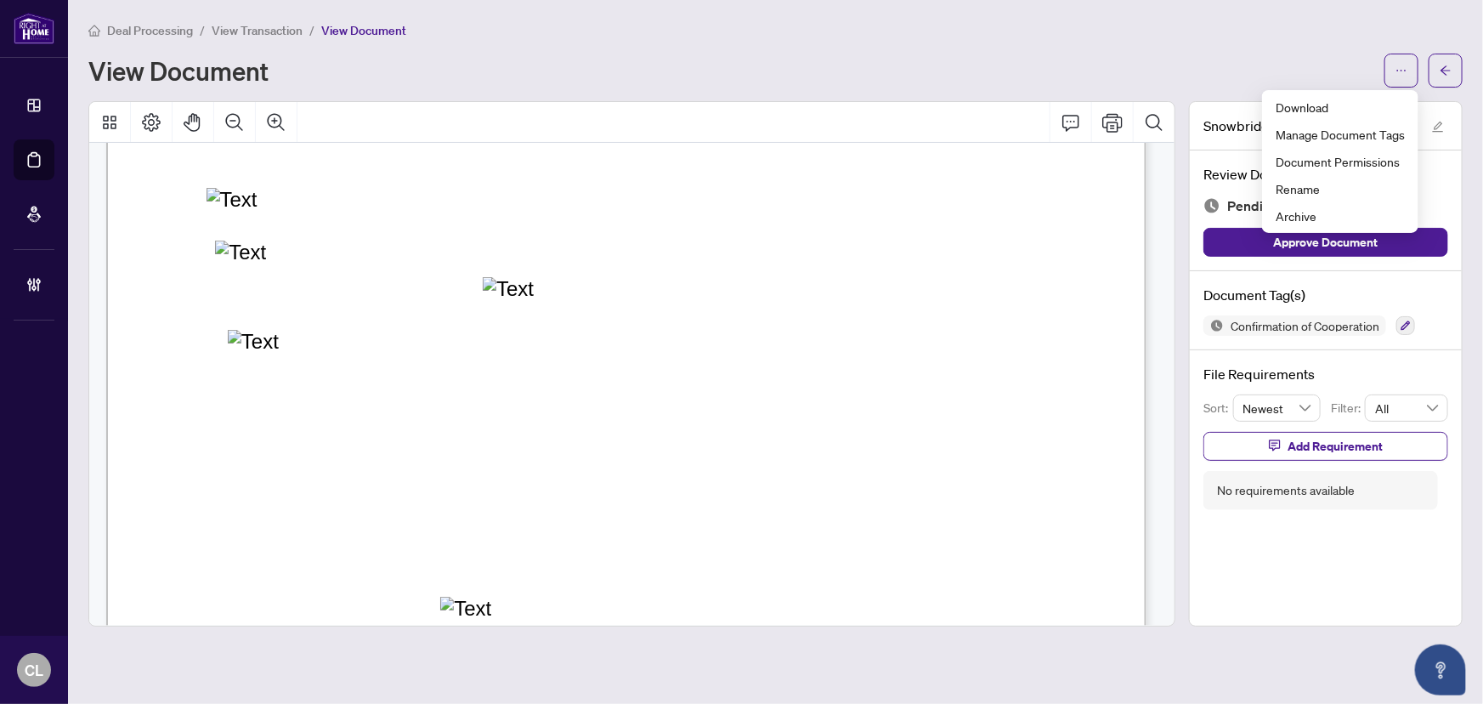
click at [1239, 78] on div "View Document" at bounding box center [731, 70] width 1286 height 27
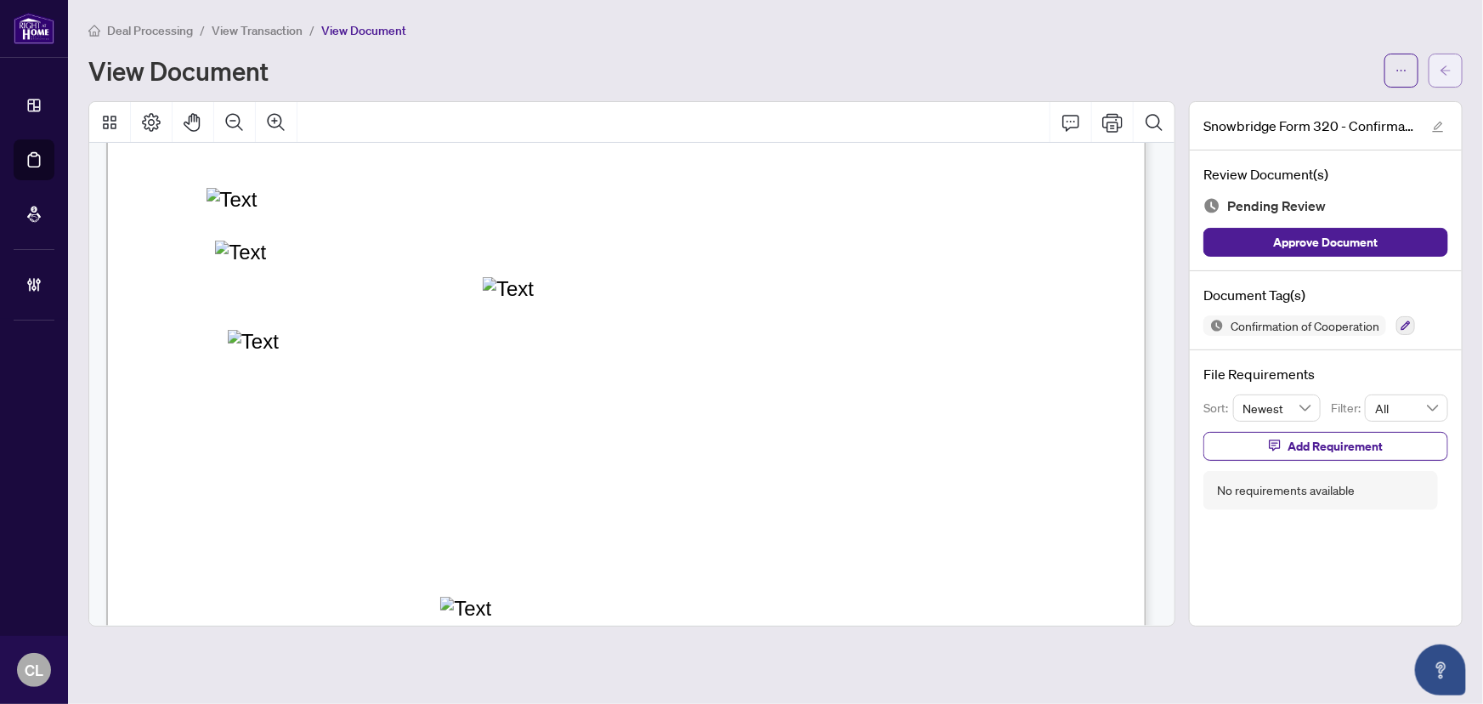
click at [1457, 68] on button "button" at bounding box center [1446, 71] width 34 height 34
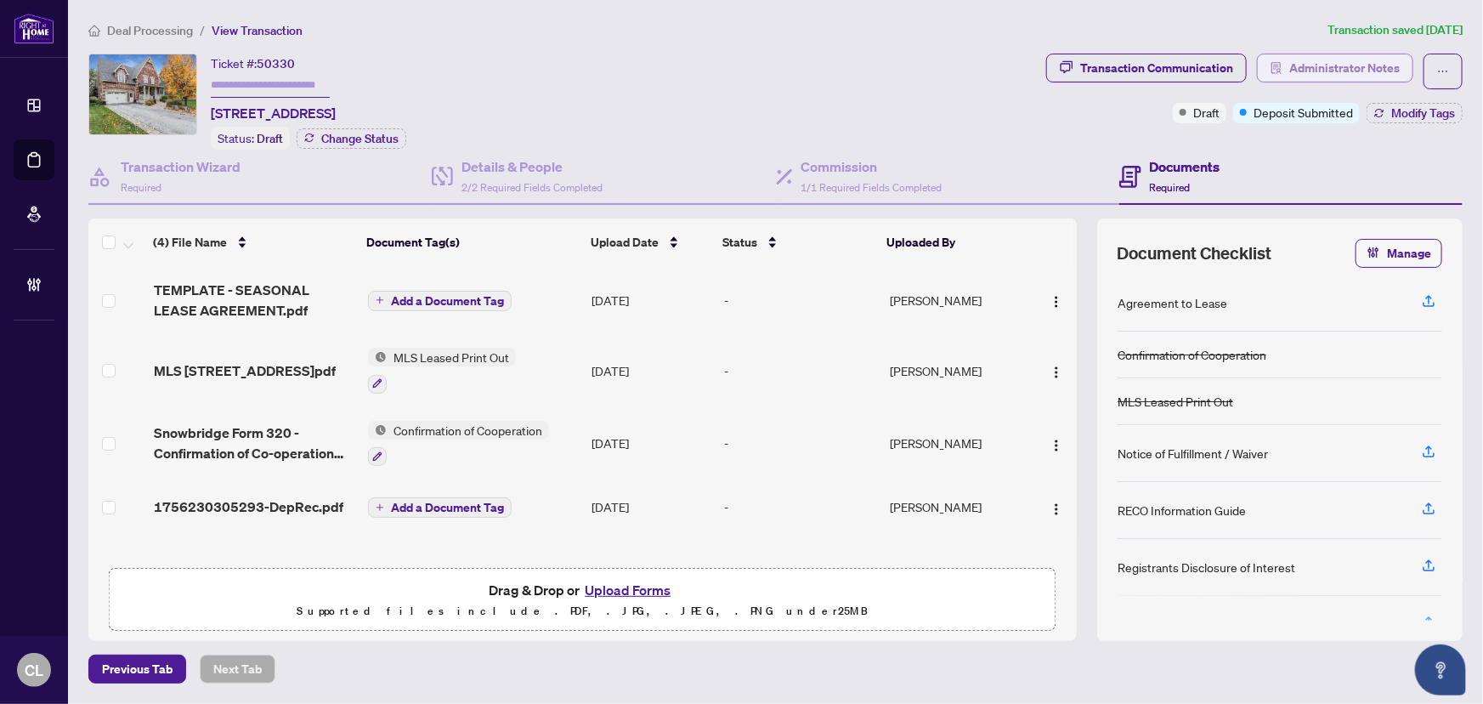
click at [1363, 72] on span "Administrator Notes" at bounding box center [1344, 67] width 110 height 27
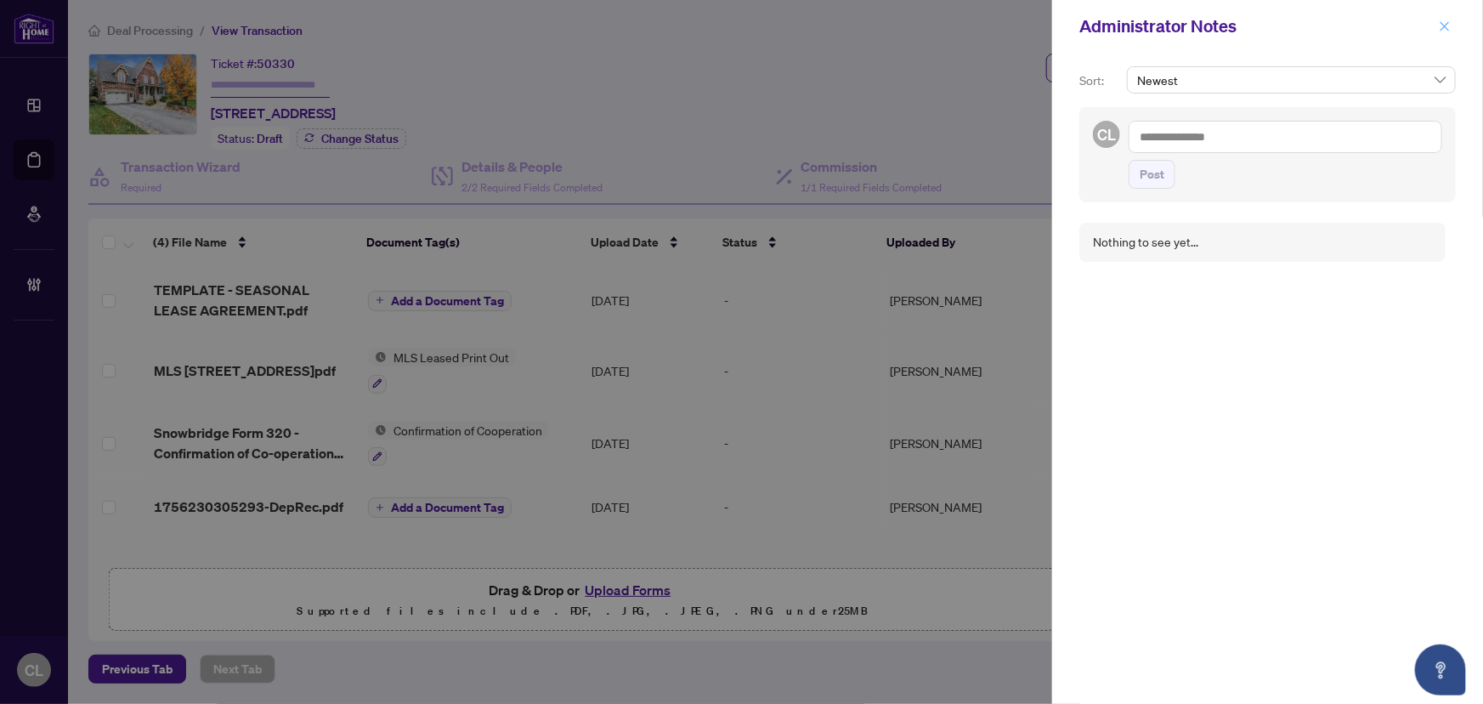
click at [1447, 27] on icon "close" at bounding box center [1445, 26] width 12 height 12
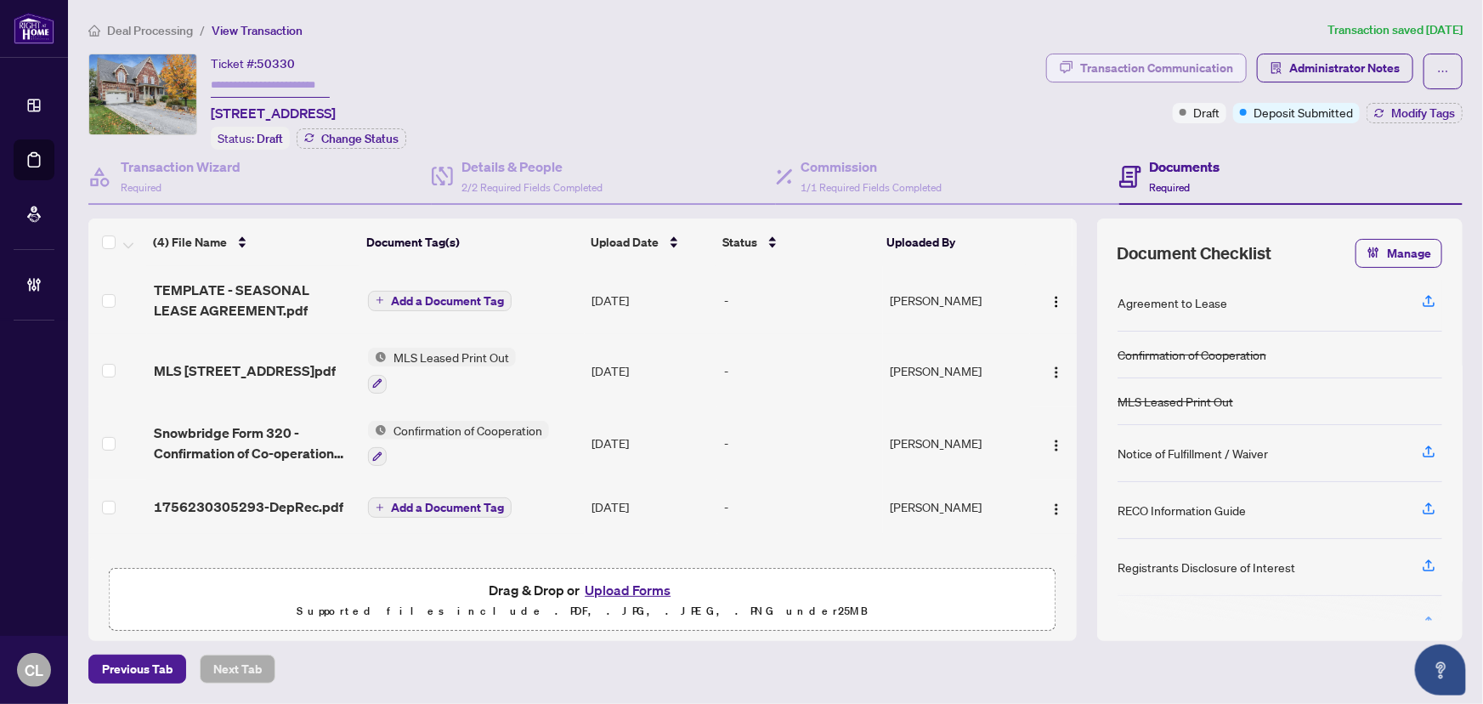
click at [1147, 68] on div "Transaction Communication" at bounding box center [1156, 67] width 153 height 27
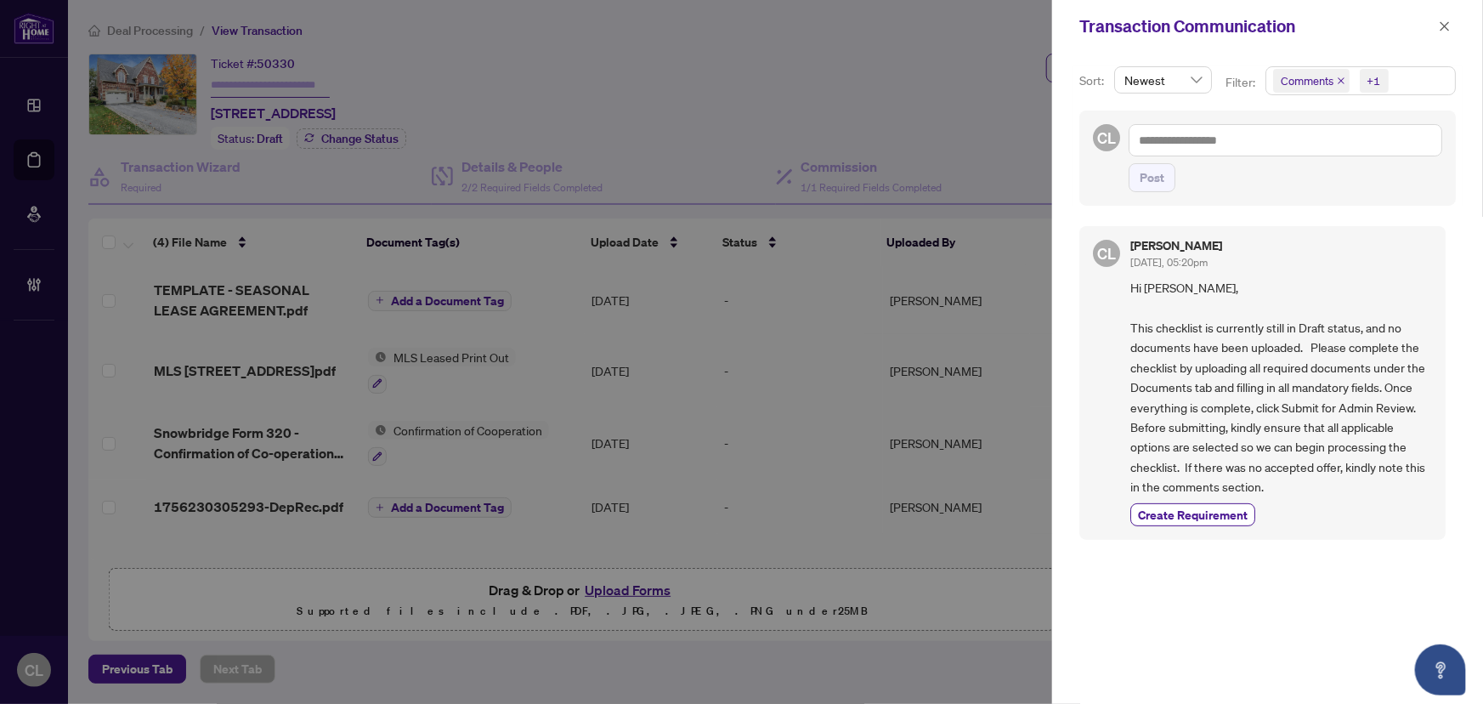
click at [952, 86] on div at bounding box center [741, 352] width 1483 height 704
click at [1447, 25] on icon "close" at bounding box center [1445, 26] width 12 height 12
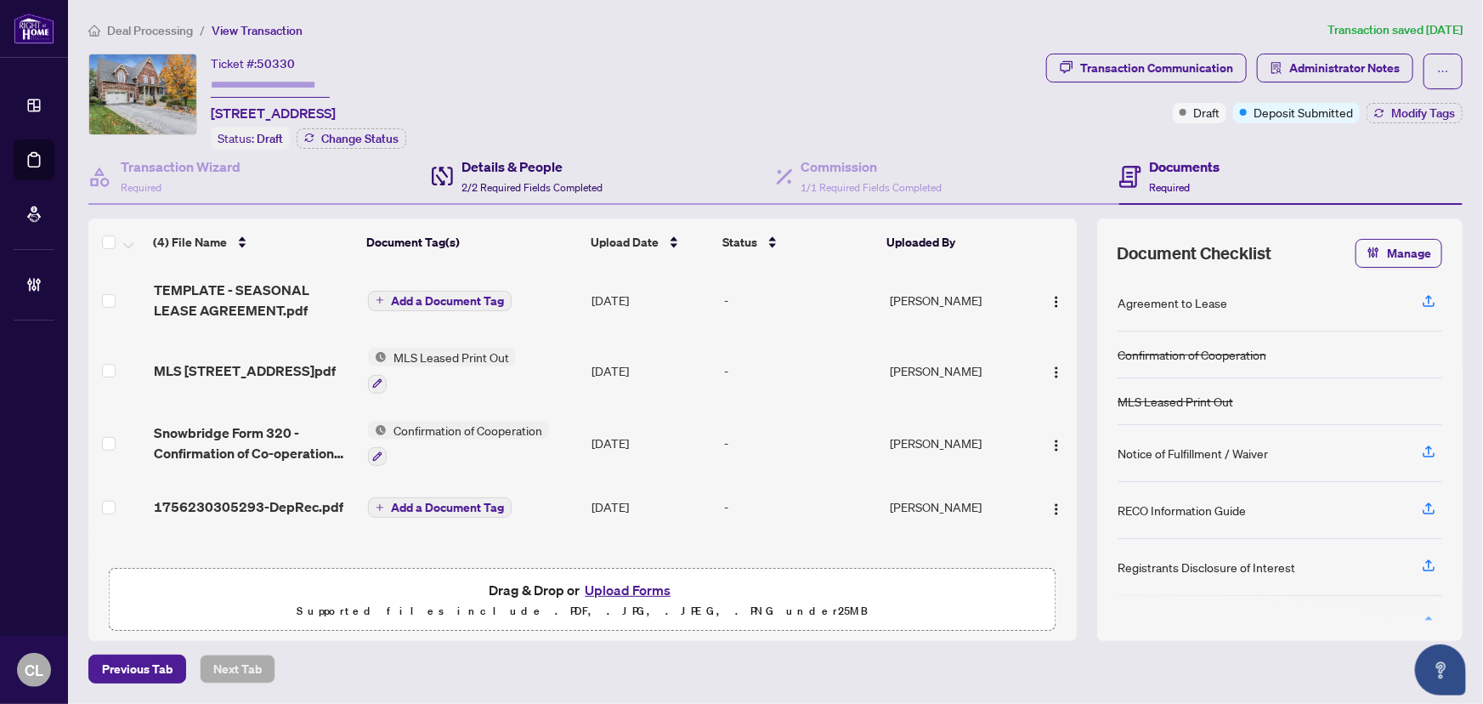
click at [477, 170] on h4 "Details & People" at bounding box center [531, 166] width 141 height 20
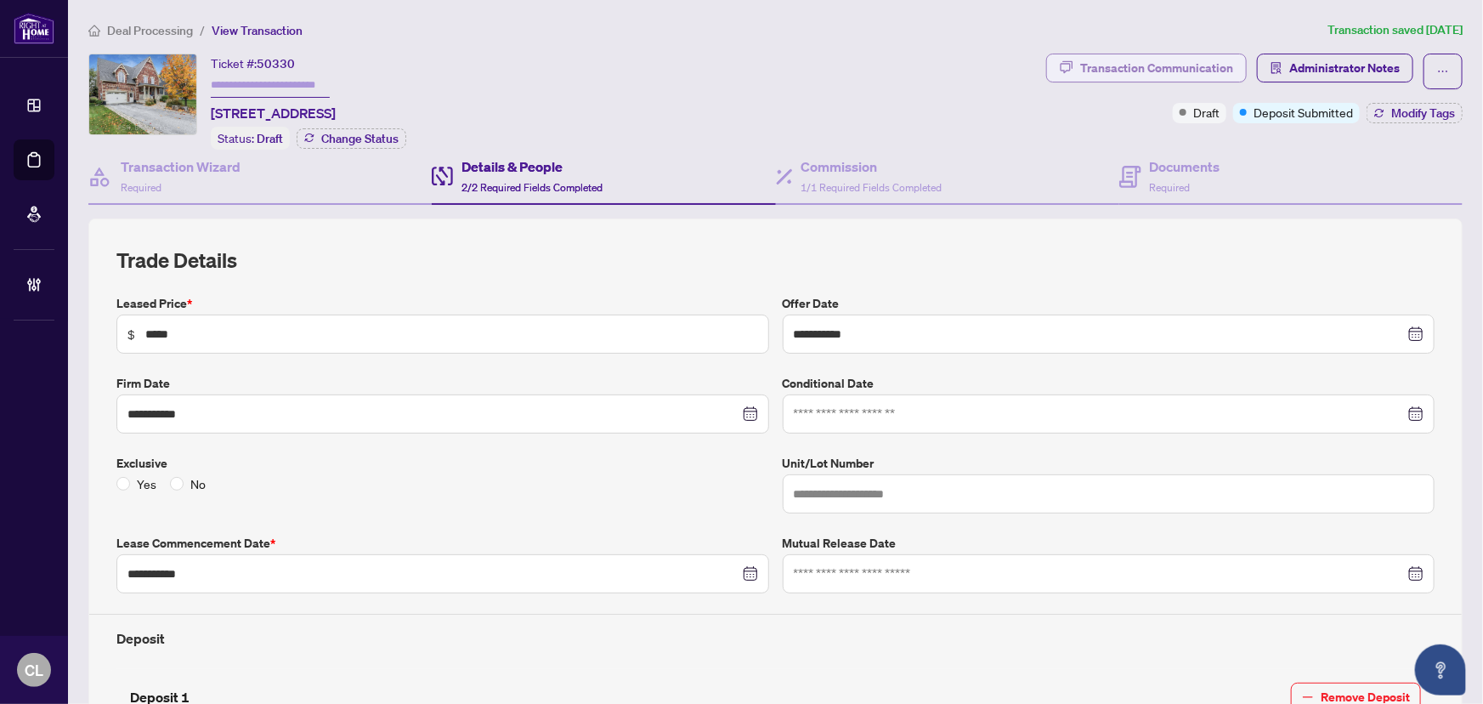
click at [1156, 76] on div "Transaction Communication" at bounding box center [1156, 67] width 153 height 27
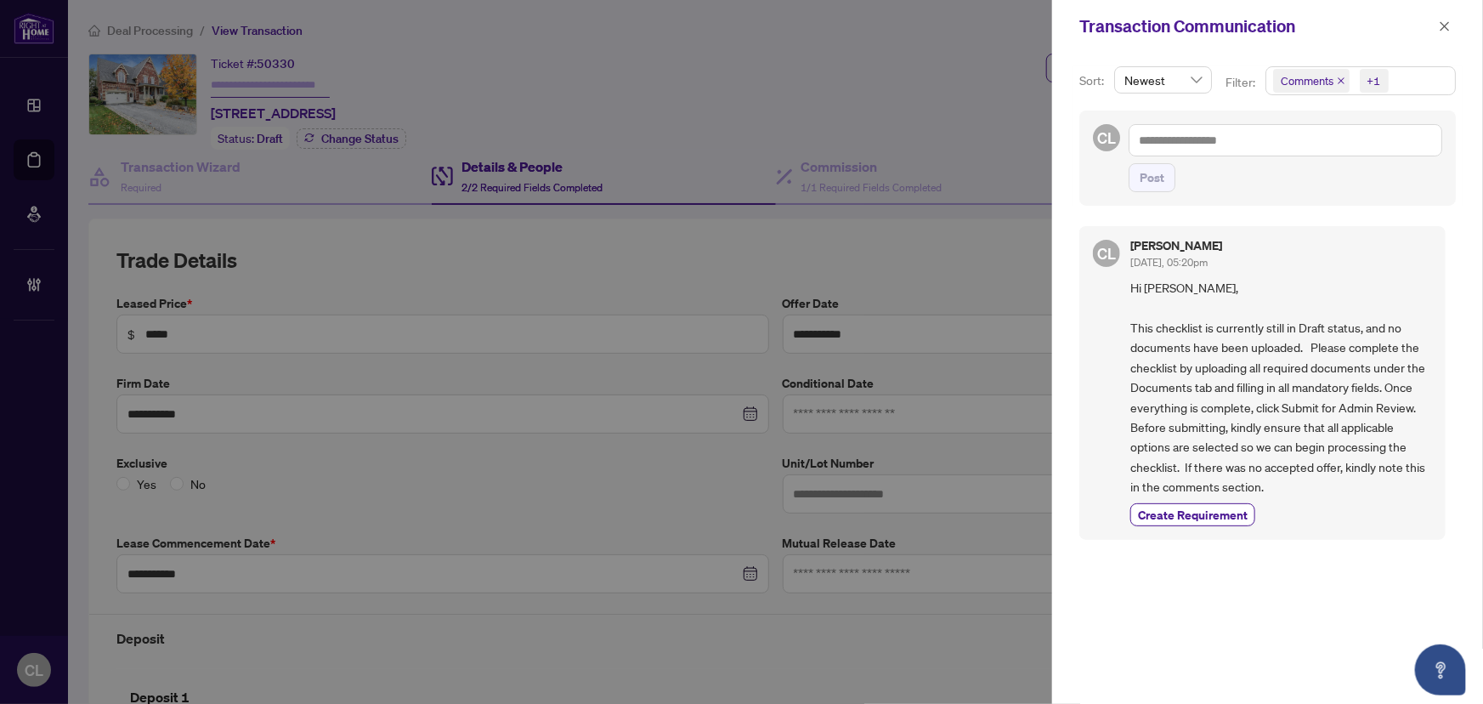
scroll to position [481, 0]
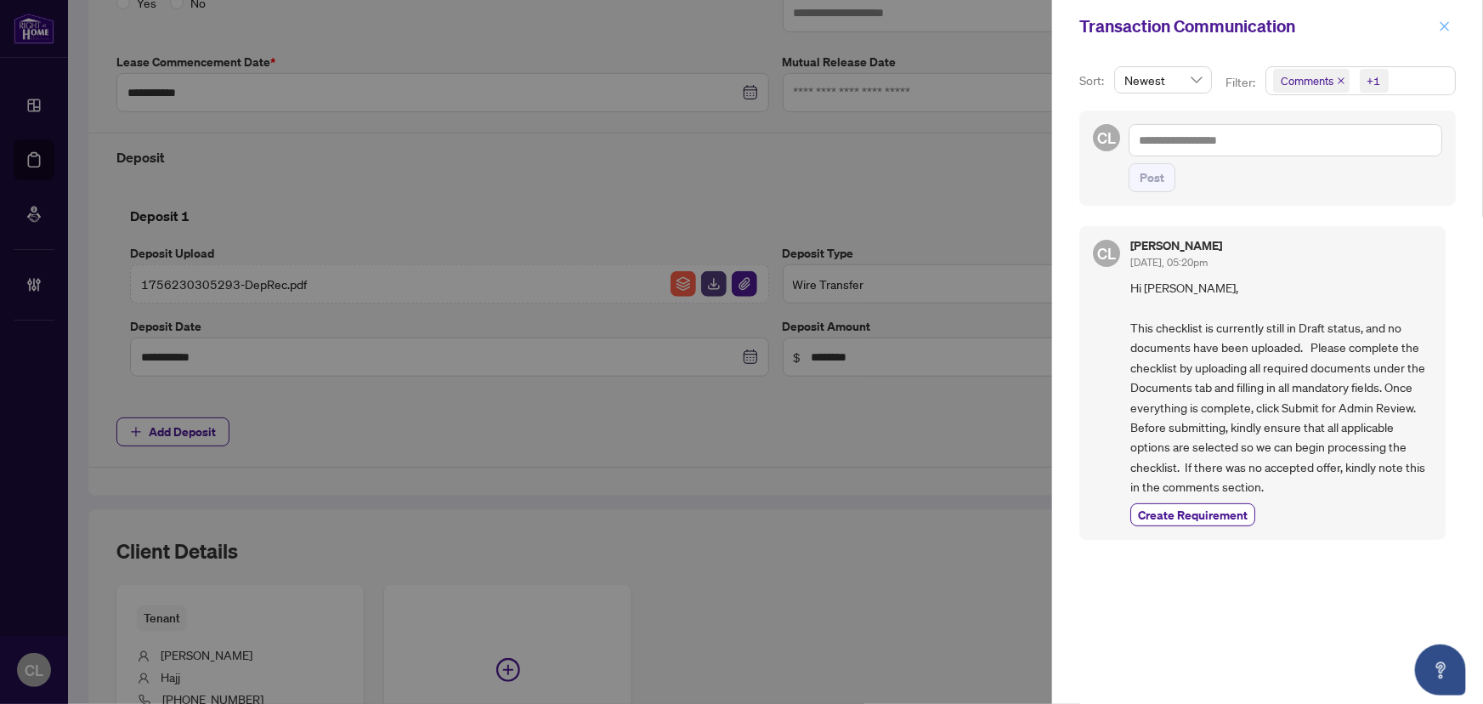
click at [1447, 25] on icon "close" at bounding box center [1445, 26] width 12 height 12
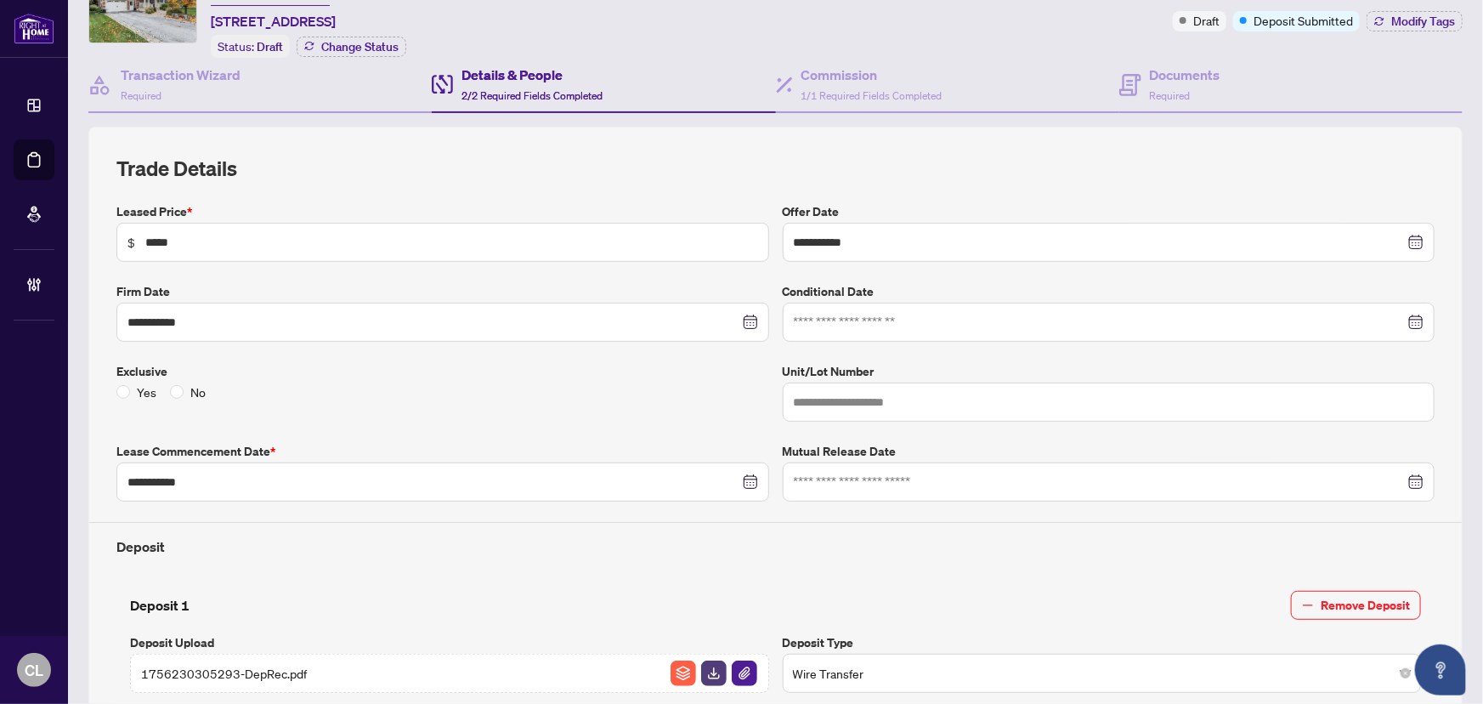
scroll to position [0, 0]
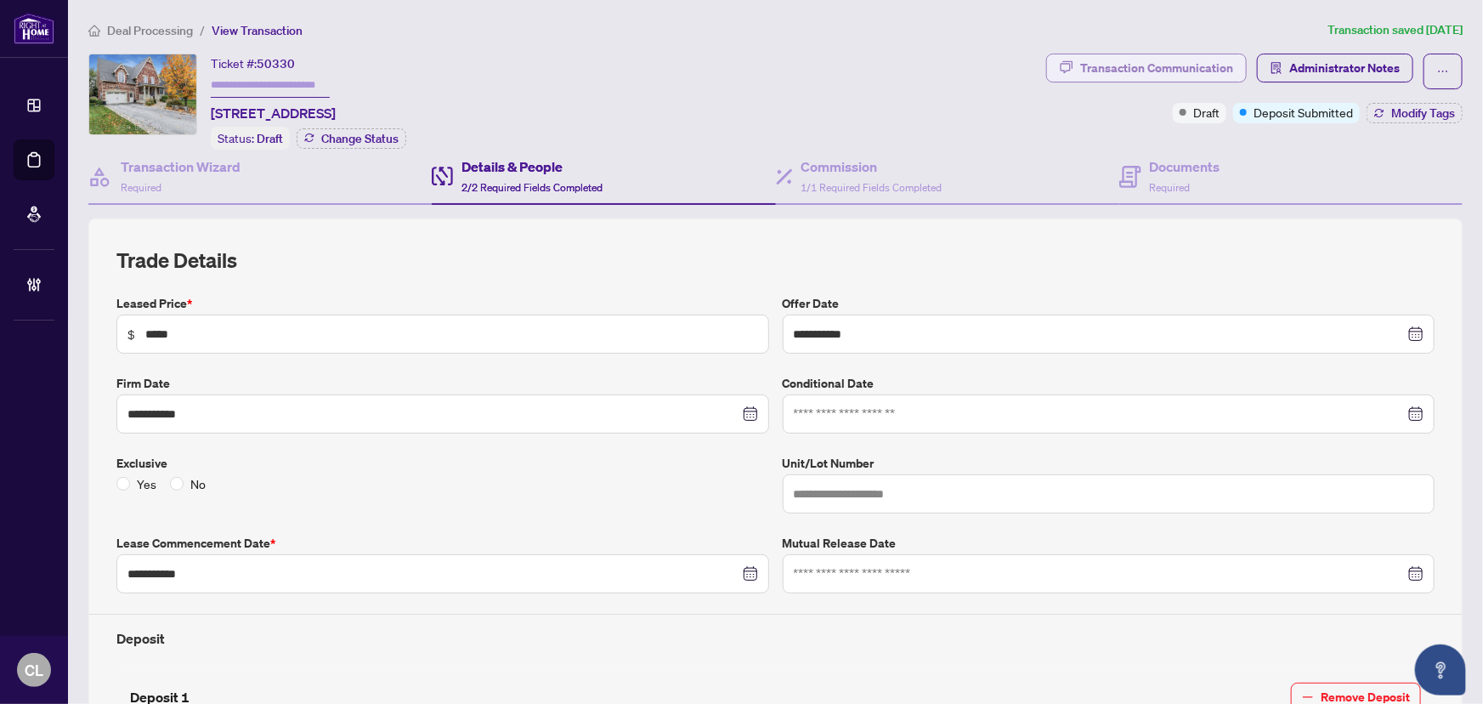
click at [1172, 68] on div "Transaction Communication" at bounding box center [1156, 67] width 153 height 27
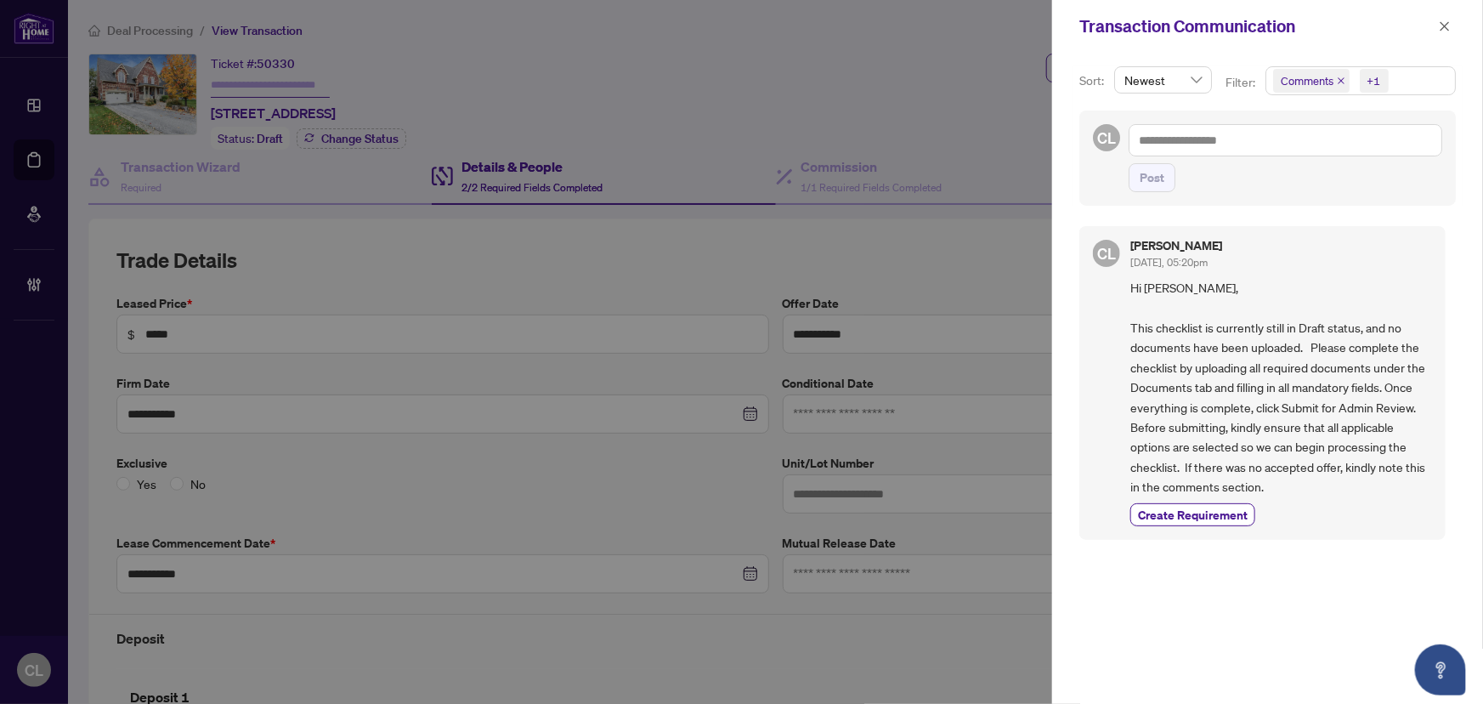
click at [959, 93] on div at bounding box center [741, 352] width 1483 height 704
click at [1447, 25] on icon "close" at bounding box center [1445, 26] width 12 height 12
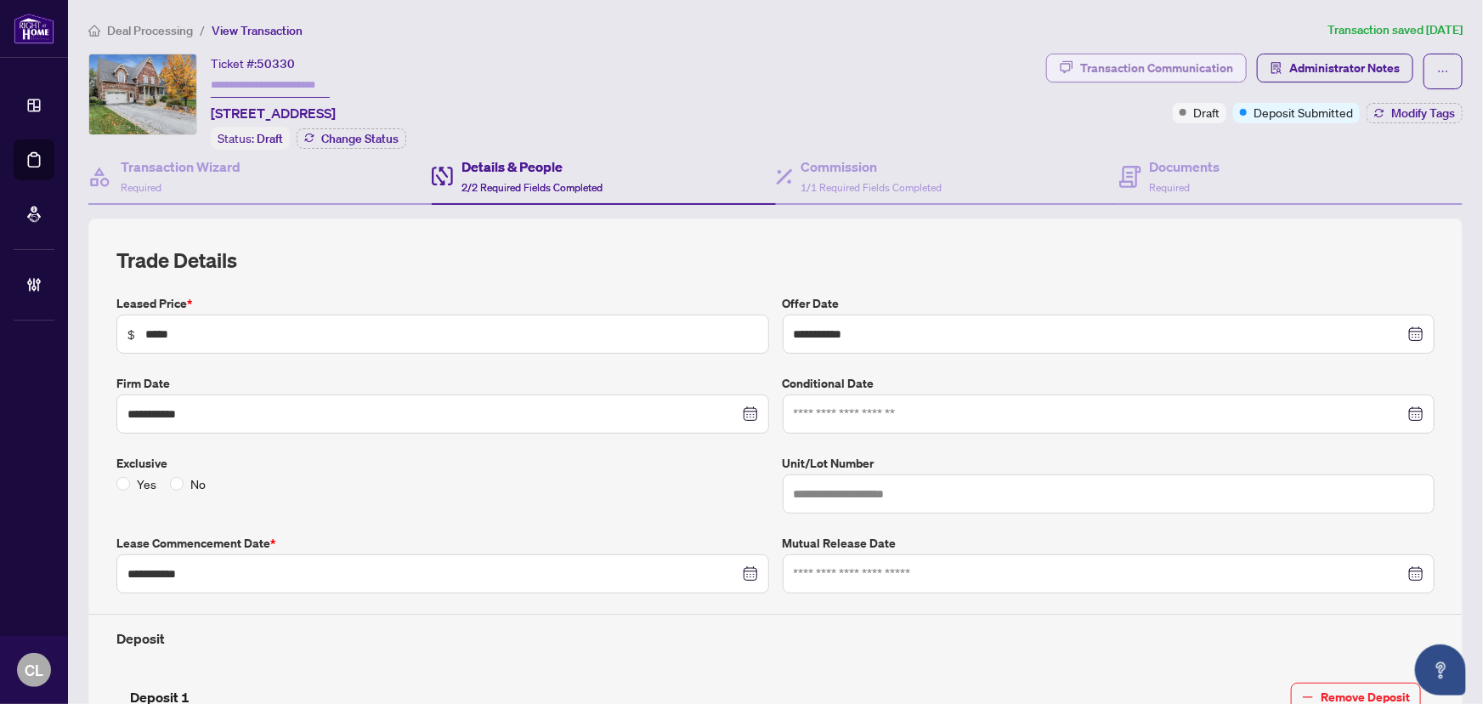
click at [1191, 59] on div "Transaction Communication" at bounding box center [1156, 67] width 153 height 27
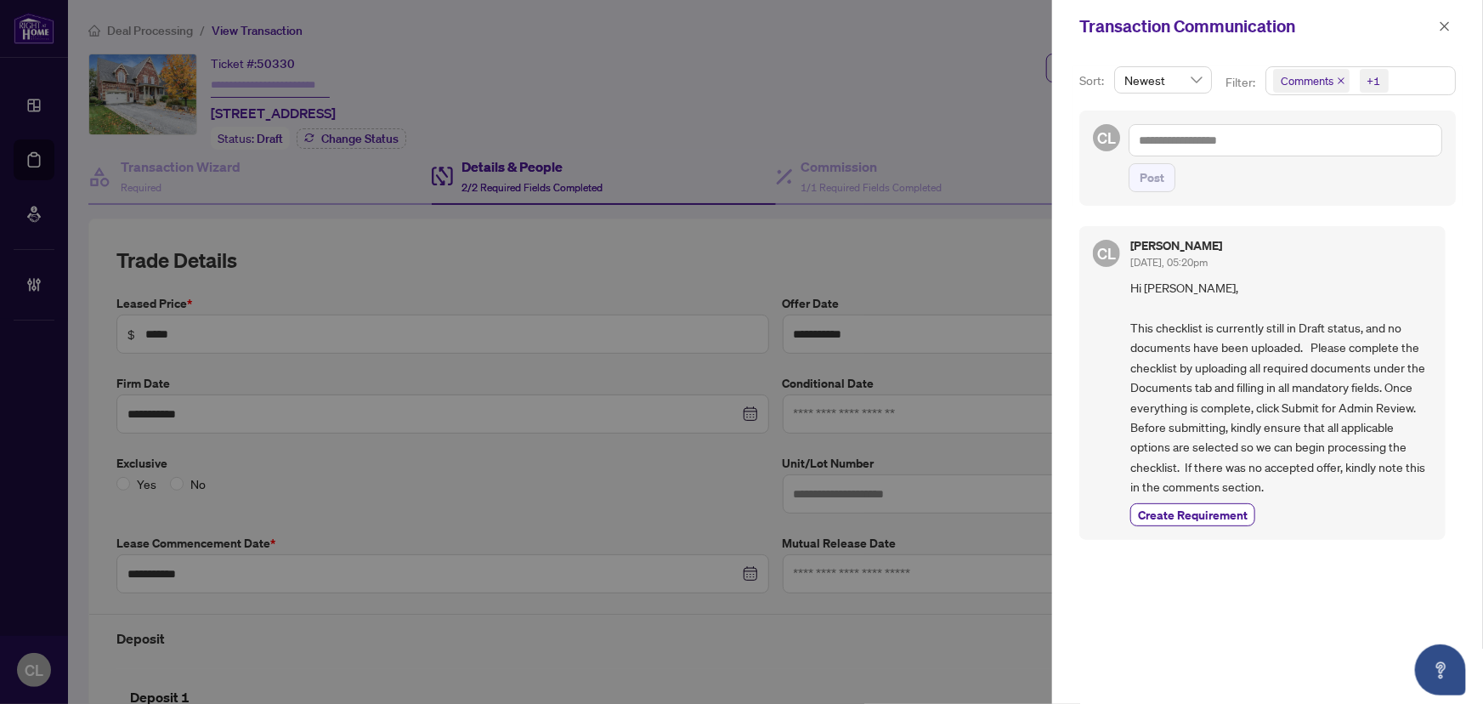
click at [1342, 80] on icon "close" at bounding box center [1341, 80] width 8 height 8
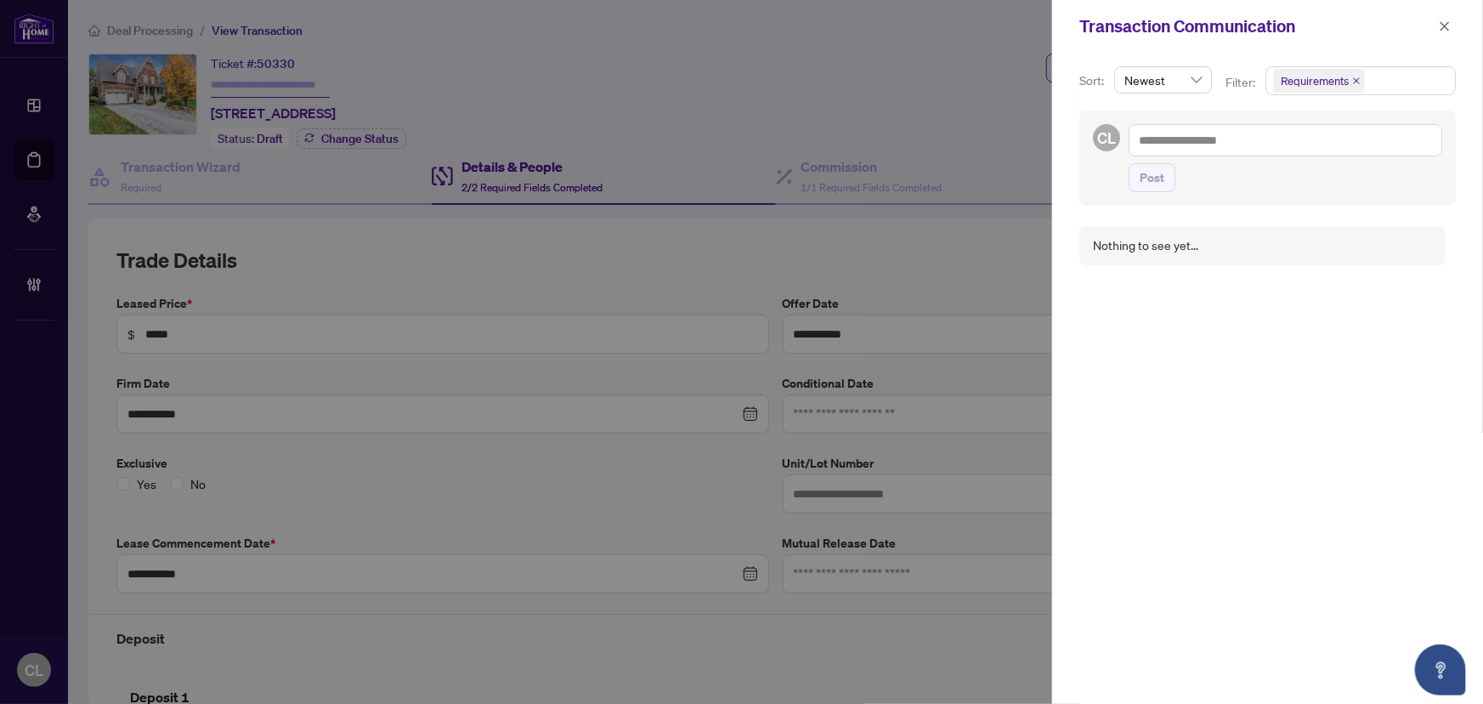
click at [1349, 76] on span "Requirements" at bounding box center [1319, 81] width 92 height 24
click at [1284, 170] on span "Select Requirements" at bounding box center [1283, 175] width 14 height 14
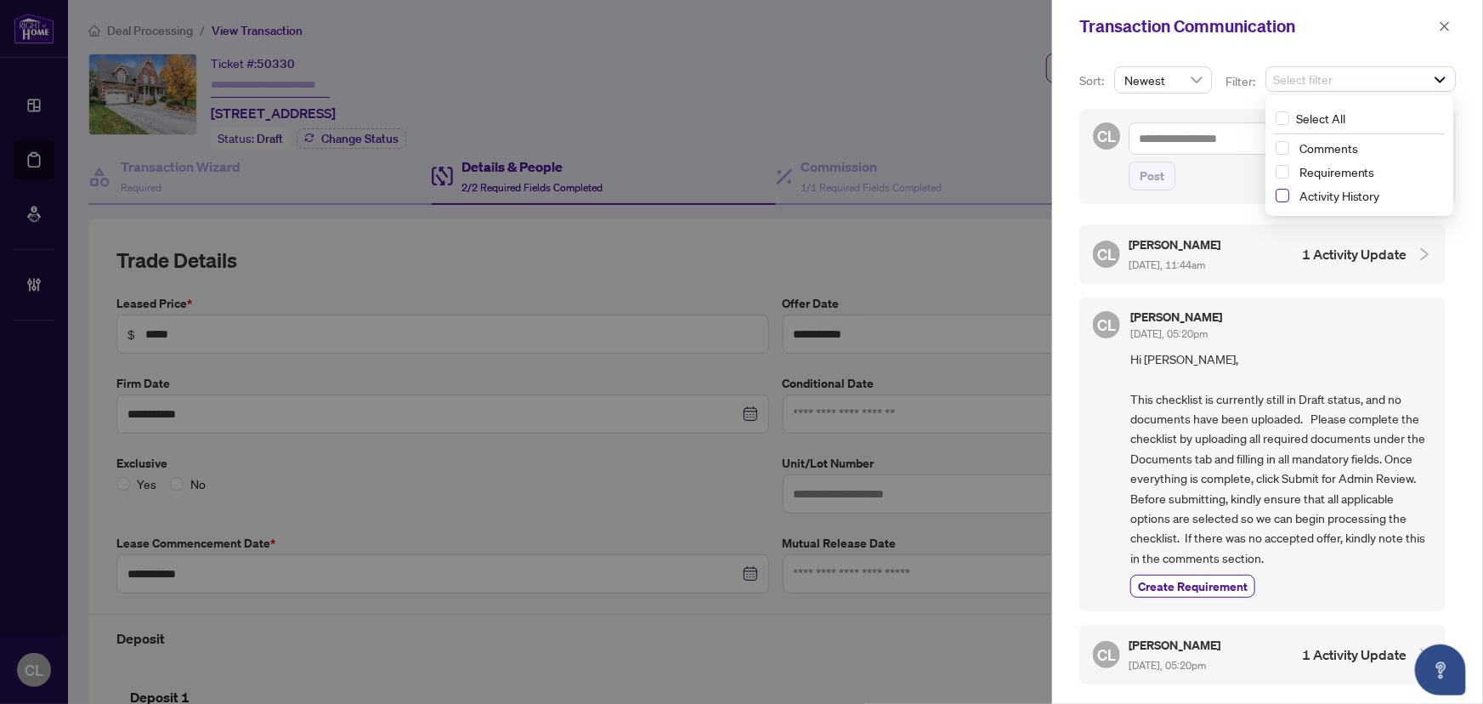
click at [1282, 194] on span "Select Activity History" at bounding box center [1283, 196] width 14 height 14
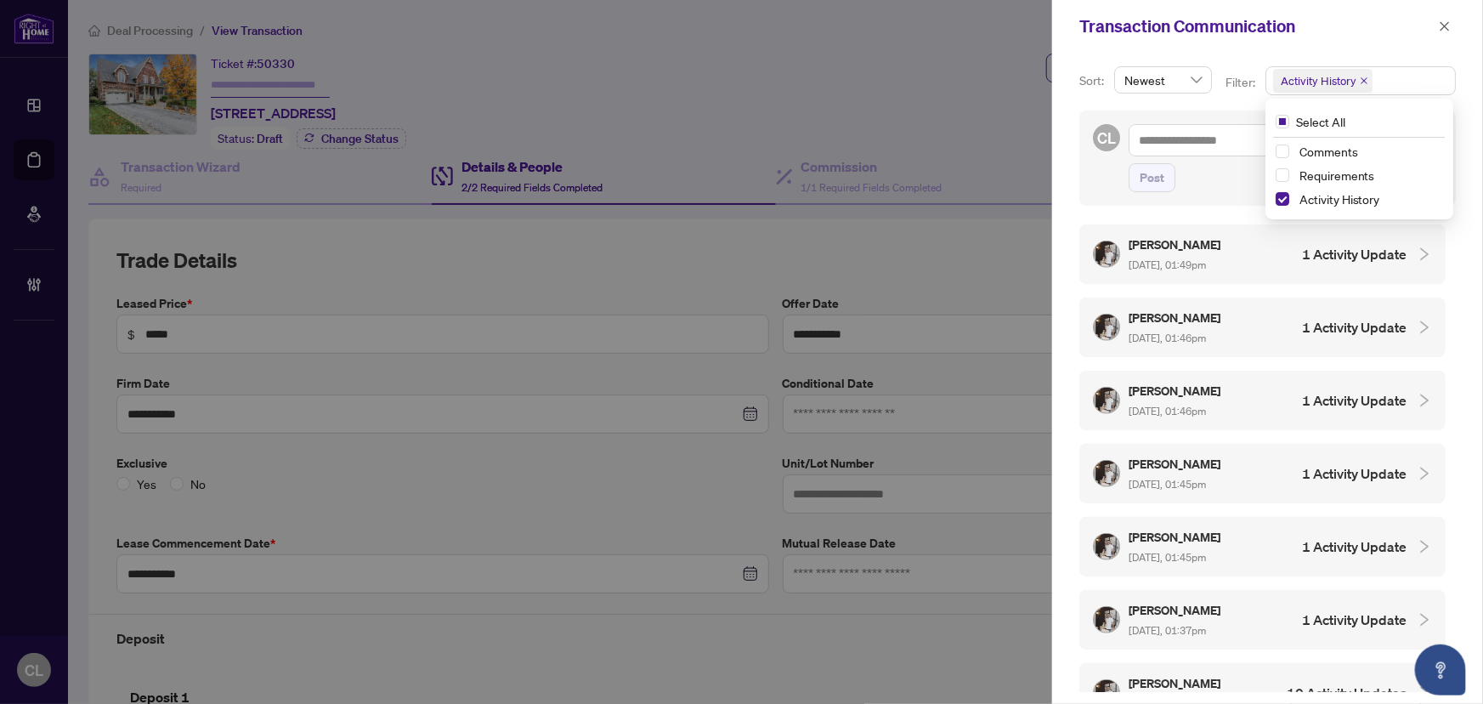
scroll to position [3, 0]
click at [876, 97] on div at bounding box center [741, 352] width 1483 height 704
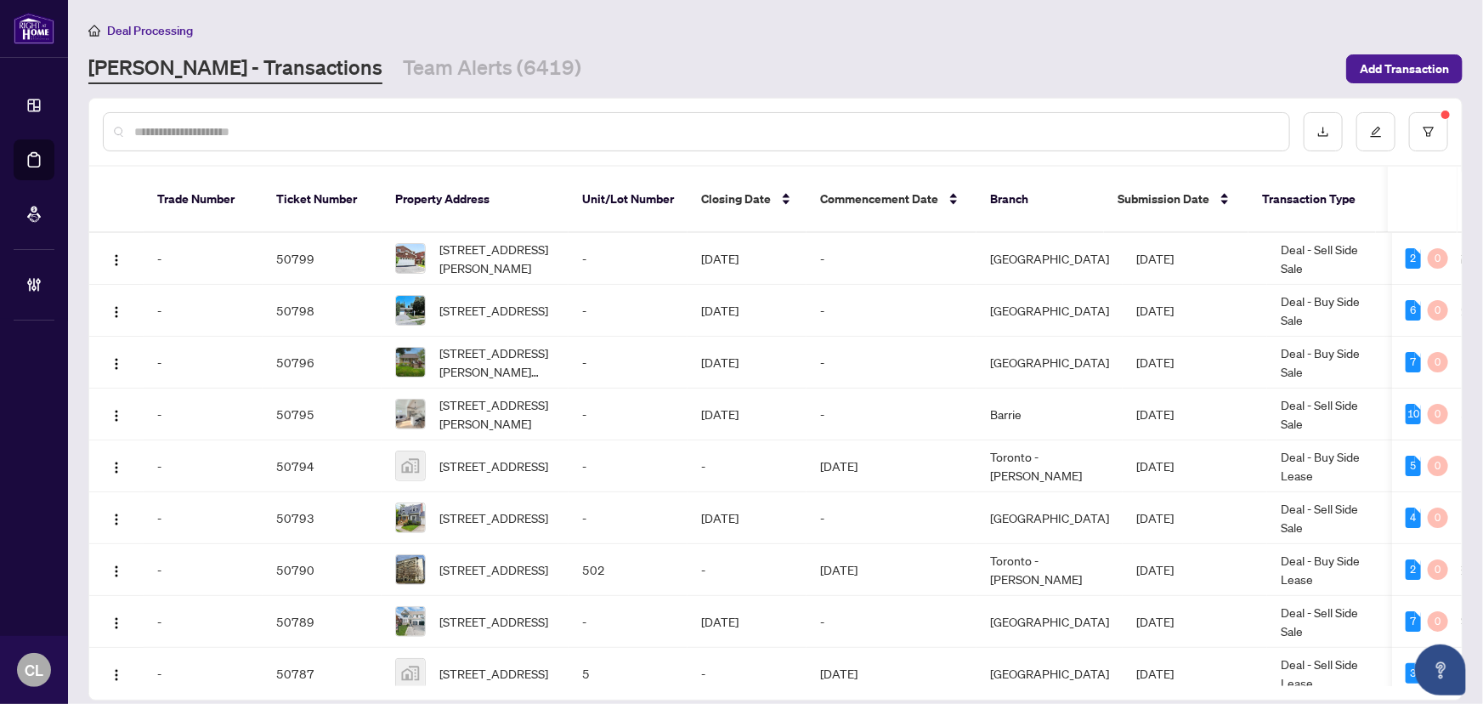
click at [151, 122] on input "text" at bounding box center [704, 131] width 1141 height 19
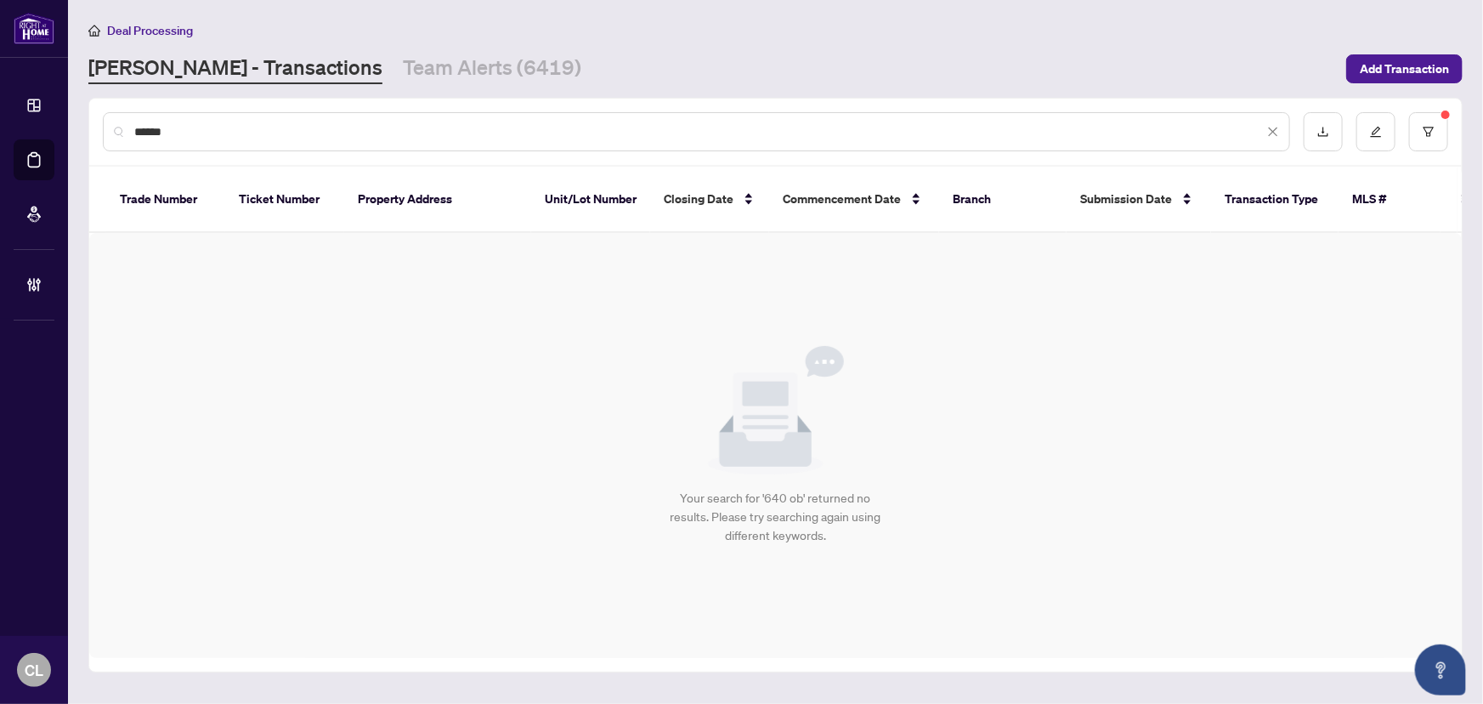
click at [195, 129] on input "******" at bounding box center [698, 131] width 1129 height 19
type input "**********"
click at [1424, 131] on icon "filter" at bounding box center [1429, 132] width 12 height 12
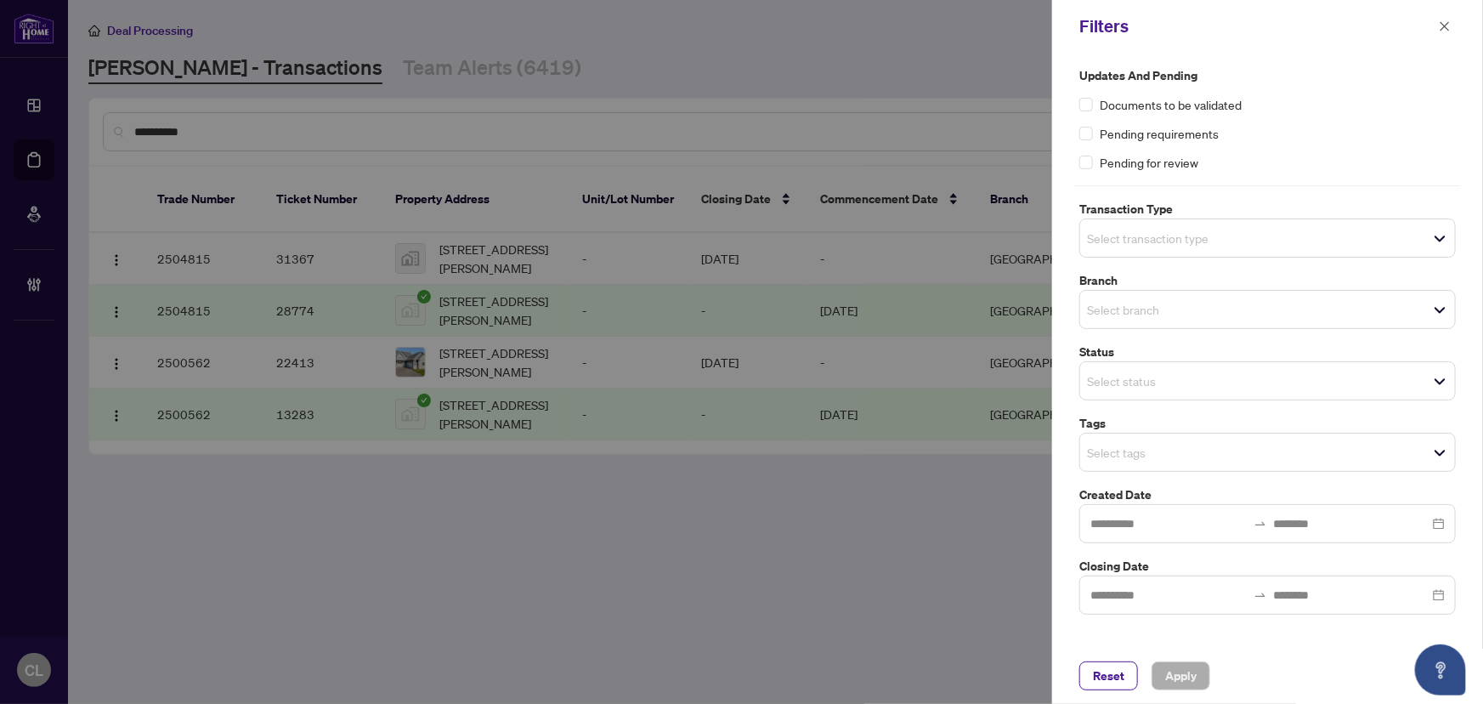
click at [783, 640] on div at bounding box center [741, 352] width 1483 height 704
click at [1449, 19] on span "button" at bounding box center [1445, 26] width 12 height 27
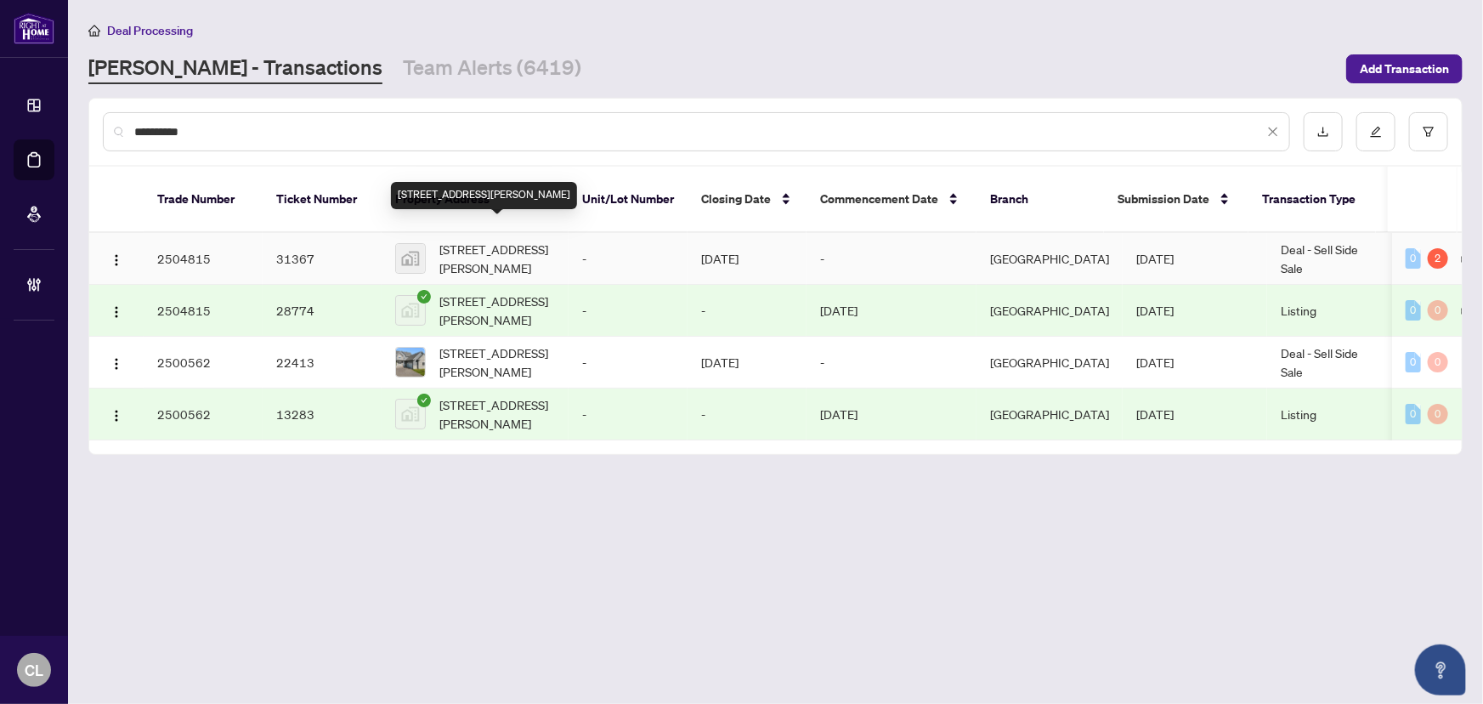
click at [478, 243] on span "[STREET_ADDRESS][PERSON_NAME]" at bounding box center [497, 258] width 116 height 37
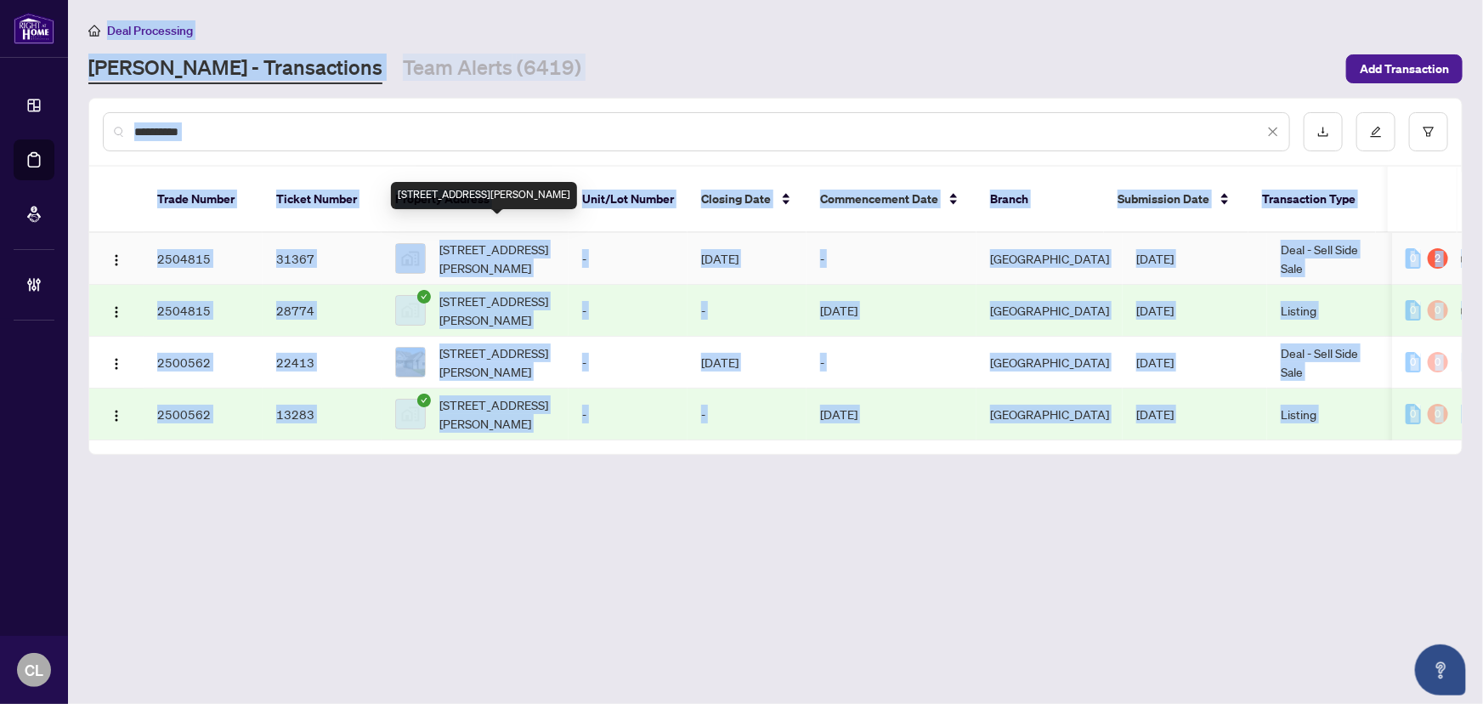
click at [478, 243] on main "**********" at bounding box center [775, 352] width 1415 height 704
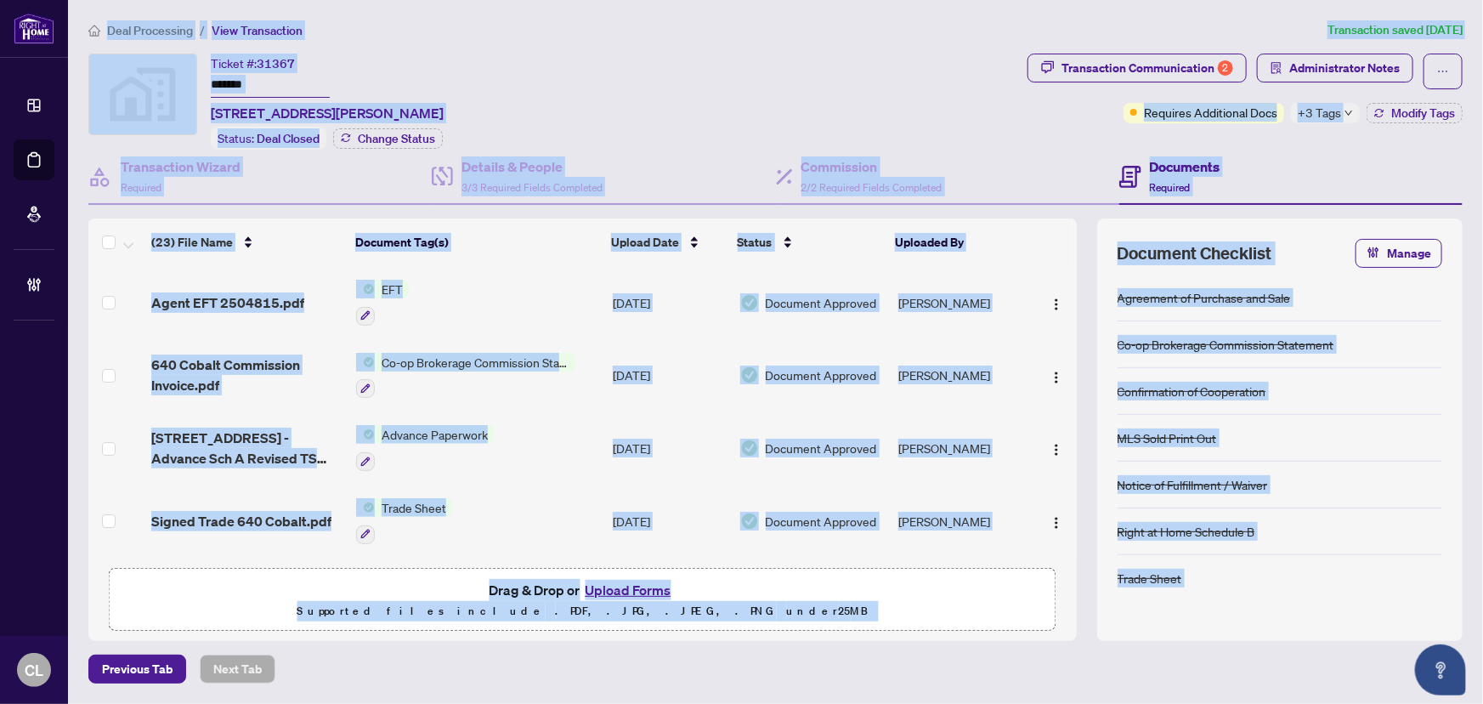
click at [710, 107] on div "Ticket #: 31367 ******* [STREET_ADDRESS][PERSON_NAME] Status: Deal Closed Chang…" at bounding box center [554, 102] width 932 height 96
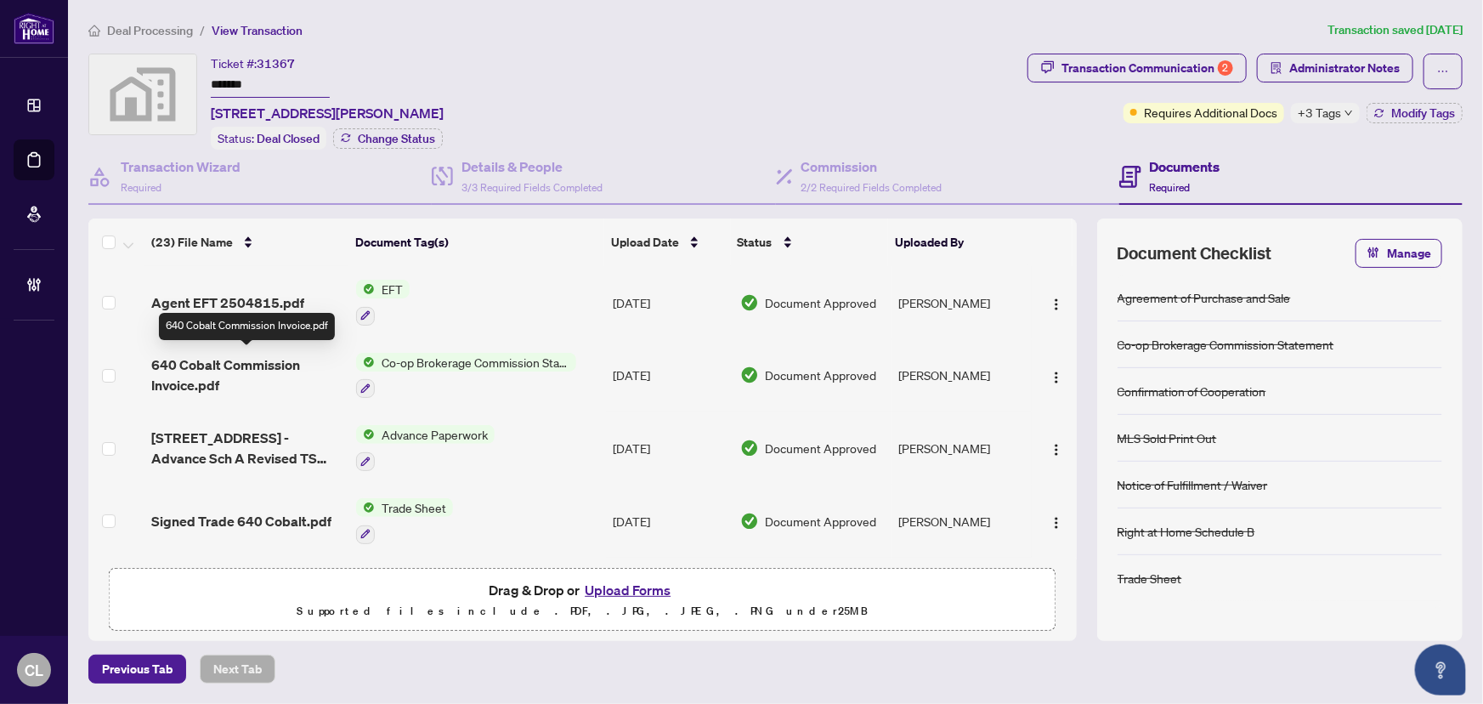
click at [289, 357] on span "640 Cobalt Commission Invoice.pdf" at bounding box center [247, 374] width 192 height 41
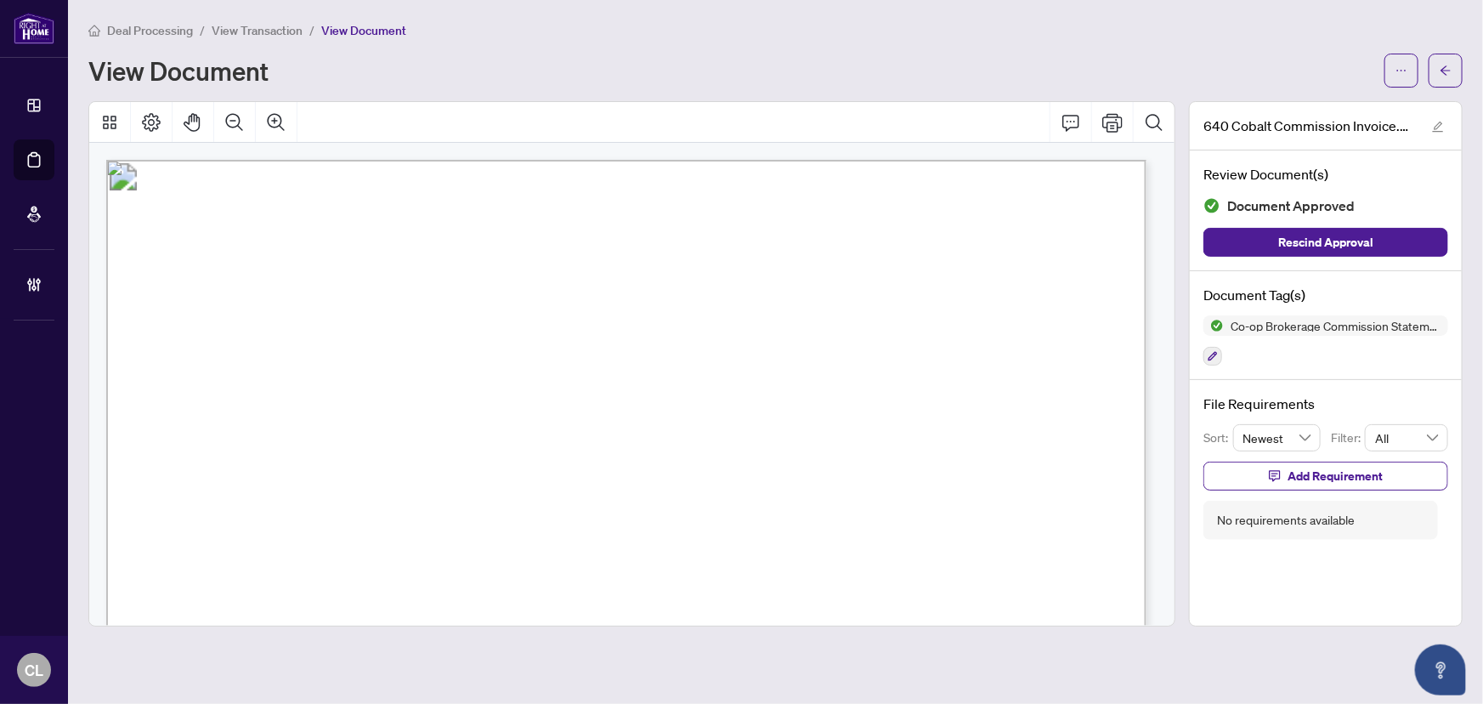
drag, startPoint x: 1452, startPoint y: 65, endPoint x: 14, endPoint y: 194, distance: 1444.5
click at [1452, 65] on button "button" at bounding box center [1446, 71] width 34 height 34
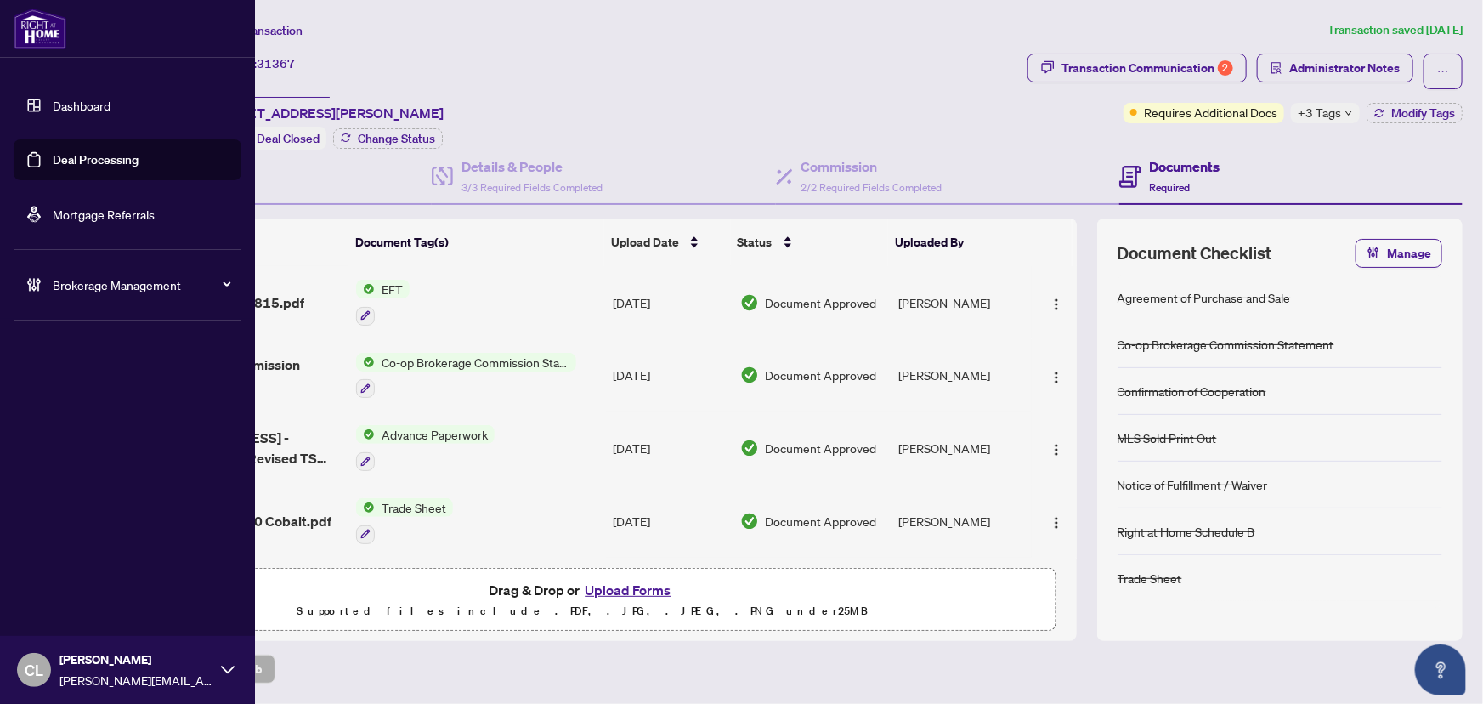
click at [97, 157] on link "Deal Processing" at bounding box center [96, 159] width 86 height 15
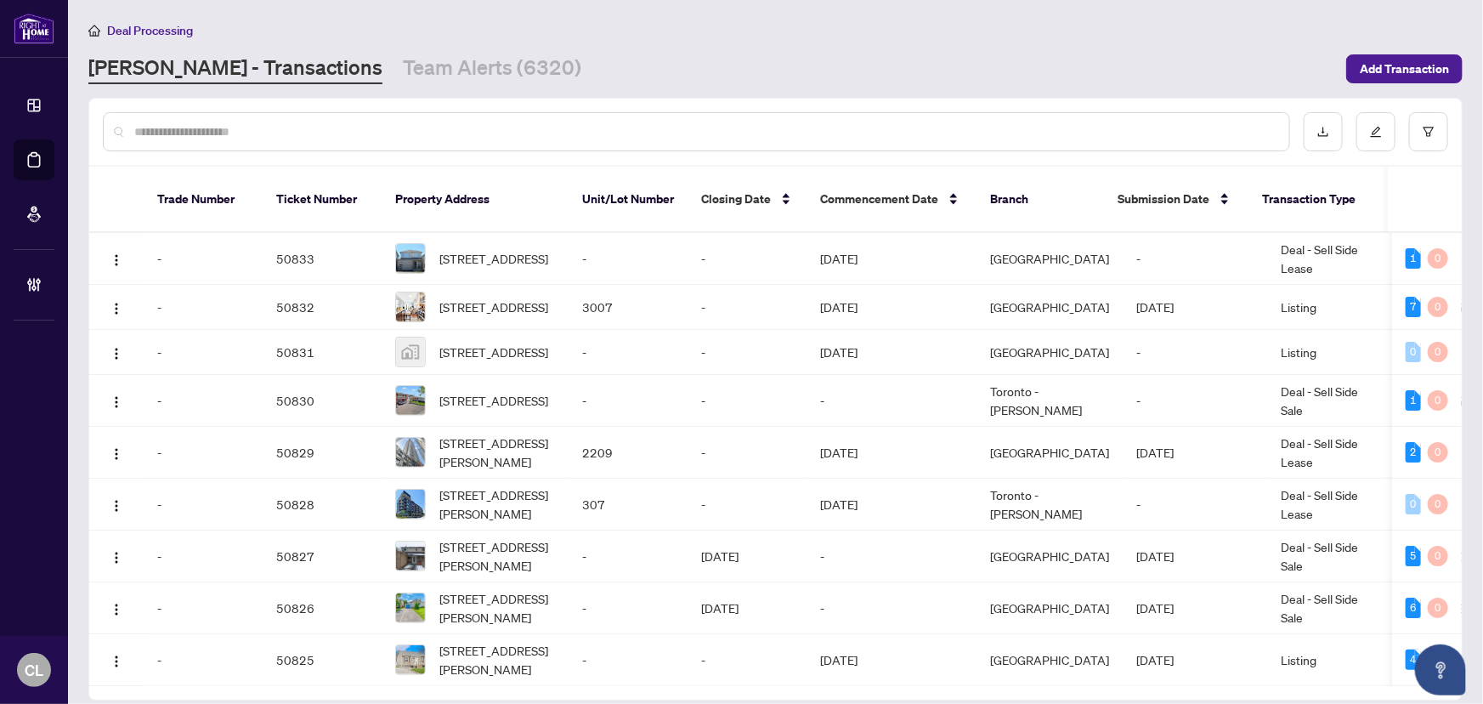
click at [327, 127] on input "text" at bounding box center [704, 131] width 1141 height 19
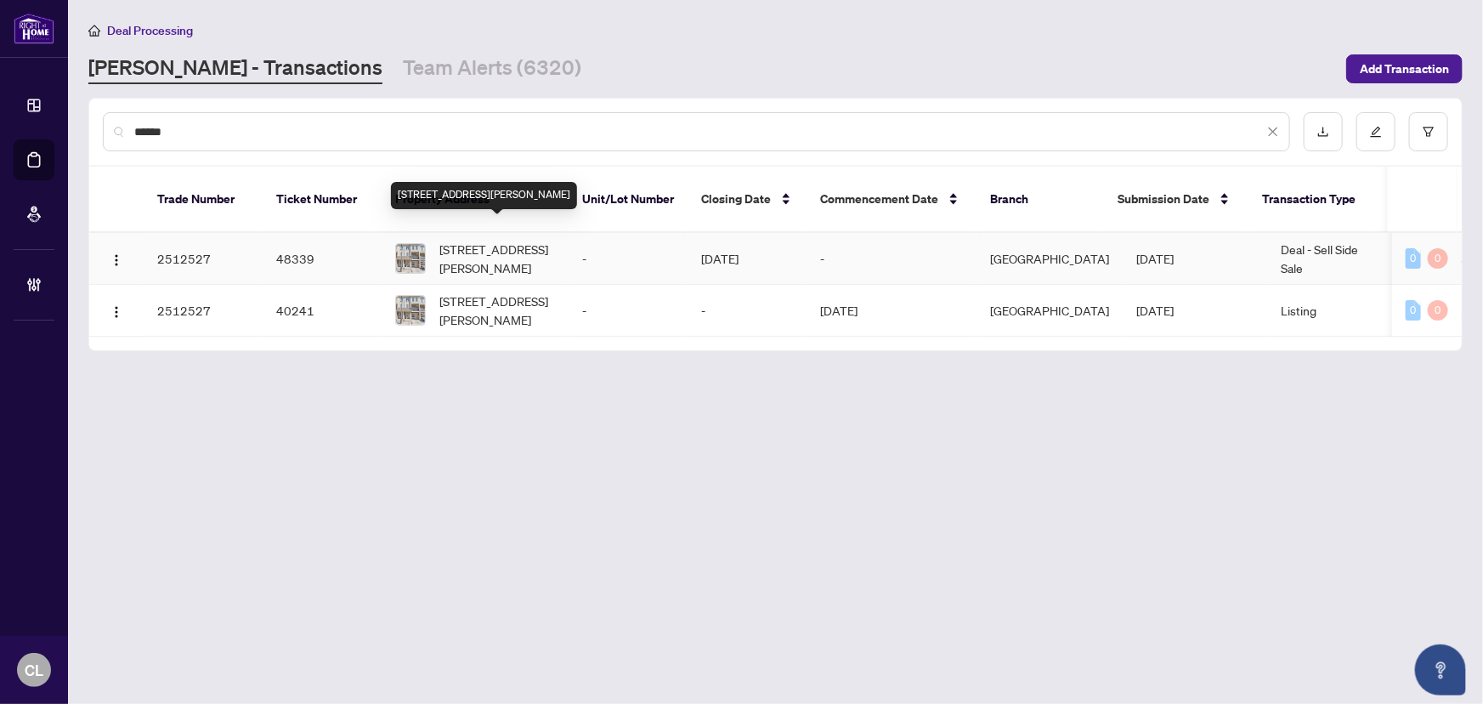
type input "******"
click at [530, 242] on span "[STREET_ADDRESS][PERSON_NAME]" at bounding box center [497, 258] width 116 height 37
